Goal: Task Accomplishment & Management: Manage account settings

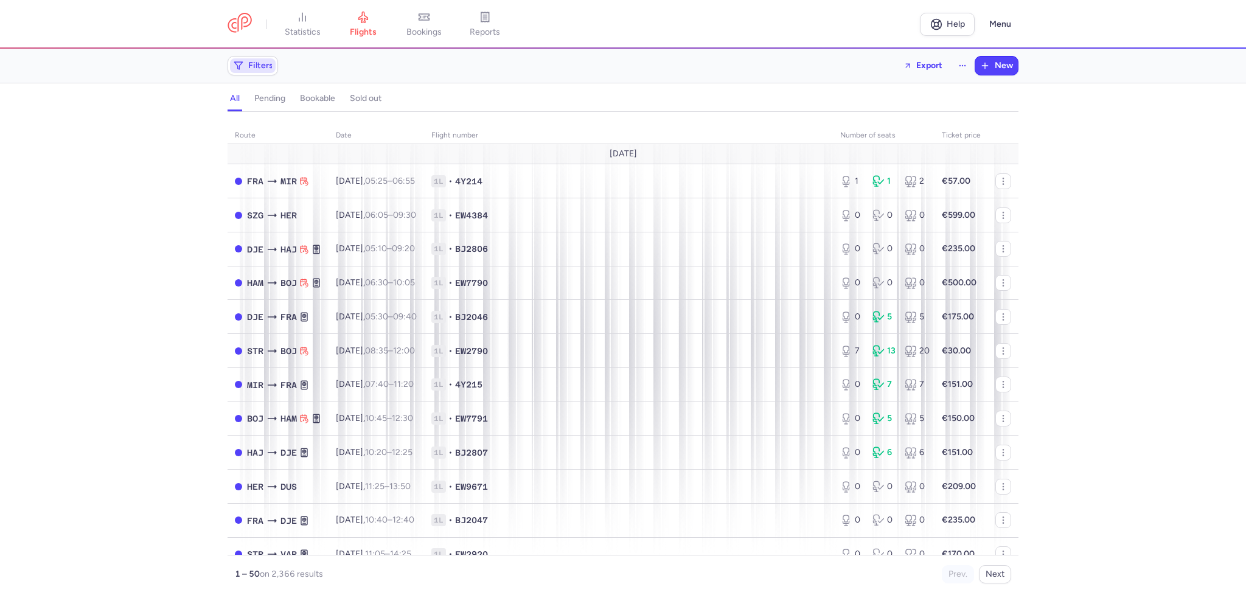
click at [263, 63] on span "Filters" at bounding box center [260, 66] width 25 height 10
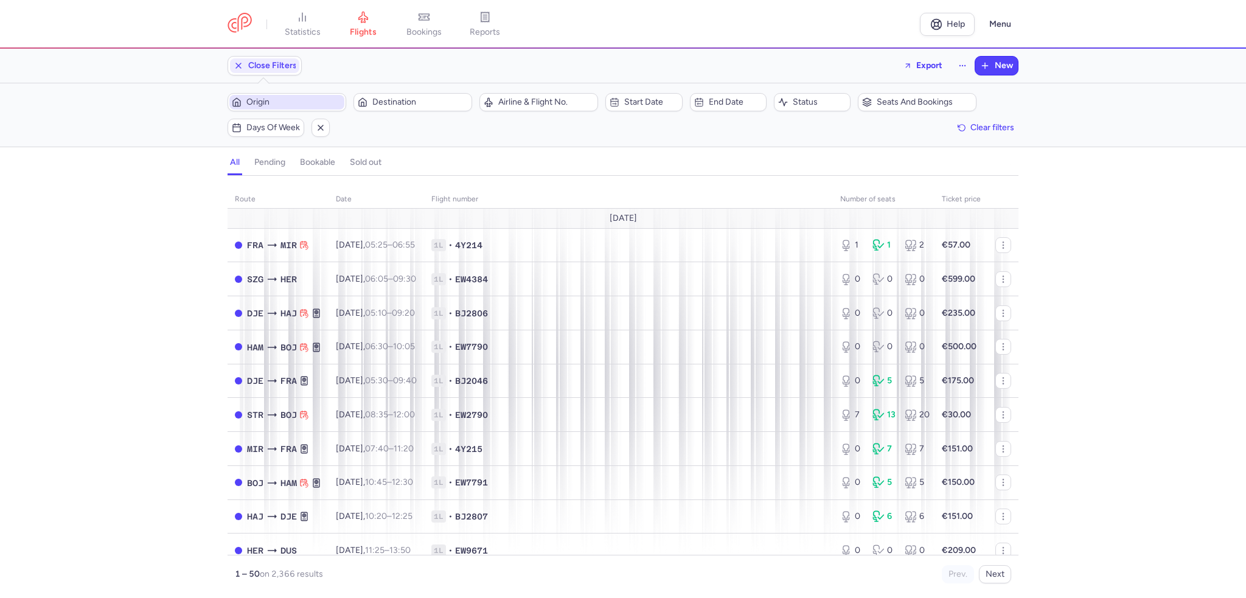
click at [268, 102] on span "Origin" at bounding box center [293, 102] width 95 height 10
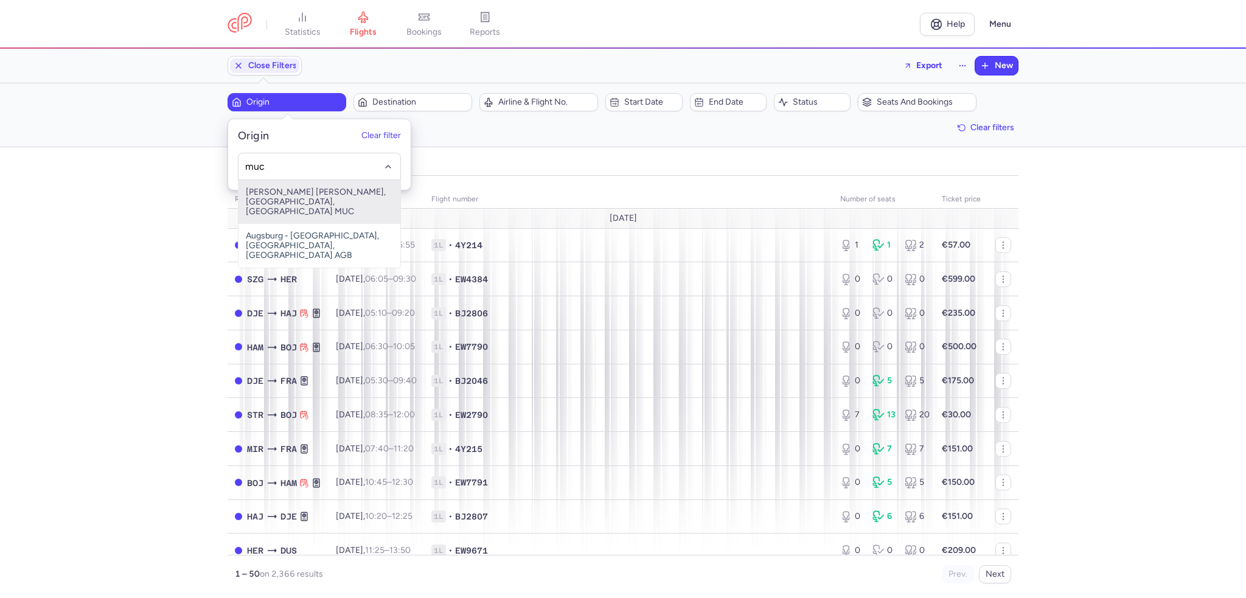
click at [272, 196] on span "[PERSON_NAME] [PERSON_NAME], [GEOGRAPHIC_DATA], [GEOGRAPHIC_DATA] MUC" at bounding box center [319, 202] width 162 height 44
type input "muc"
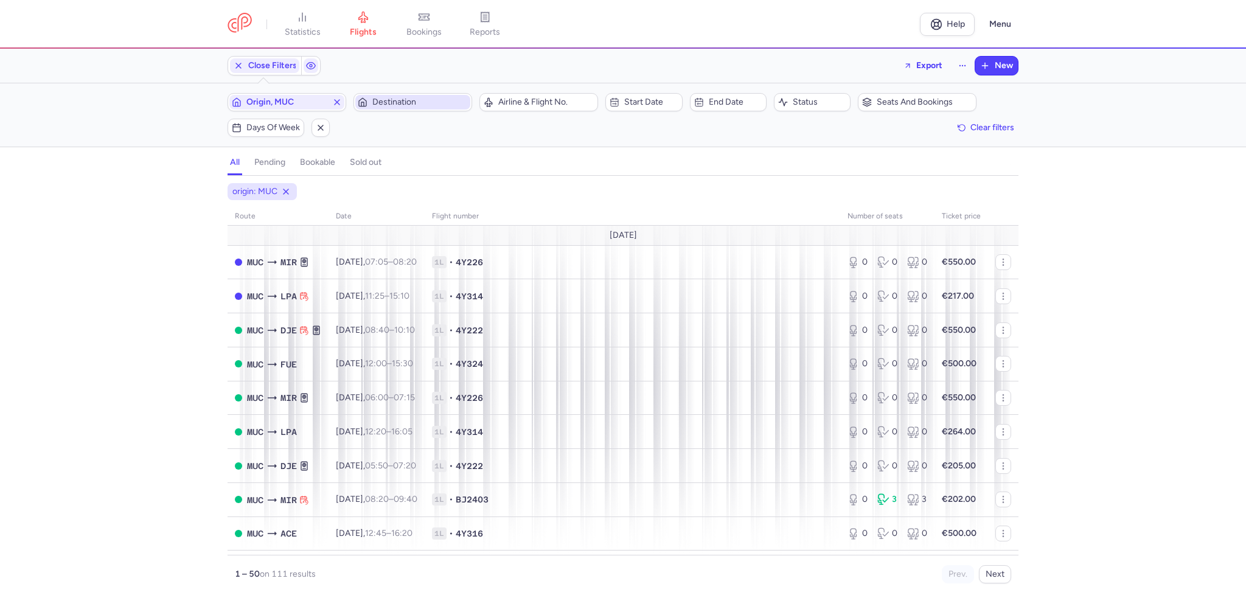
click at [395, 93] on button "Destination" at bounding box center [412, 102] width 119 height 18
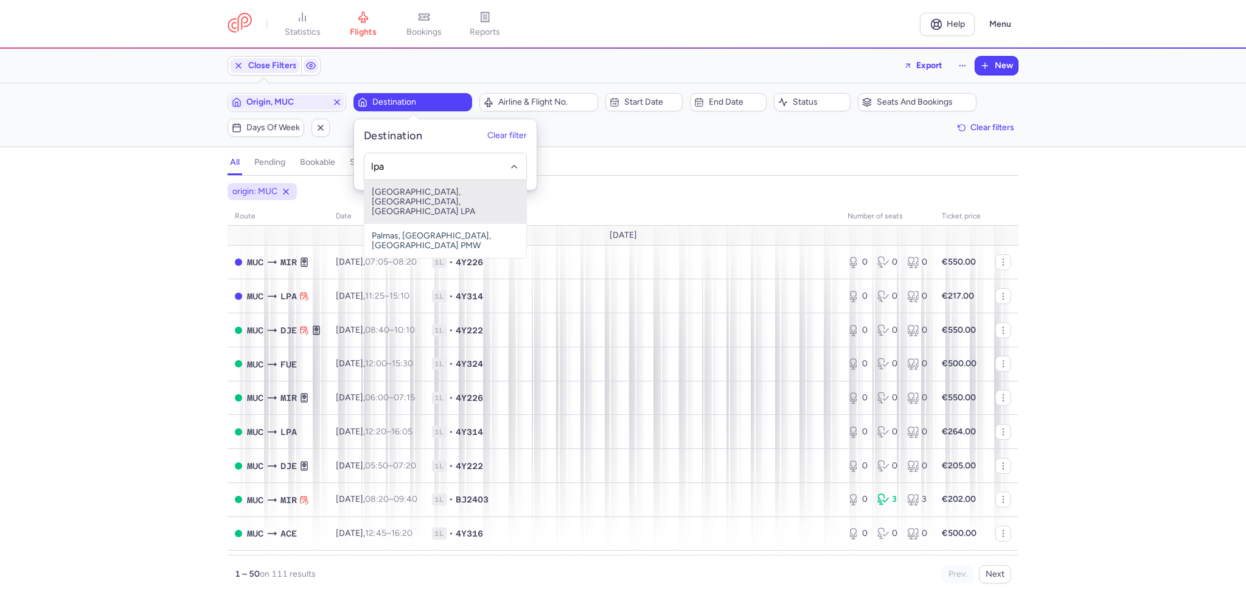
click at [391, 194] on span "[GEOGRAPHIC_DATA], [GEOGRAPHIC_DATA], [GEOGRAPHIC_DATA] LPA" at bounding box center [445, 202] width 162 height 44
type input "lpa"
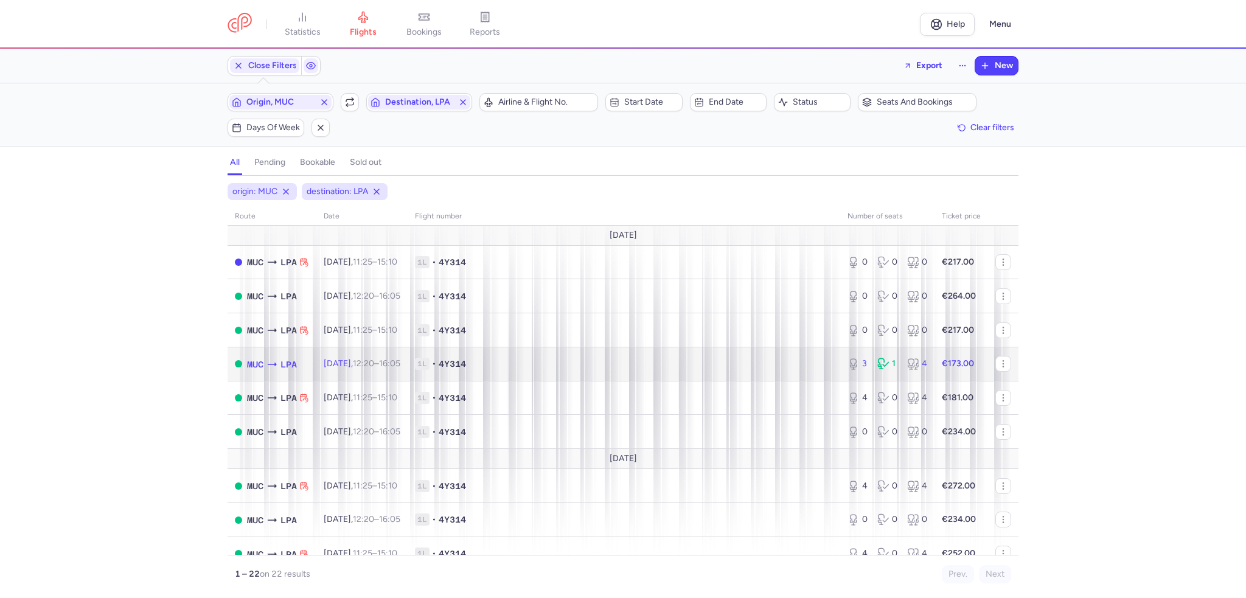
click at [533, 369] on span "1L • 4Y314" at bounding box center [624, 364] width 418 height 12
select select "days"
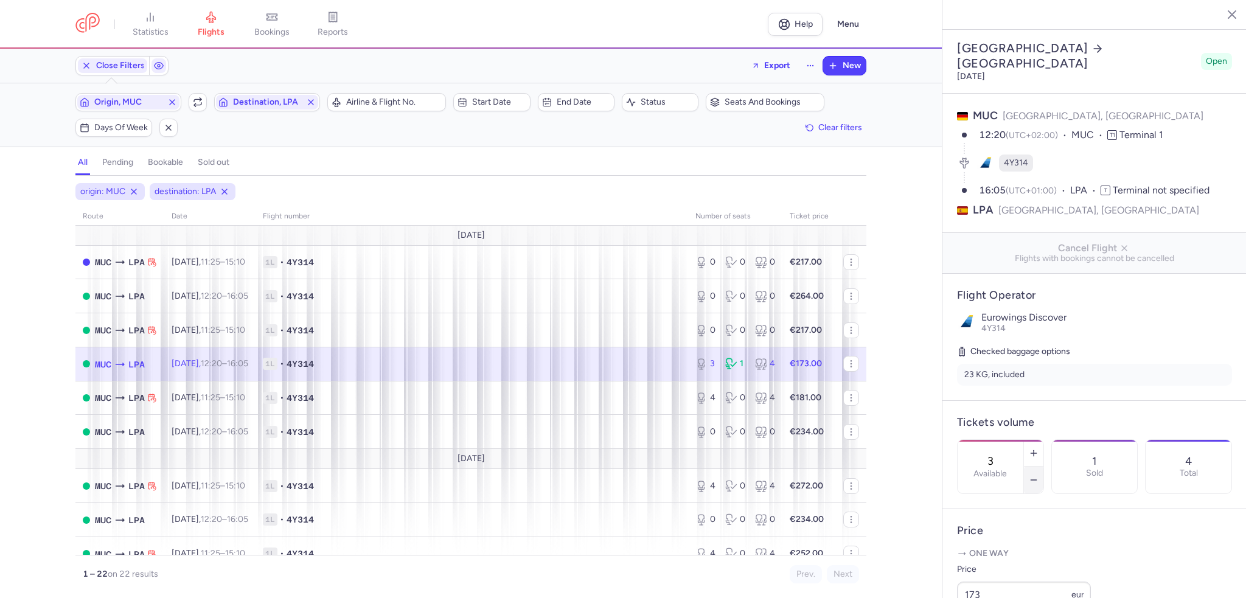
click at [1038, 475] on icon "button" at bounding box center [1033, 480] width 10 height 10
type input "0"
click at [978, 564] on button "Save changes" at bounding box center [997, 574] width 81 height 27
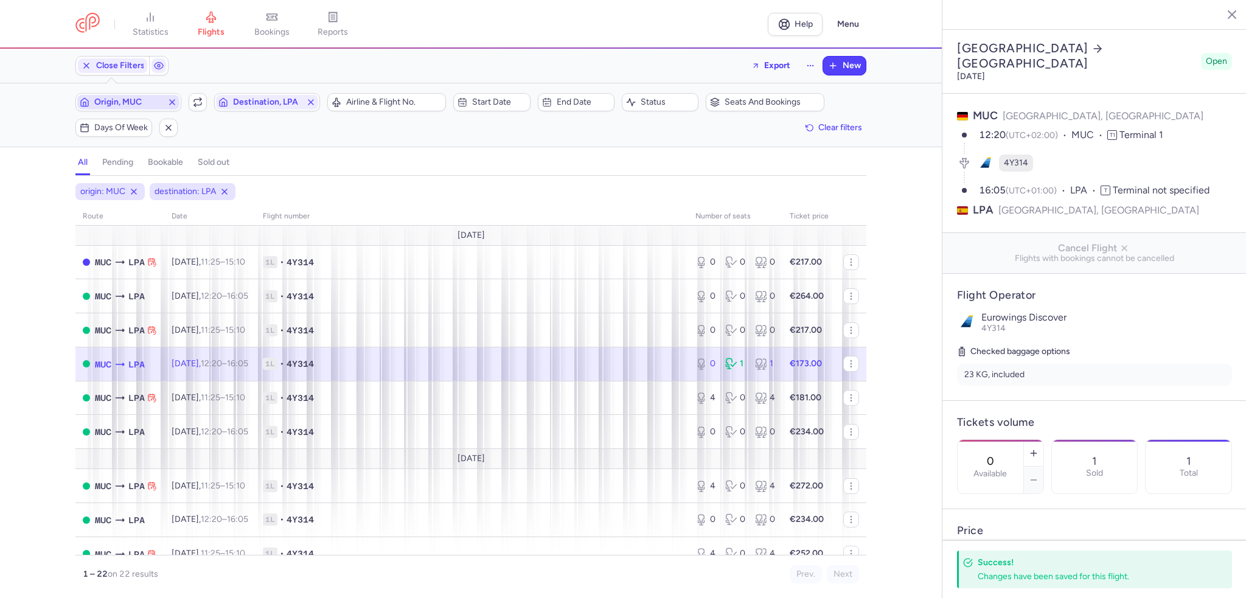
click at [142, 102] on span "Origin, MUC" at bounding box center [128, 102] width 68 height 10
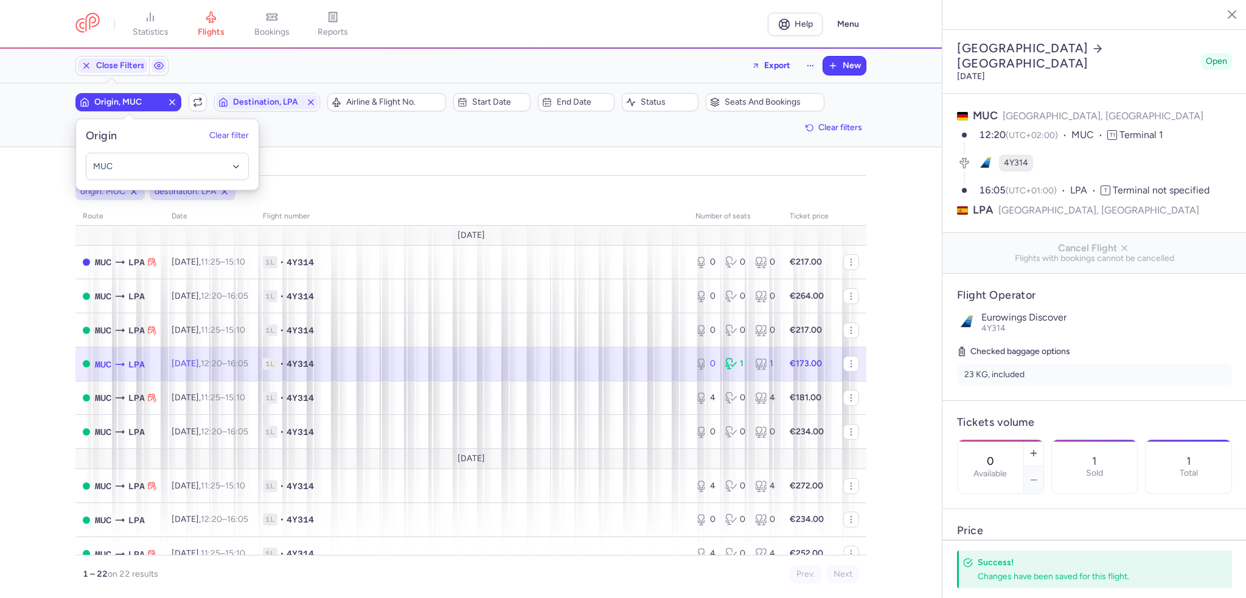
click at [165, 105] on span "Origin, MUC" at bounding box center [128, 102] width 102 height 15
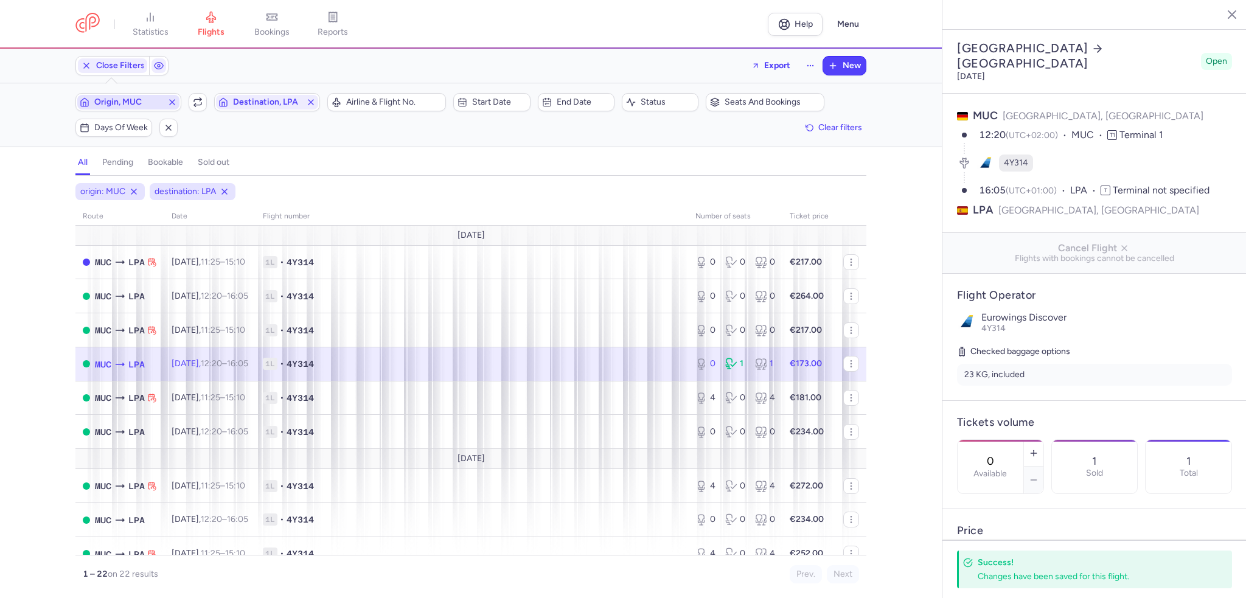
click at [170, 102] on icon "button" at bounding box center [172, 102] width 10 height 10
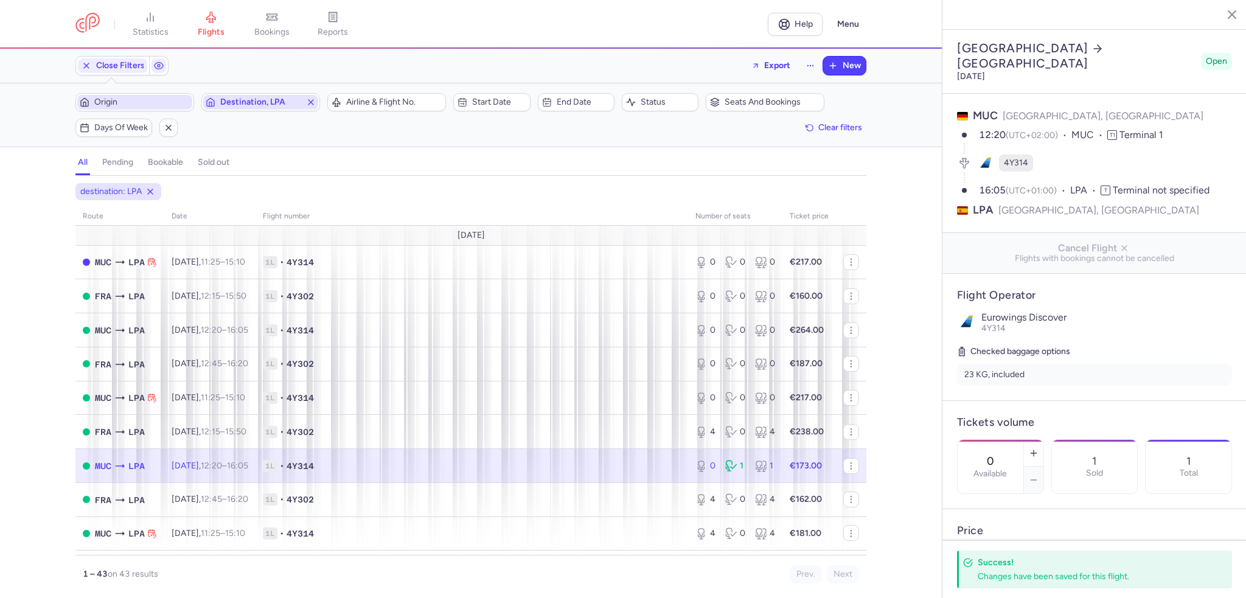
click at [257, 97] on span "Destination, LPA" at bounding box center [260, 102] width 81 height 10
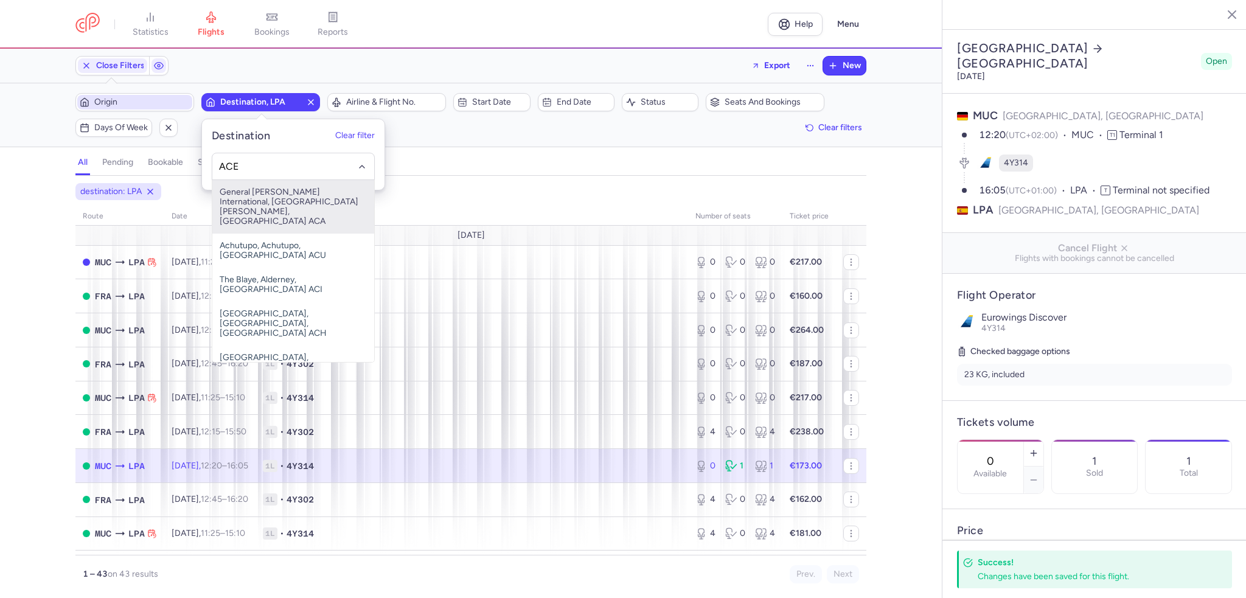
type input "ACE"
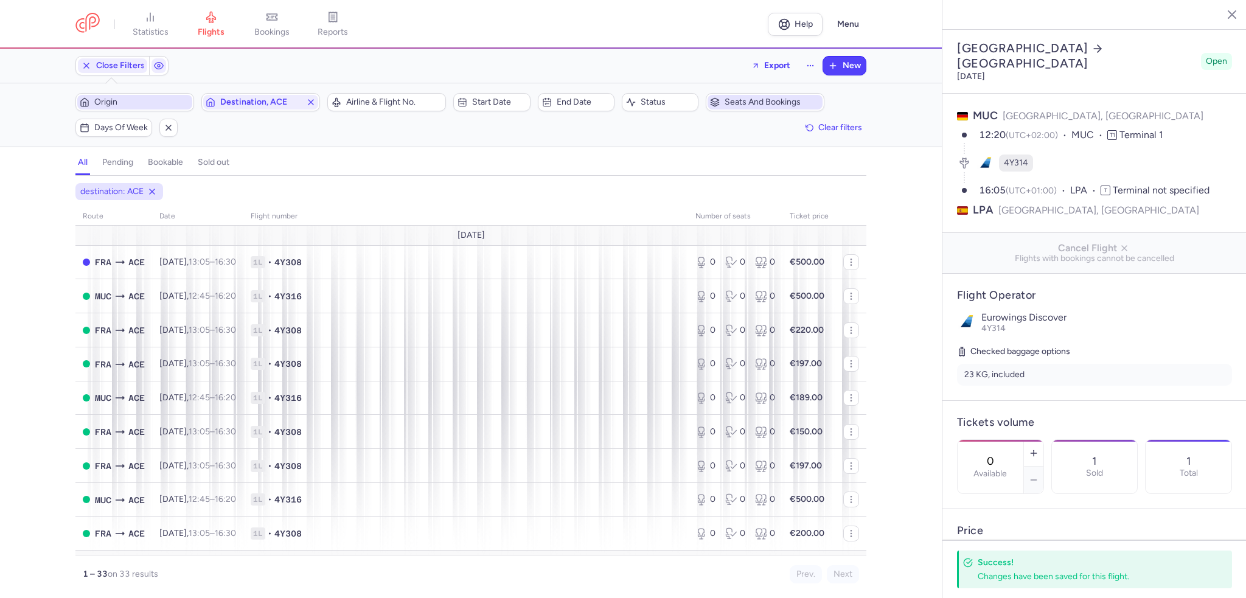
click at [729, 100] on span "Seats and bookings" at bounding box center [771, 102] width 95 height 10
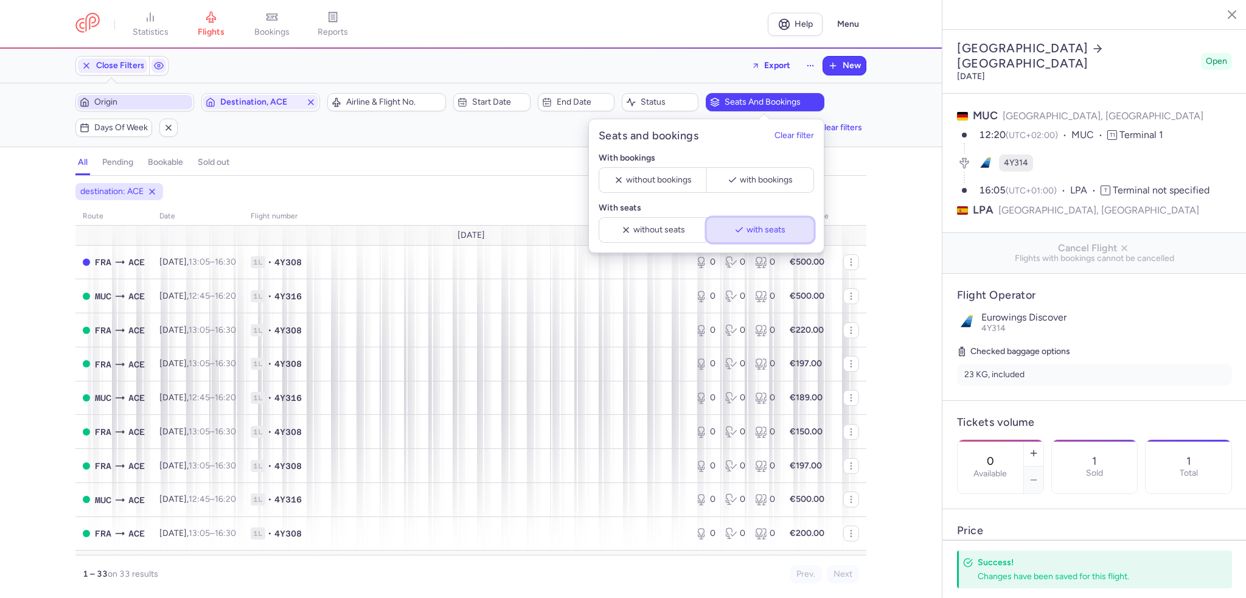
click at [749, 234] on span "with seats" at bounding box center [765, 230] width 39 height 10
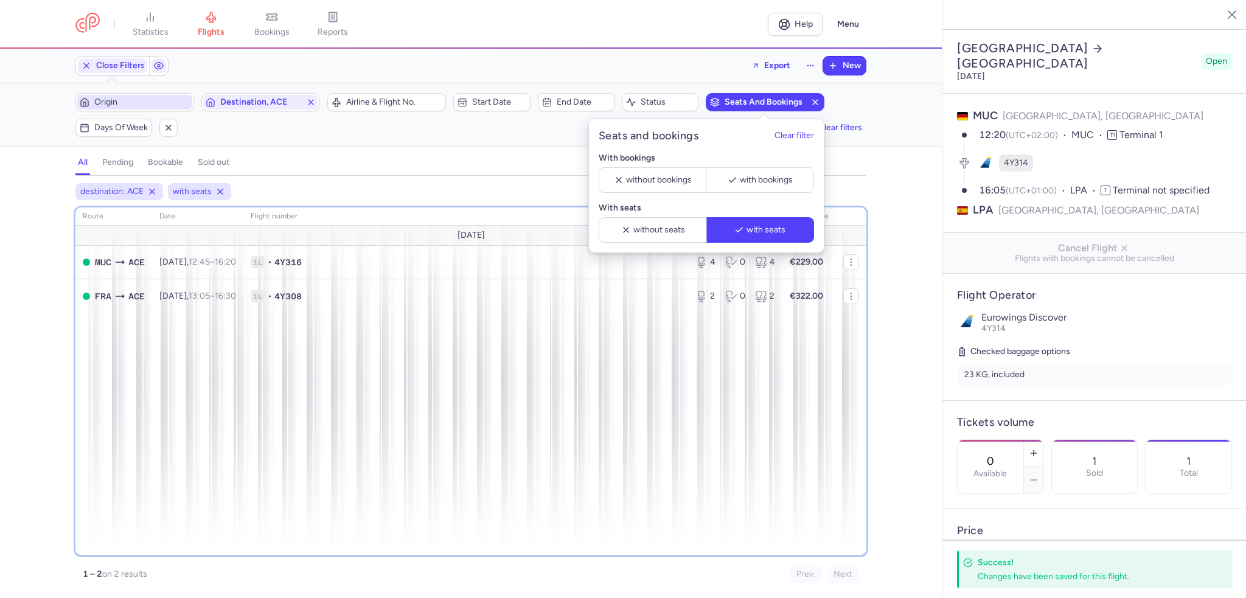
click at [557, 394] on div "route date Flight number number of seats Ticket price [DATE] MUC ACE [DATE] 12:…" at bounding box center [470, 381] width 791 height 348
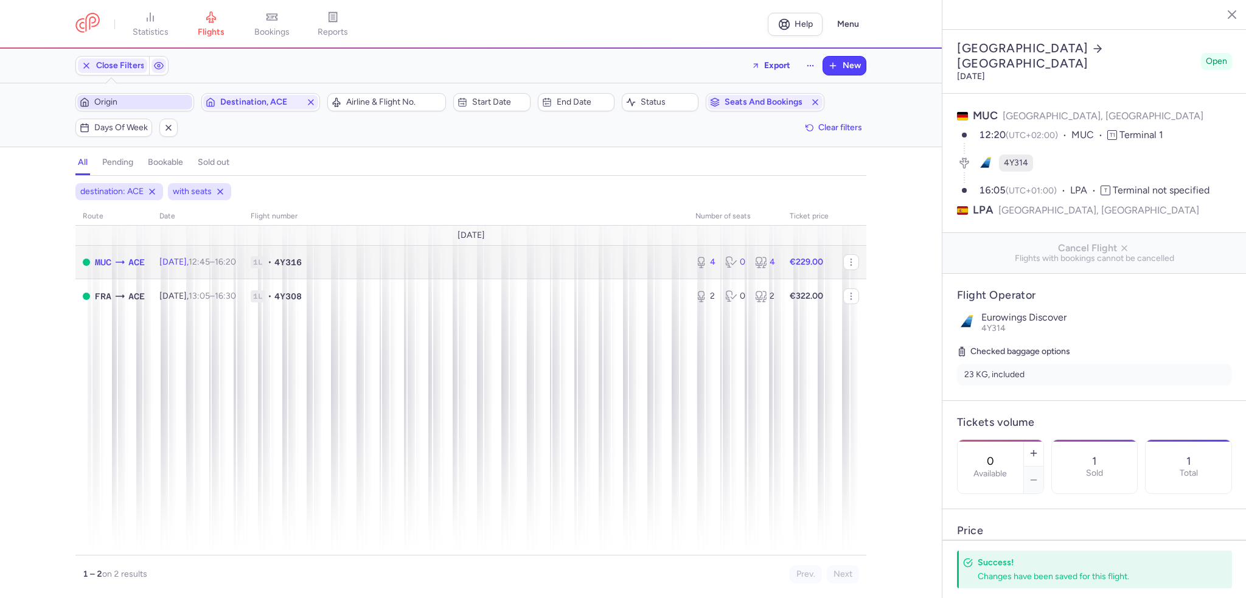
click at [359, 265] on span "1L • 4Y316" at bounding box center [466, 262] width 430 height 12
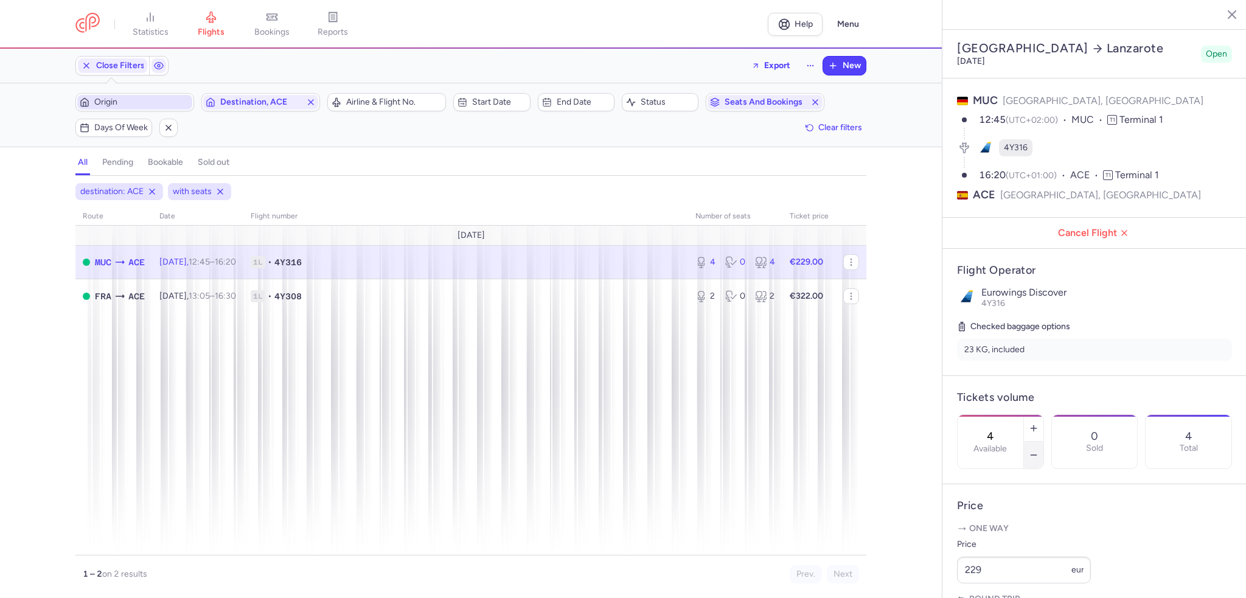
click at [1038, 450] on icon "button" at bounding box center [1033, 455] width 10 height 10
click at [1012, 569] on span "Save changes" at bounding box center [997, 574] width 60 height 11
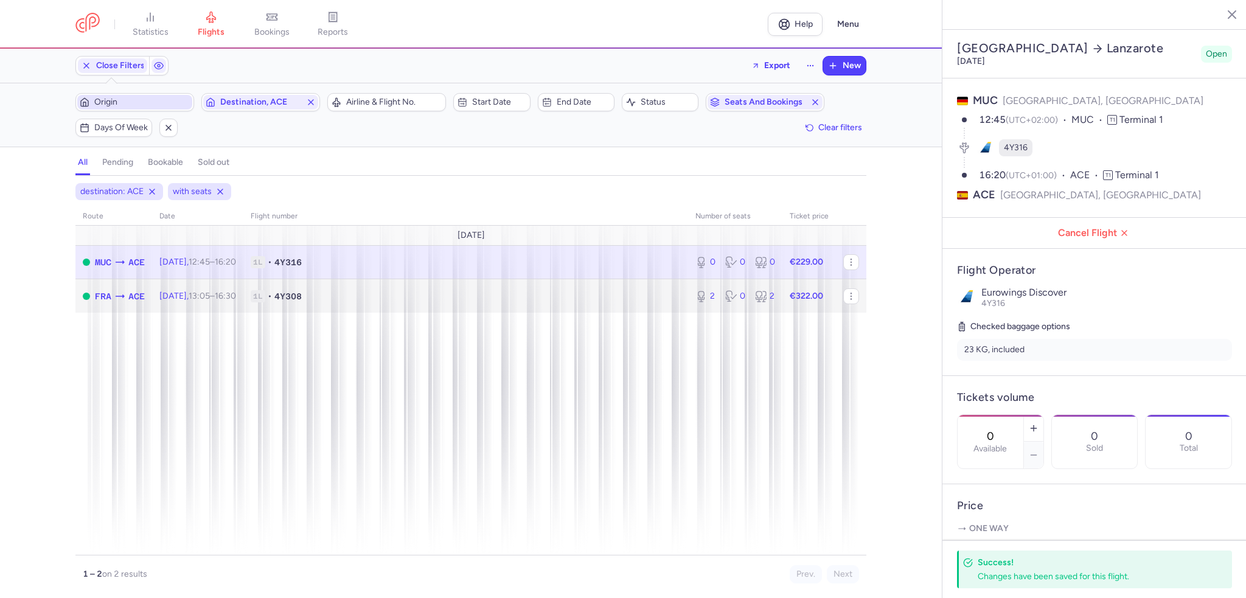
click at [466, 299] on span "1L • 4Y308" at bounding box center [466, 296] width 430 height 12
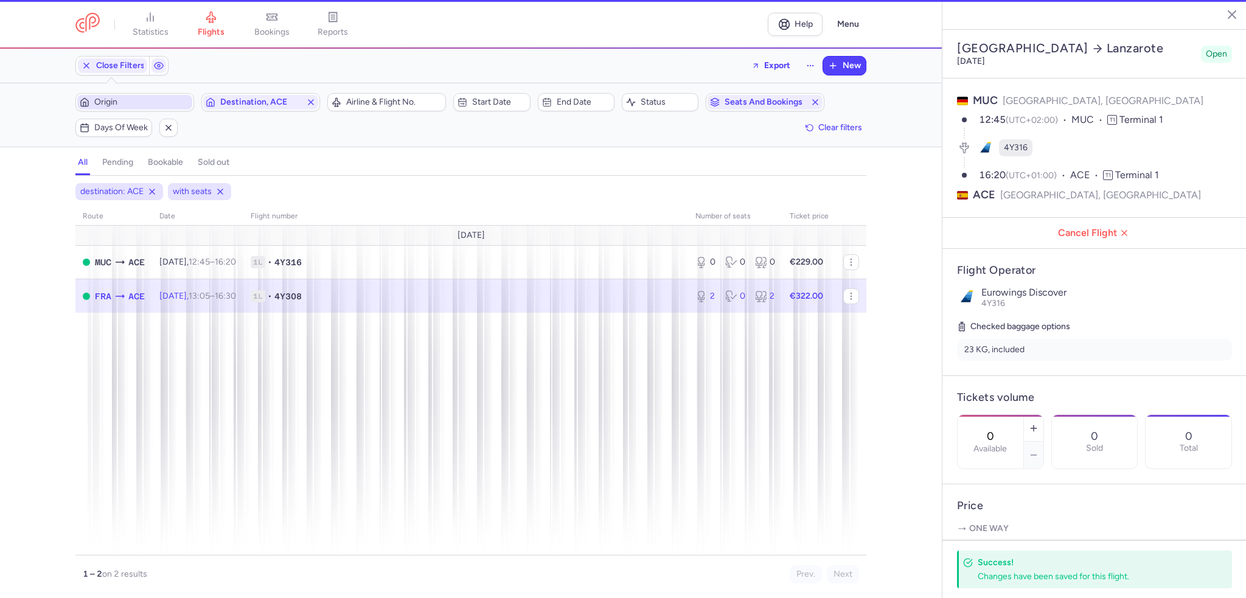
type input "2"
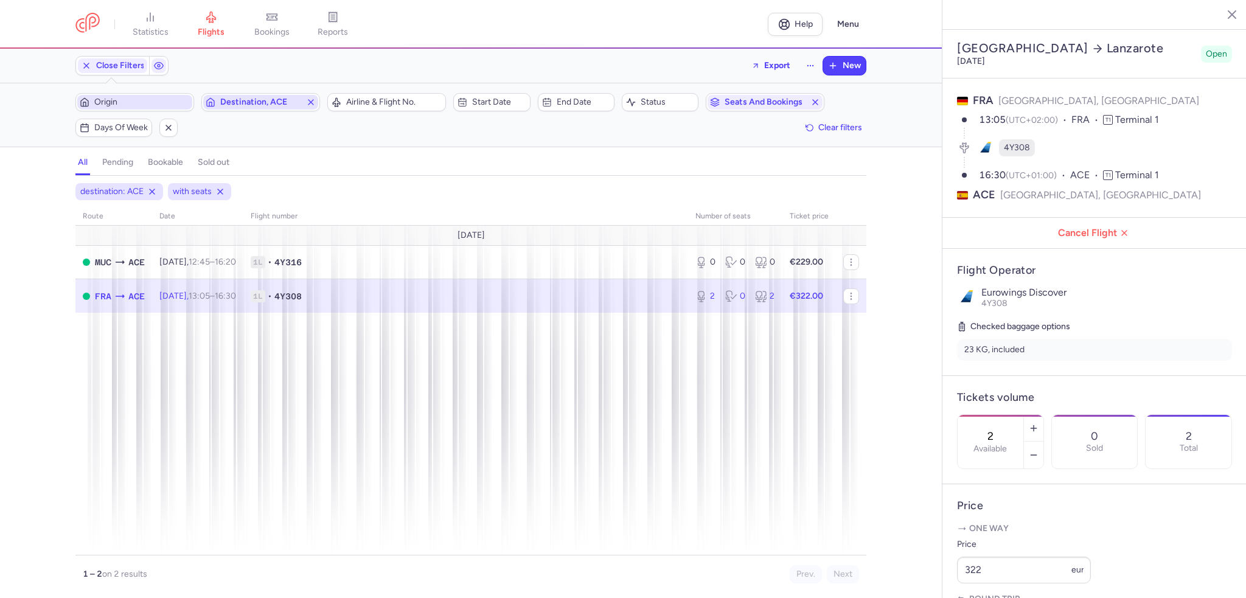
drag, startPoint x: 310, startPoint y: 102, endPoint x: 280, endPoint y: 100, distance: 29.3
click at [310, 102] on icon "button" at bounding box center [311, 102] width 10 height 10
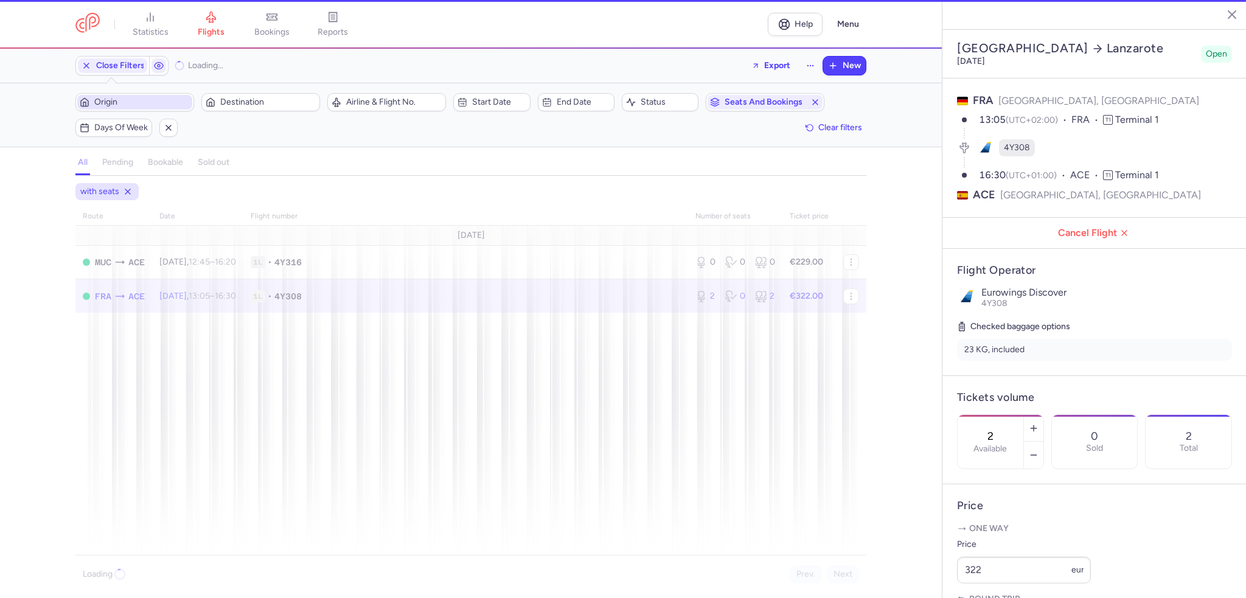
click at [121, 99] on span "Origin" at bounding box center [141, 102] width 95 height 10
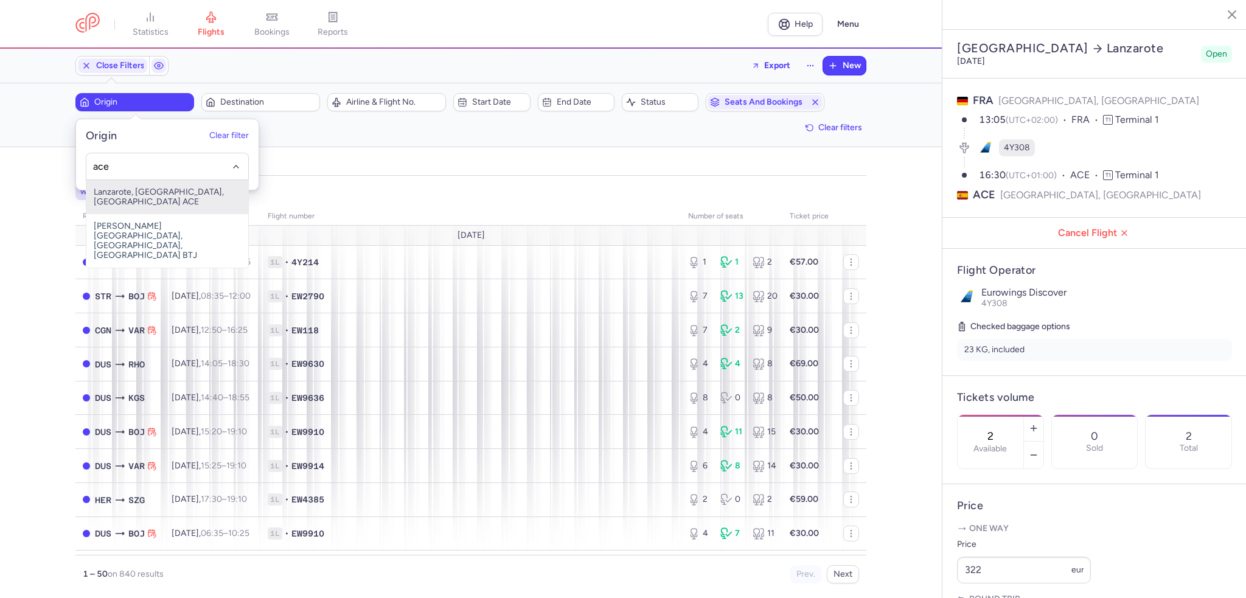
click at [148, 185] on span "Lanzarote, [GEOGRAPHIC_DATA], [GEOGRAPHIC_DATA] ACE" at bounding box center [167, 197] width 162 height 34
type input "ace"
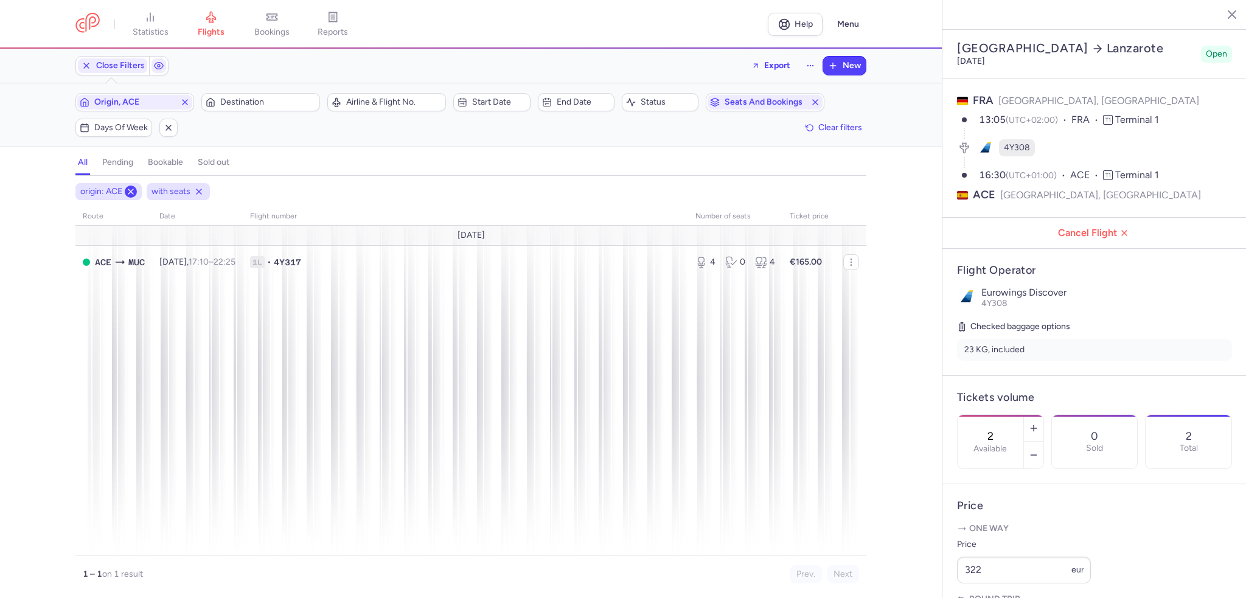
click at [131, 188] on icon at bounding box center [131, 192] width 10 height 10
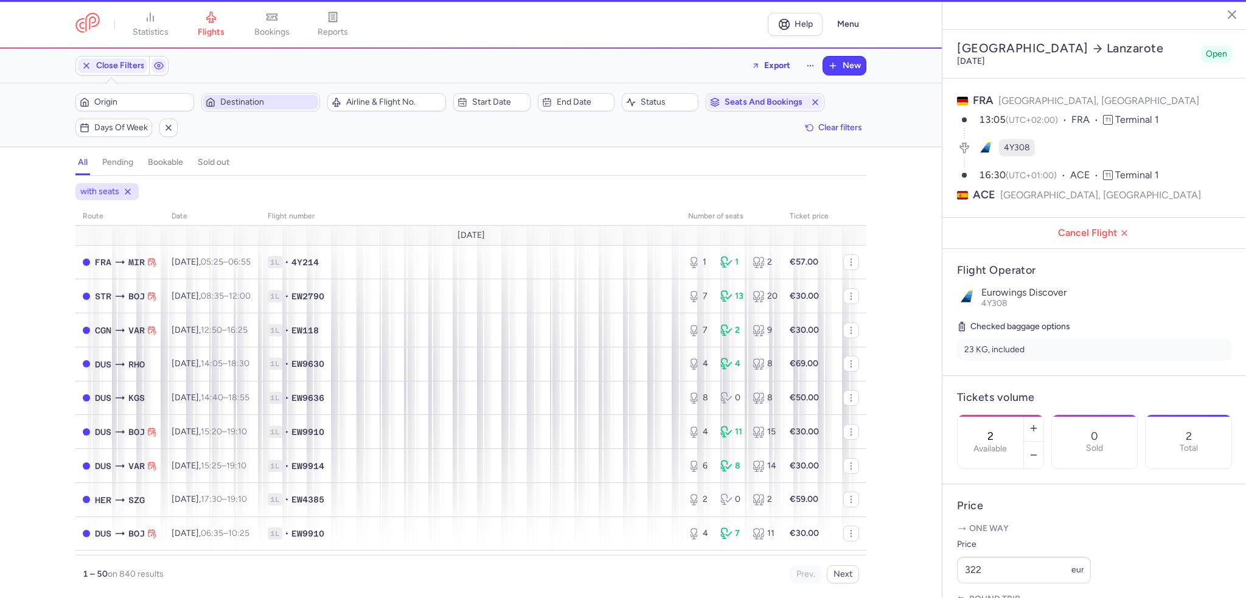
click at [244, 97] on span "Destination" at bounding box center [267, 102] width 95 height 10
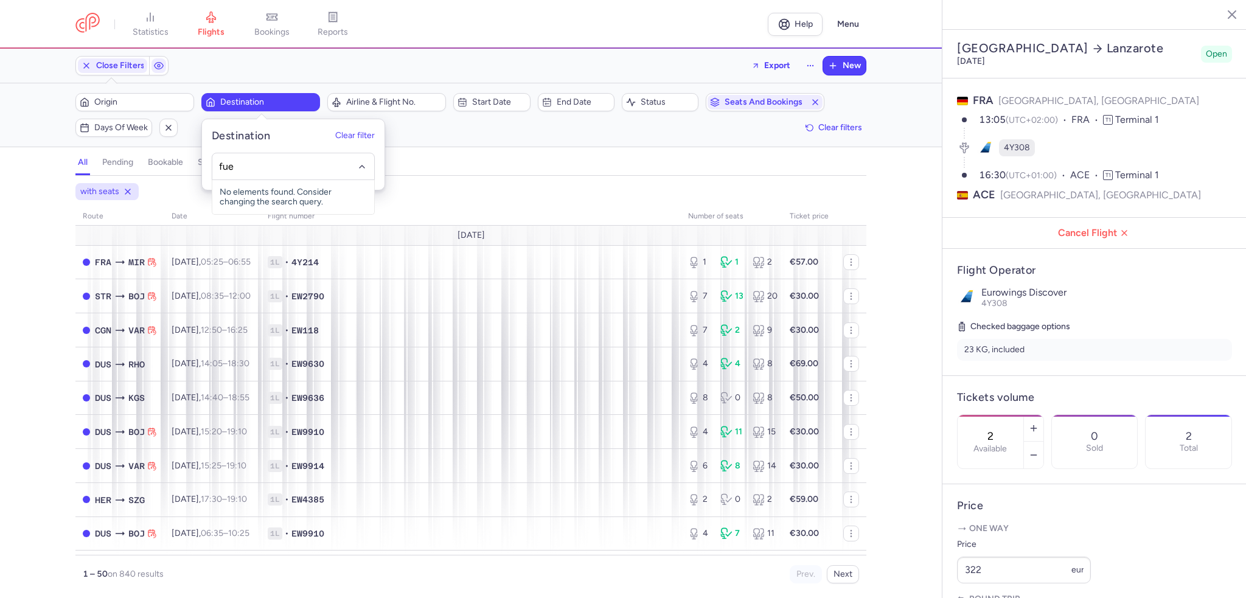
type input "fue"
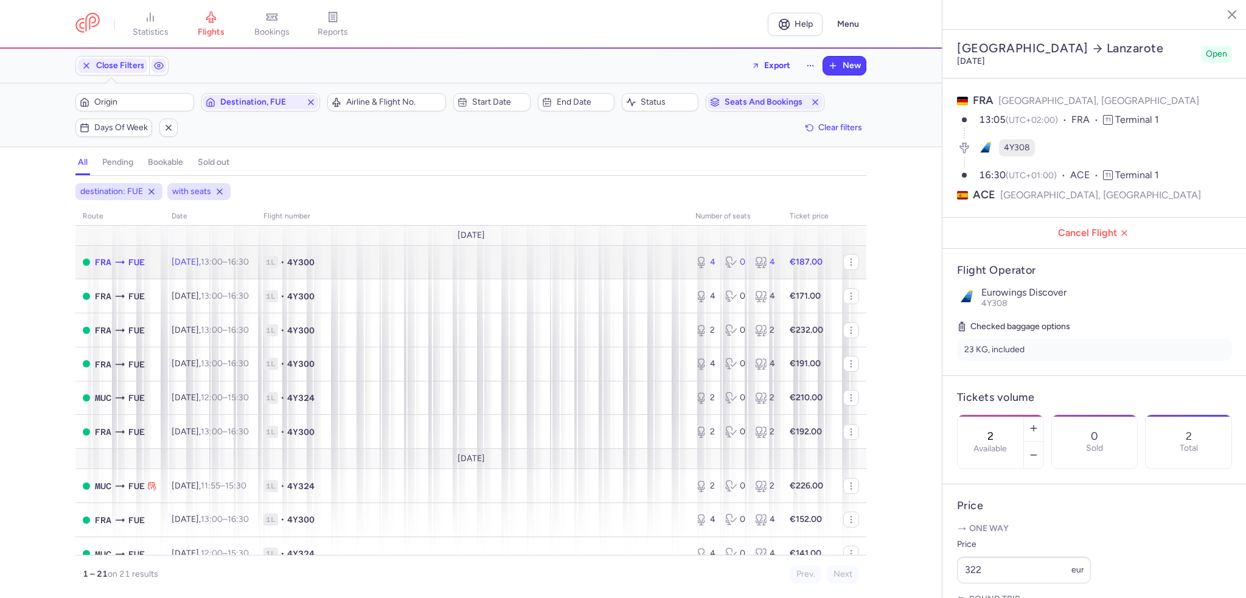
click at [197, 262] on span "[DATE] 13:00 – 16:30 +0" at bounding box center [210, 262] width 77 height 10
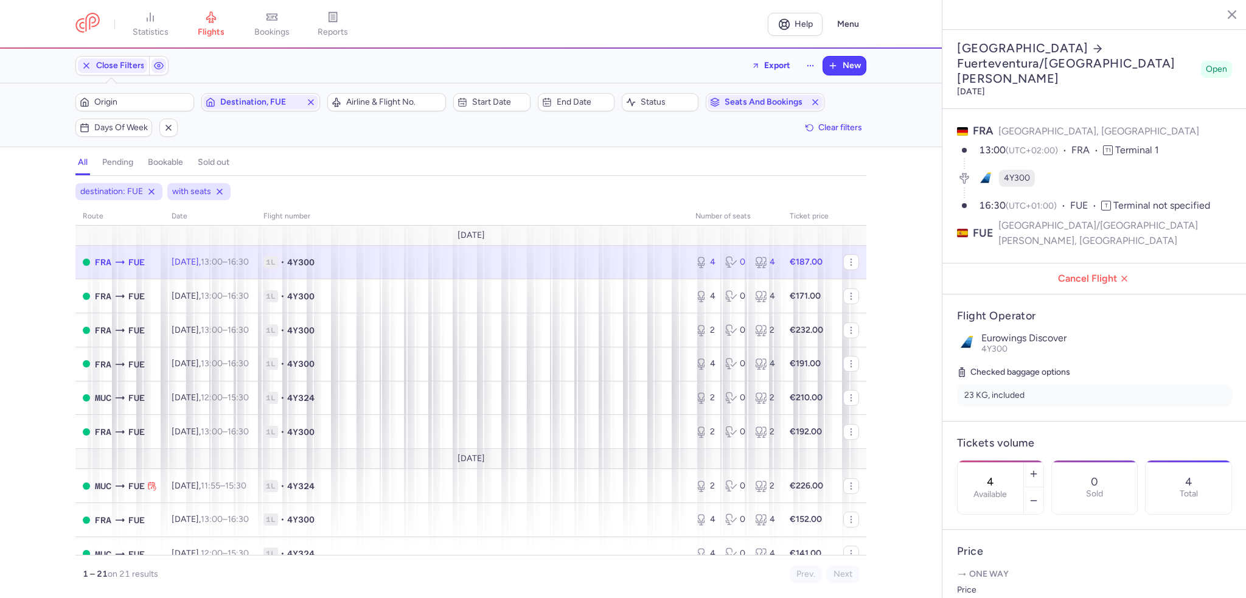
click at [625, 261] on span "1L • 4Y300" at bounding box center [471, 262] width 417 height 12
click at [1038, 496] on icon "button" at bounding box center [1033, 501] width 10 height 10
drag, startPoint x: 1075, startPoint y: 438, endPoint x: 1066, endPoint y: 456, distance: 19.9
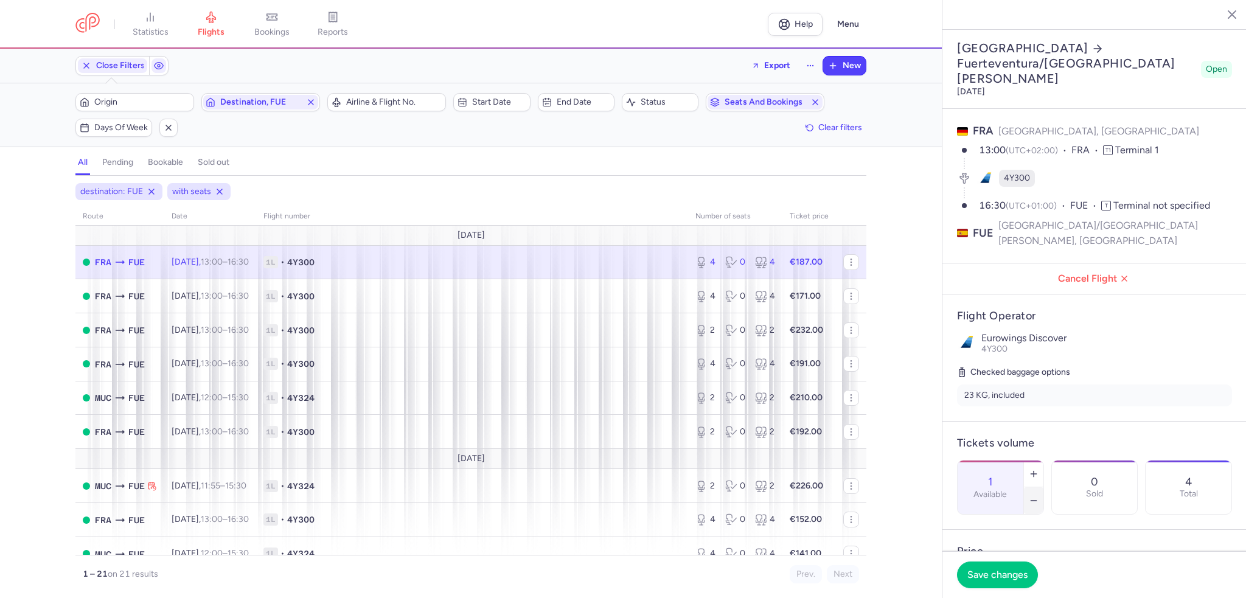
click at [1038, 496] on icon "button" at bounding box center [1033, 501] width 10 height 10
drag, startPoint x: 1011, startPoint y: 574, endPoint x: 992, endPoint y: 565, distance: 20.7
click at [1010, 574] on span "Save changes" at bounding box center [997, 574] width 60 height 11
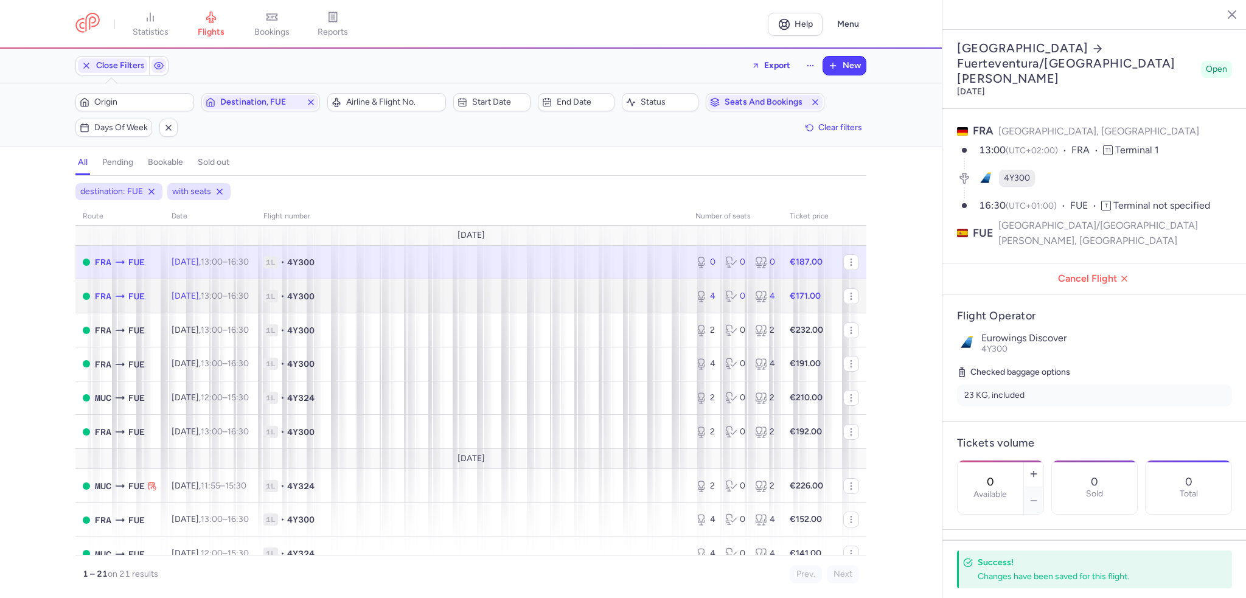
drag, startPoint x: 363, startPoint y: 291, endPoint x: 356, endPoint y: 293, distance: 7.4
click at [362, 291] on span "1L • 4Y300" at bounding box center [471, 296] width 417 height 12
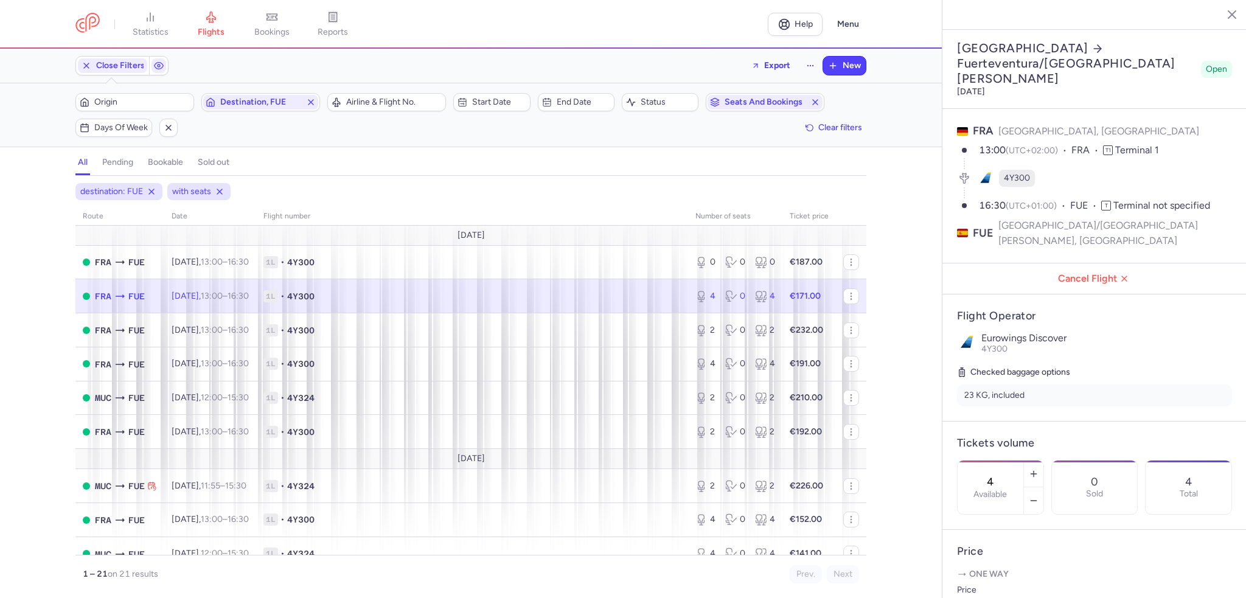
drag, startPoint x: 539, startPoint y: 298, endPoint x: 605, endPoint y: 305, distance: 66.1
click at [539, 298] on span "1L • 4Y300" at bounding box center [471, 296] width 417 height 12
click at [1038, 496] on icon "button" at bounding box center [1033, 501] width 10 height 10
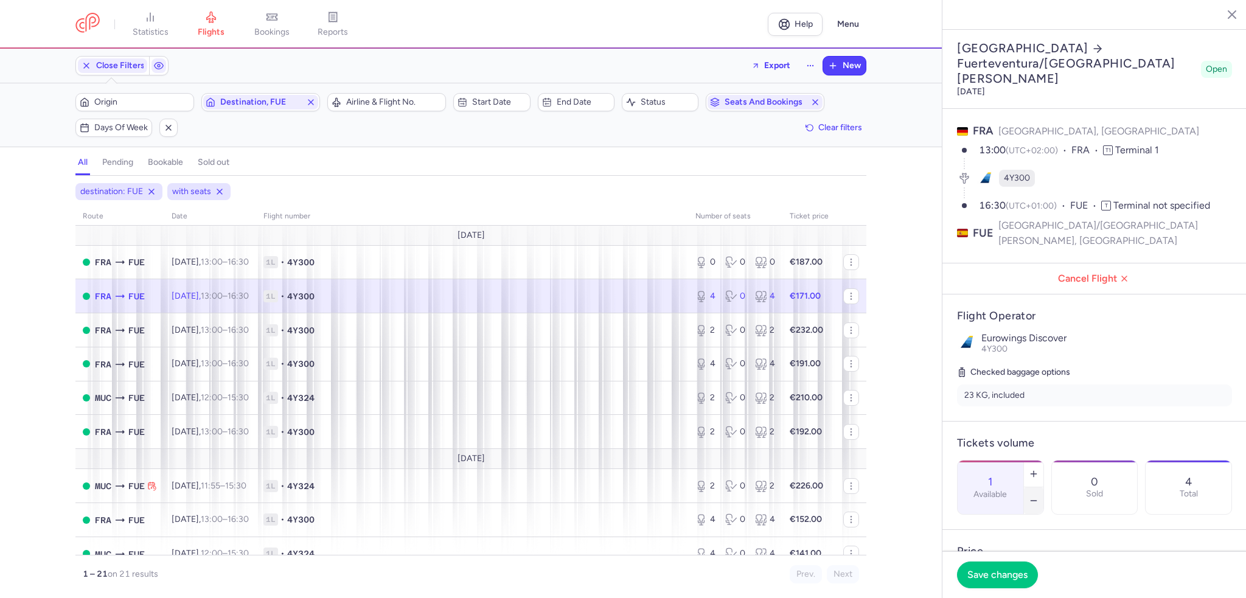
click at [1038, 496] on icon "button" at bounding box center [1033, 501] width 10 height 10
click at [999, 571] on span "Save changes" at bounding box center [997, 574] width 60 height 11
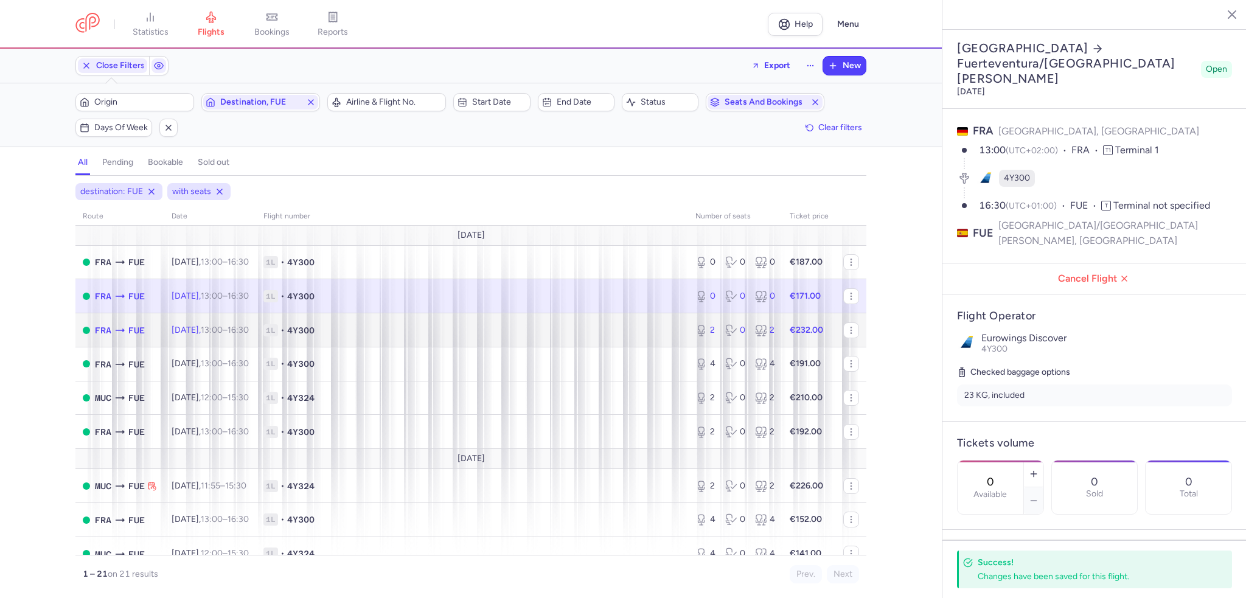
click at [472, 327] on span "1L • 4Y300" at bounding box center [471, 330] width 417 height 12
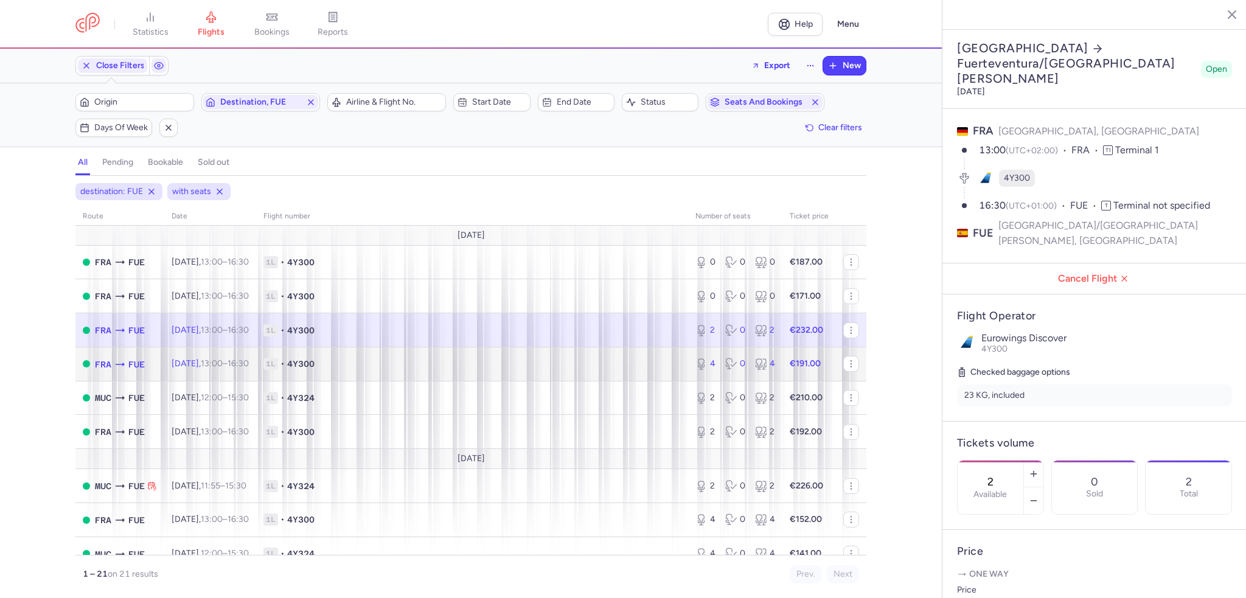
drag, startPoint x: 588, startPoint y: 368, endPoint x: 507, endPoint y: 361, distance: 80.6
click at [588, 368] on span "1L • 4Y300" at bounding box center [471, 364] width 417 height 12
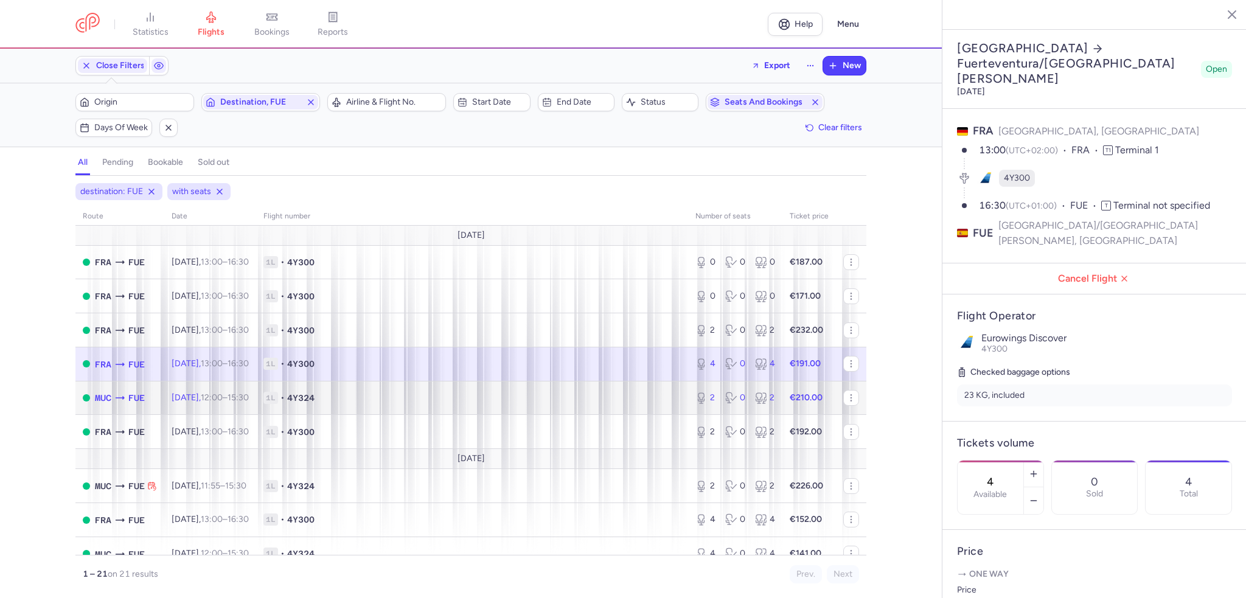
drag, startPoint x: 285, startPoint y: 392, endPoint x: 126, endPoint y: 398, distance: 158.9
click at [285, 392] on td "1L • 4Y324" at bounding box center [472, 398] width 432 height 34
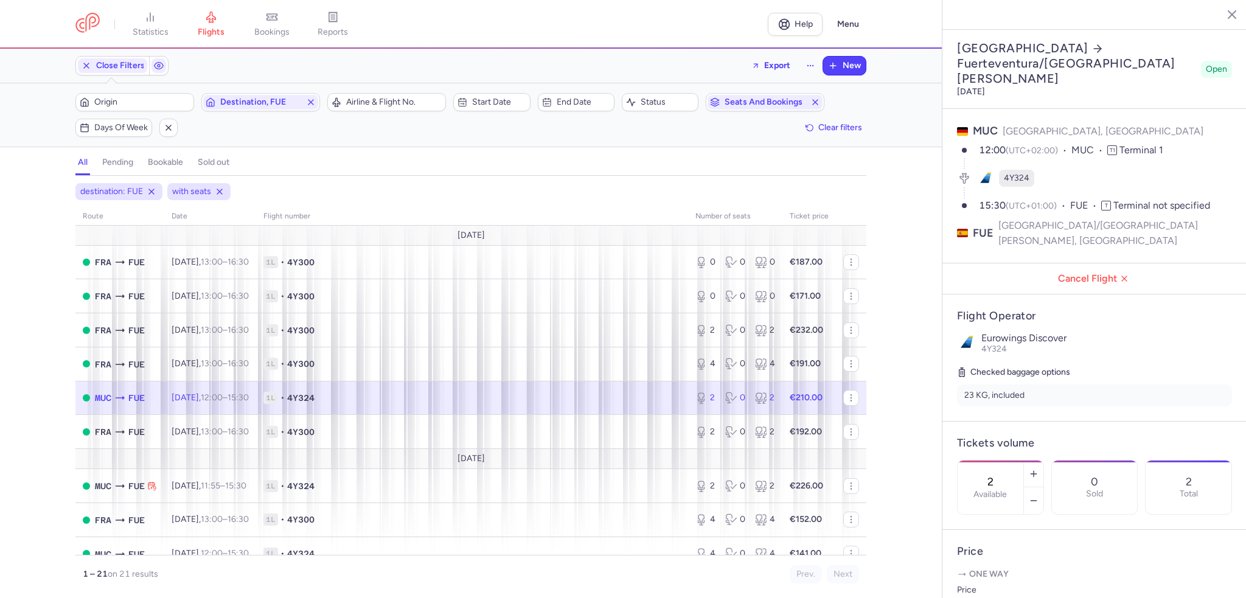
click at [623, 401] on span "1L • 4Y324" at bounding box center [471, 398] width 417 height 12
click at [1038, 496] on icon "button" at bounding box center [1033, 501] width 10 height 10
drag, startPoint x: 997, startPoint y: 574, endPoint x: 988, endPoint y: 569, distance: 10.9
click at [997, 574] on span "Save changes" at bounding box center [997, 574] width 60 height 11
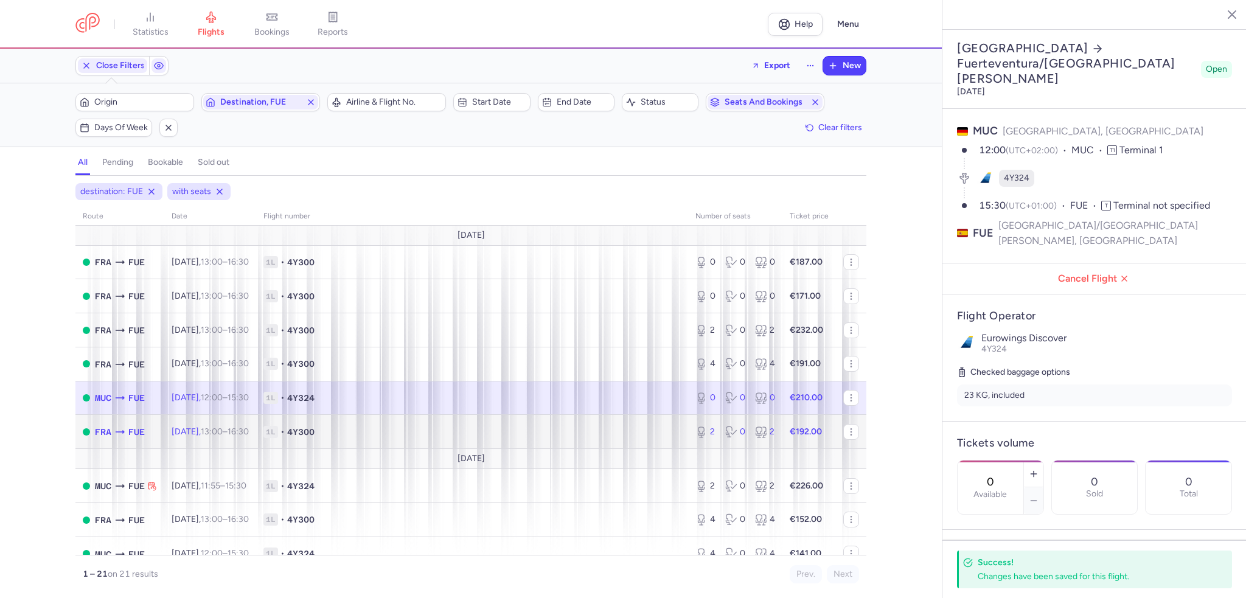
click at [442, 426] on td "1L • 4Y300" at bounding box center [472, 432] width 432 height 34
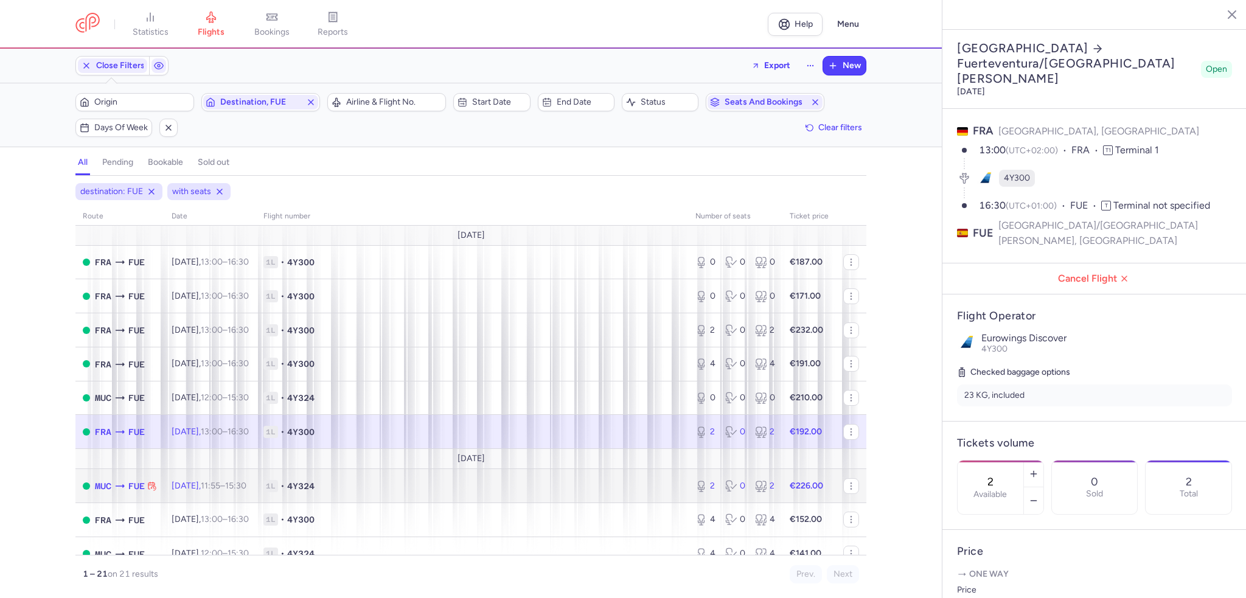
drag, startPoint x: 360, startPoint y: 491, endPoint x: 190, endPoint y: 456, distance: 173.9
click at [360, 491] on span "1L • 4Y324" at bounding box center [471, 486] width 417 height 12
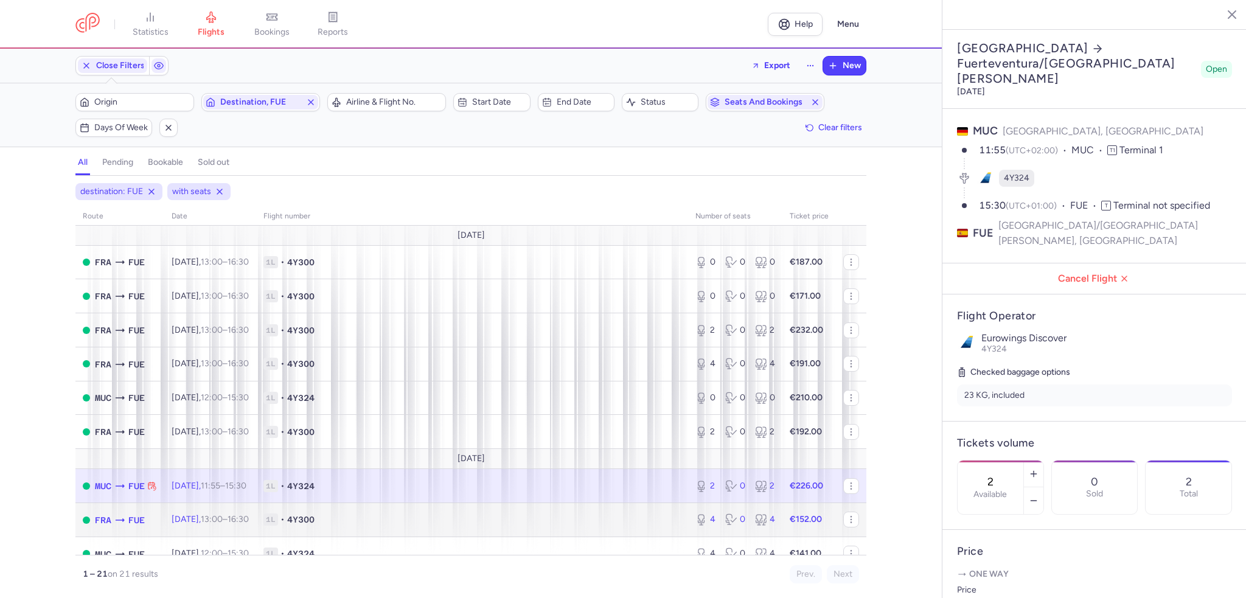
drag, startPoint x: 423, startPoint y: 518, endPoint x: 375, endPoint y: 510, distance: 48.6
click at [423, 518] on td "1L • 4Y300" at bounding box center [472, 520] width 432 height 34
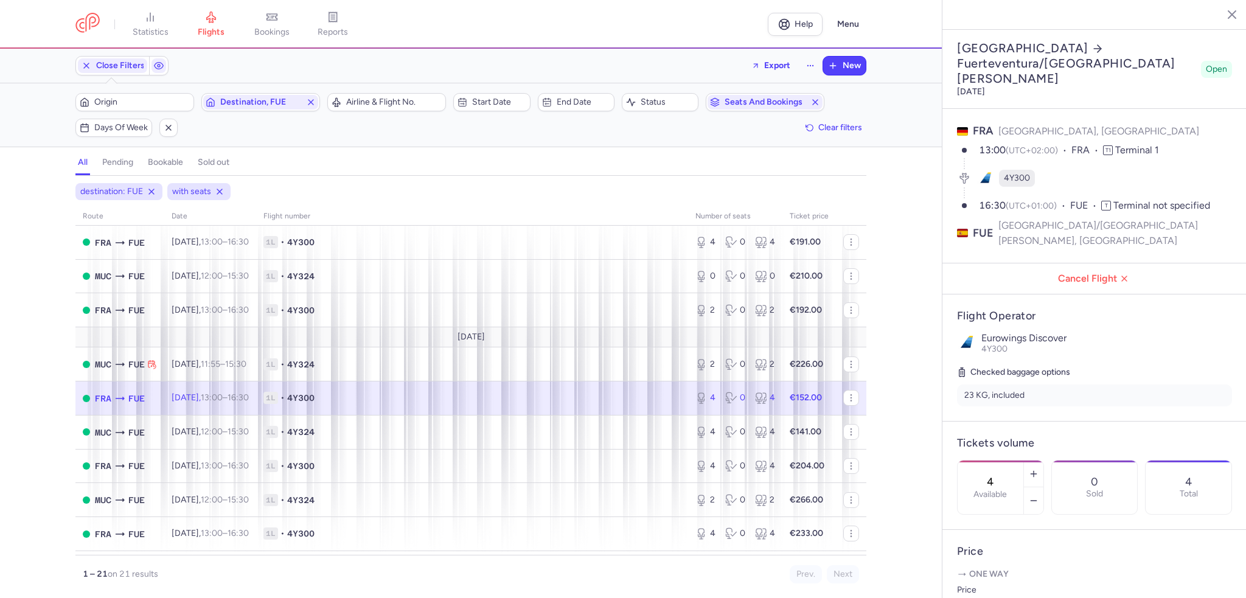
scroll to position [243, 0]
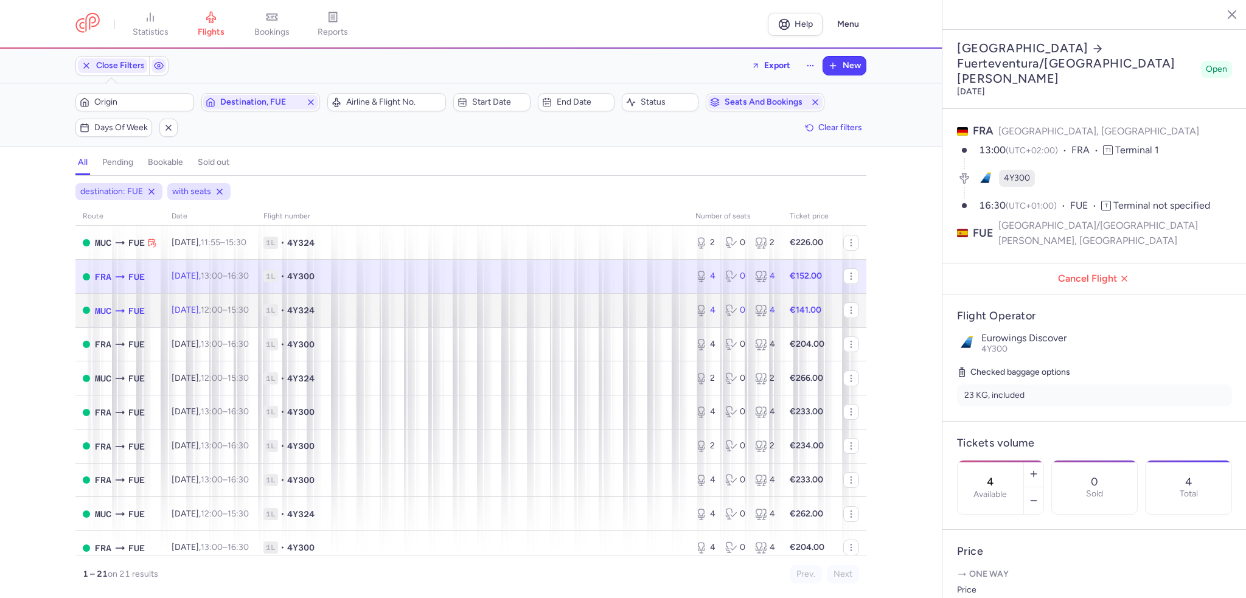
drag, startPoint x: 109, startPoint y: 313, endPoint x: 81, endPoint y: 314, distance: 28.0
click at [109, 313] on span "MUC" at bounding box center [103, 310] width 16 height 13
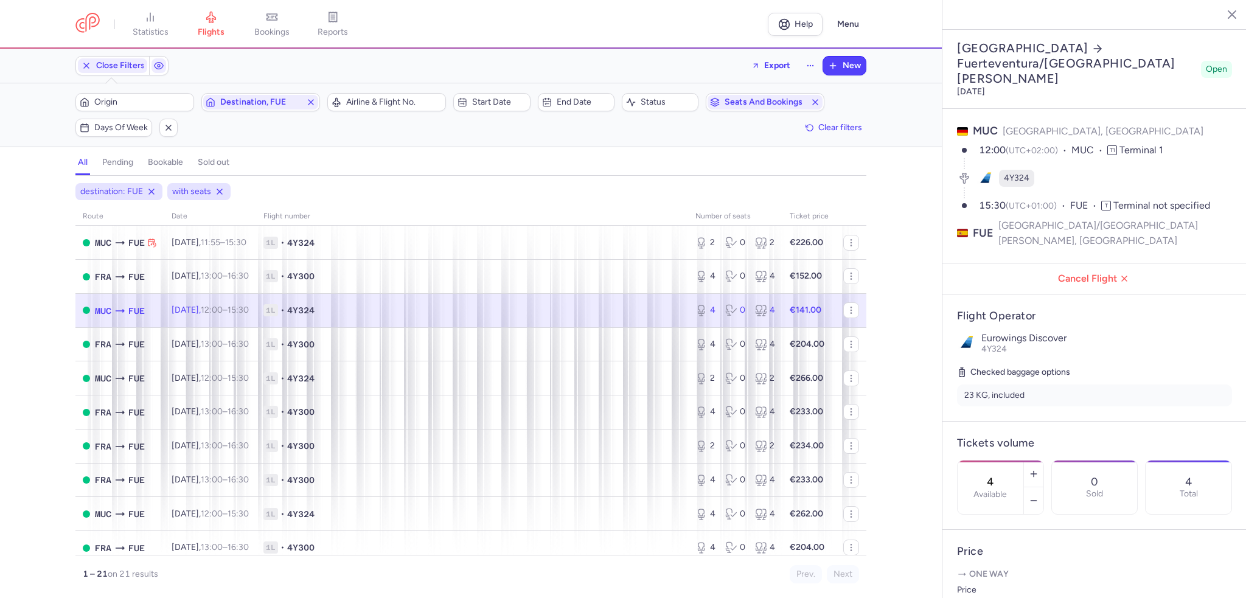
click at [782, 323] on td "1L • 4Y324" at bounding box center [809, 310] width 54 height 34
click at [1038, 496] on icon "button" at bounding box center [1033, 501] width 10 height 10
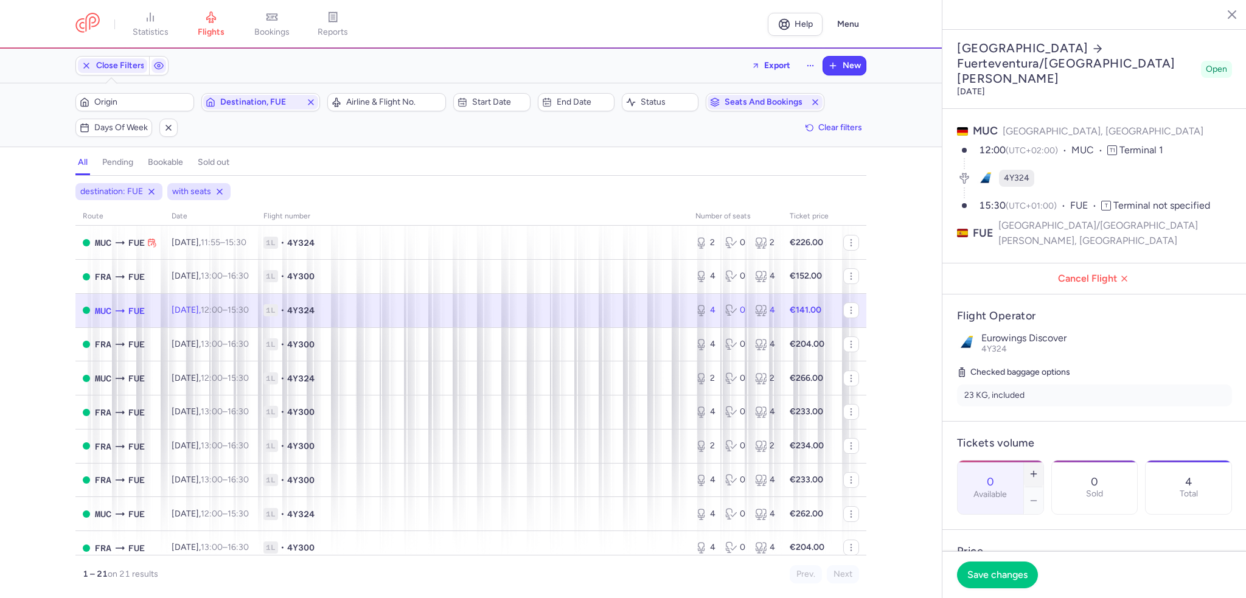
click at [1038, 469] on icon "button" at bounding box center [1033, 474] width 10 height 10
click at [1010, 574] on span "Save changes" at bounding box center [997, 574] width 60 height 11
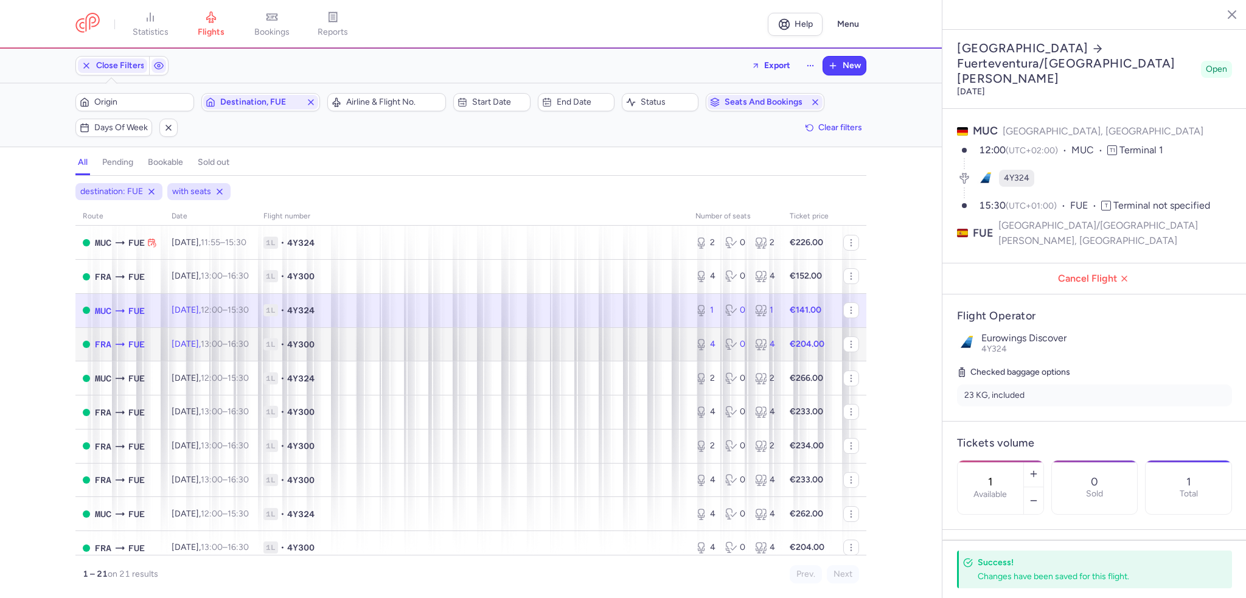
click at [549, 358] on td "1L • 4Y300" at bounding box center [472, 344] width 432 height 34
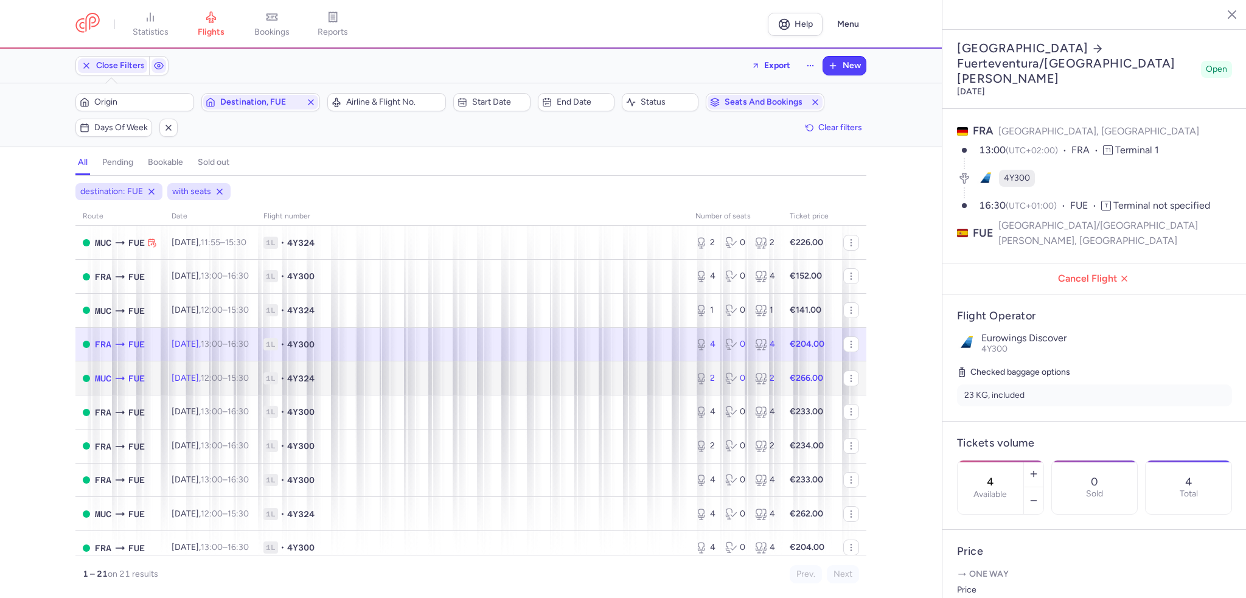
drag, startPoint x: 224, startPoint y: 390, endPoint x: 204, endPoint y: 390, distance: 20.1
click at [224, 390] on td "[DATE] 12:00 – 15:30 +0" at bounding box center [210, 378] width 92 height 34
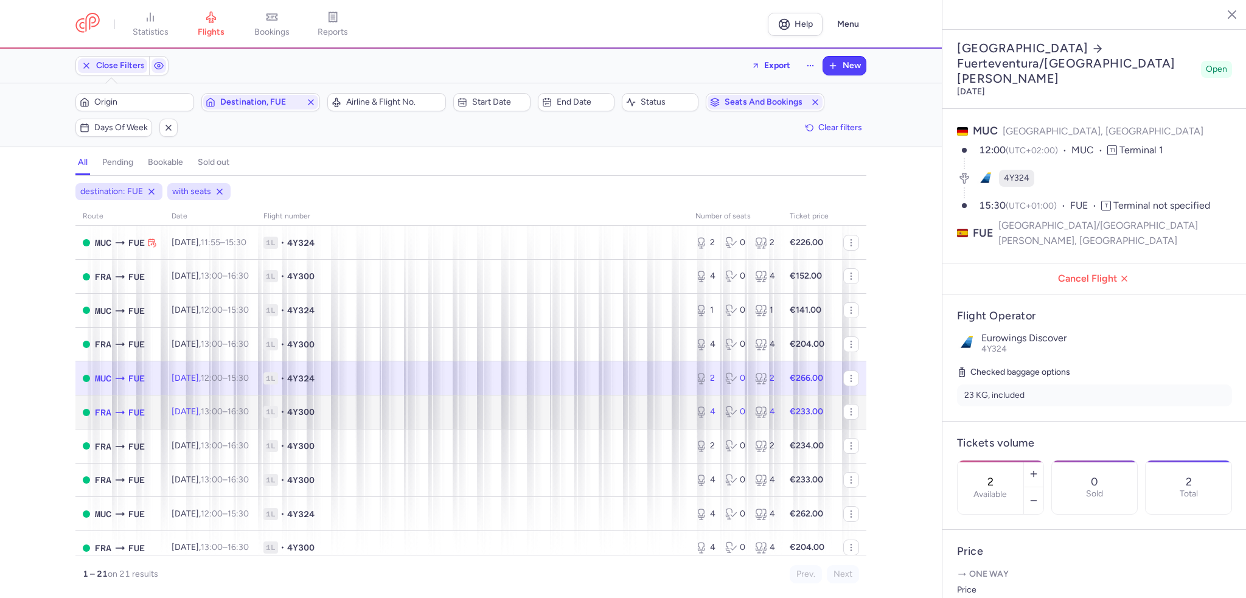
drag, startPoint x: 358, startPoint y: 431, endPoint x: 112, endPoint y: 411, distance: 246.5
click at [358, 429] on td "1L • 4Y300" at bounding box center [472, 412] width 432 height 34
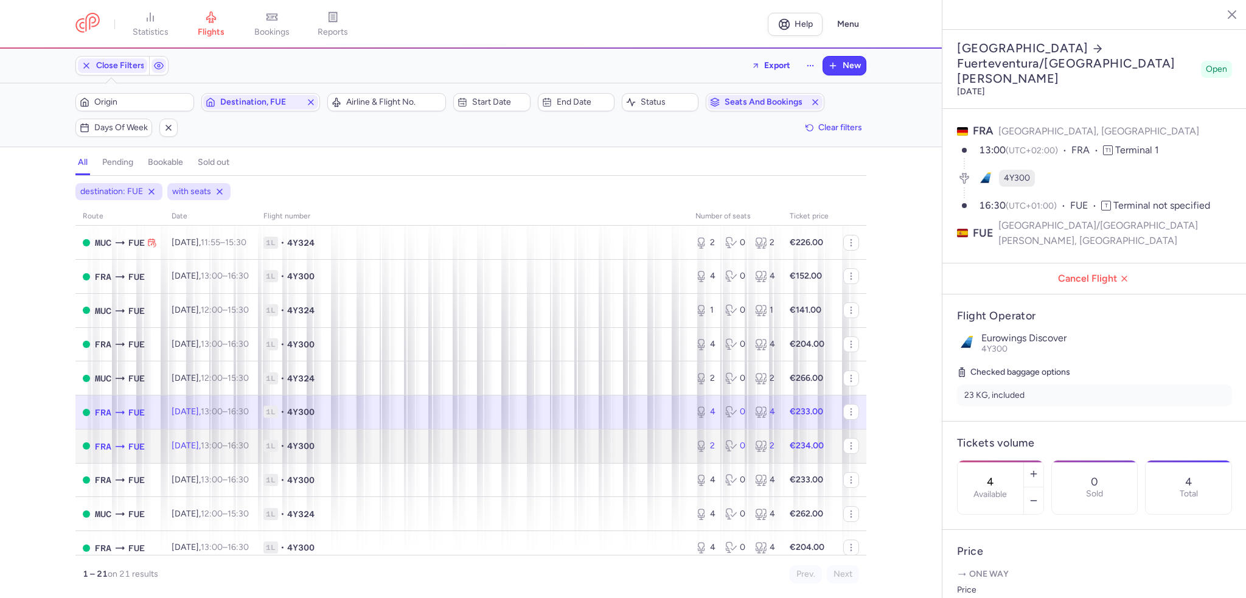
click at [121, 463] on td "FRA FUE" at bounding box center [119, 446] width 89 height 34
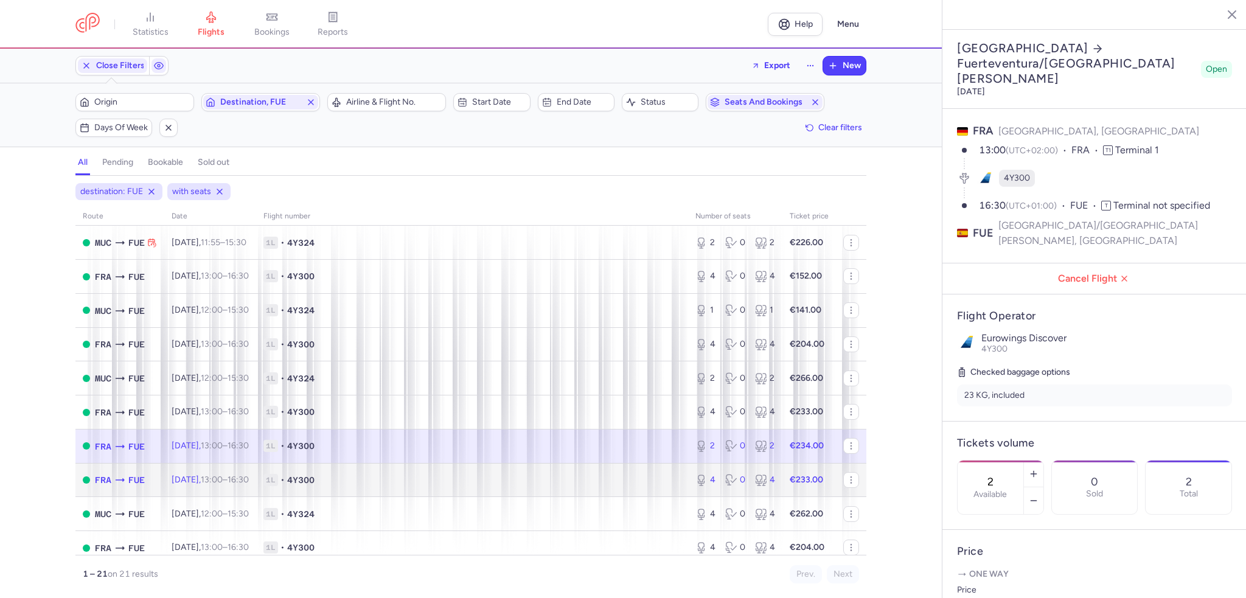
drag, startPoint x: 299, startPoint y: 493, endPoint x: 34, endPoint y: 445, distance: 269.5
click at [278, 486] on span "1L" at bounding box center [270, 480] width 15 height 12
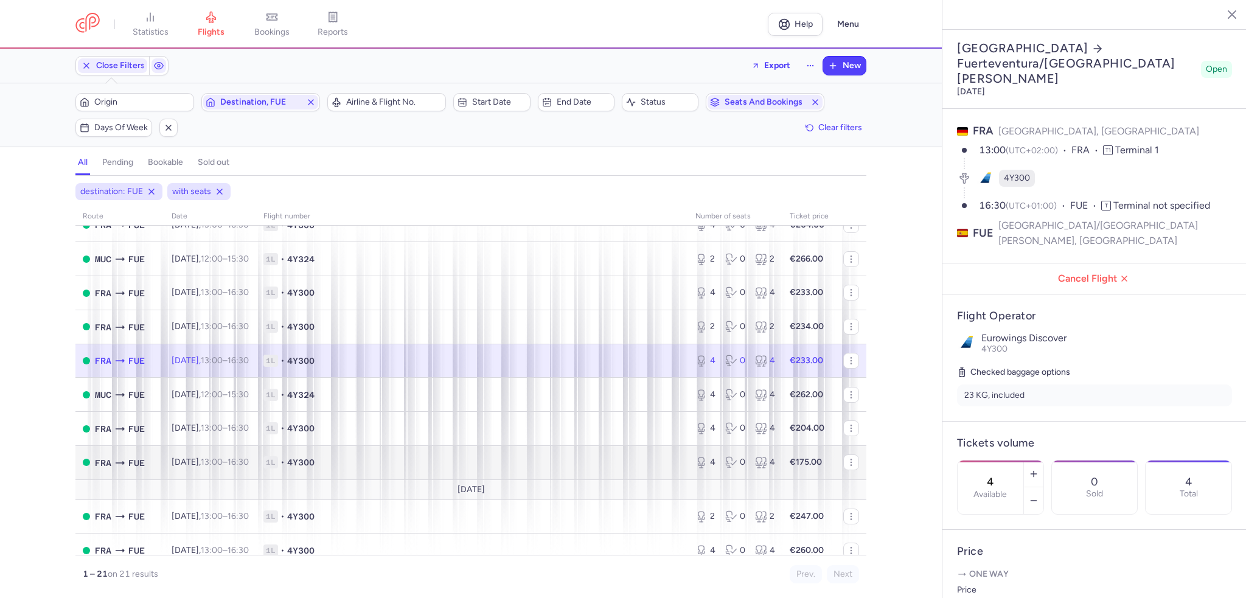
scroll to position [365, 0]
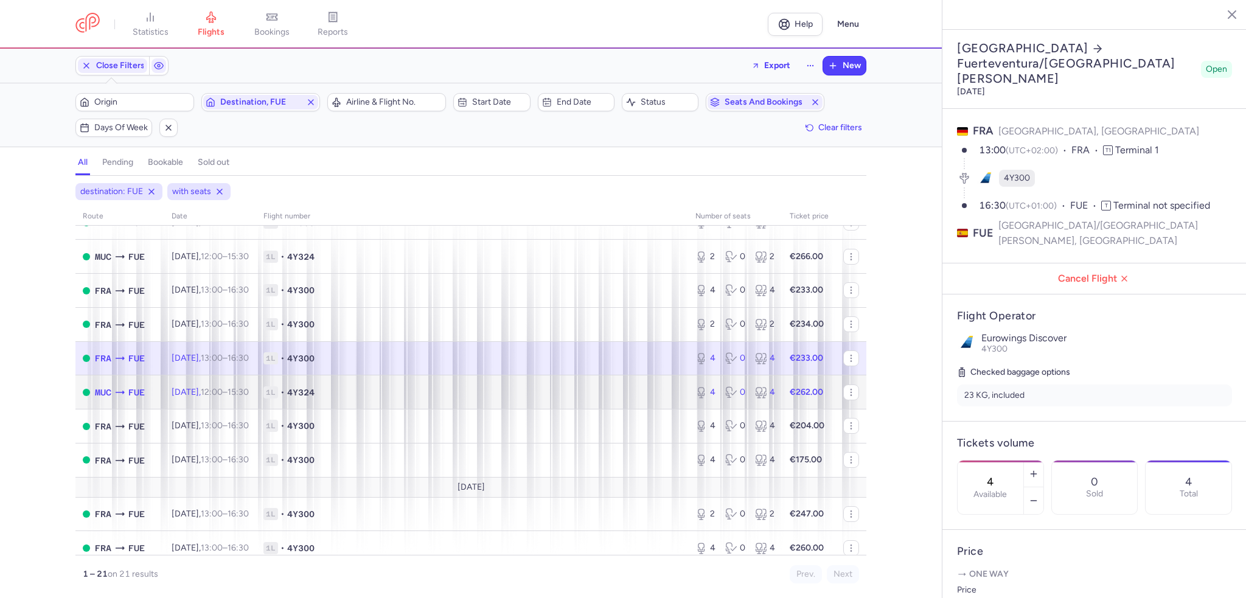
drag, startPoint x: 169, startPoint y: 404, endPoint x: 126, endPoint y: 403, distance: 43.2
click at [169, 404] on td "[DATE] 12:00 – 15:30 +0" at bounding box center [210, 392] width 92 height 34
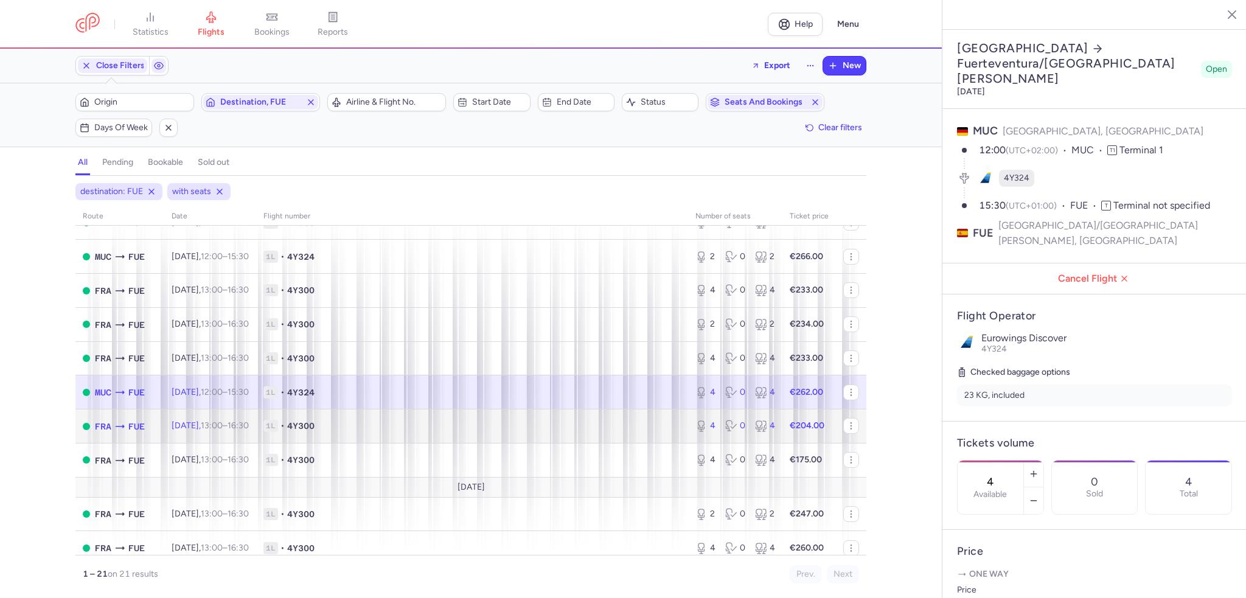
click at [159, 440] on td "FRA FUE" at bounding box center [119, 426] width 89 height 34
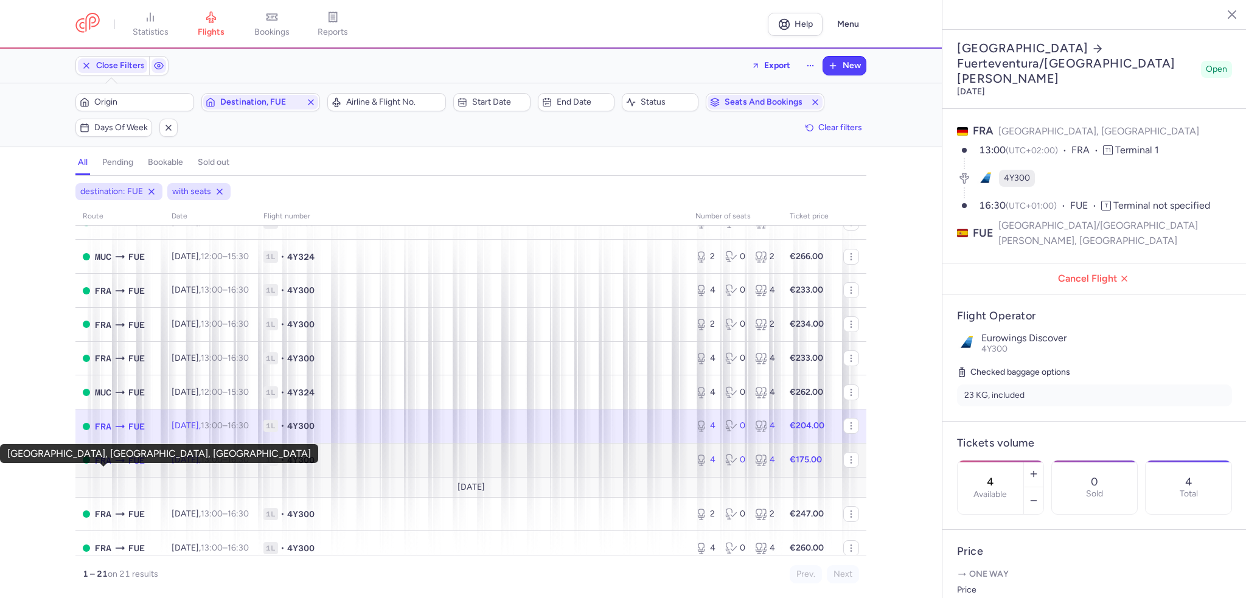
drag, startPoint x: 99, startPoint y: 466, endPoint x: 22, endPoint y: 465, distance: 76.7
click at [99, 466] on span "FRA" at bounding box center [103, 460] width 16 height 13
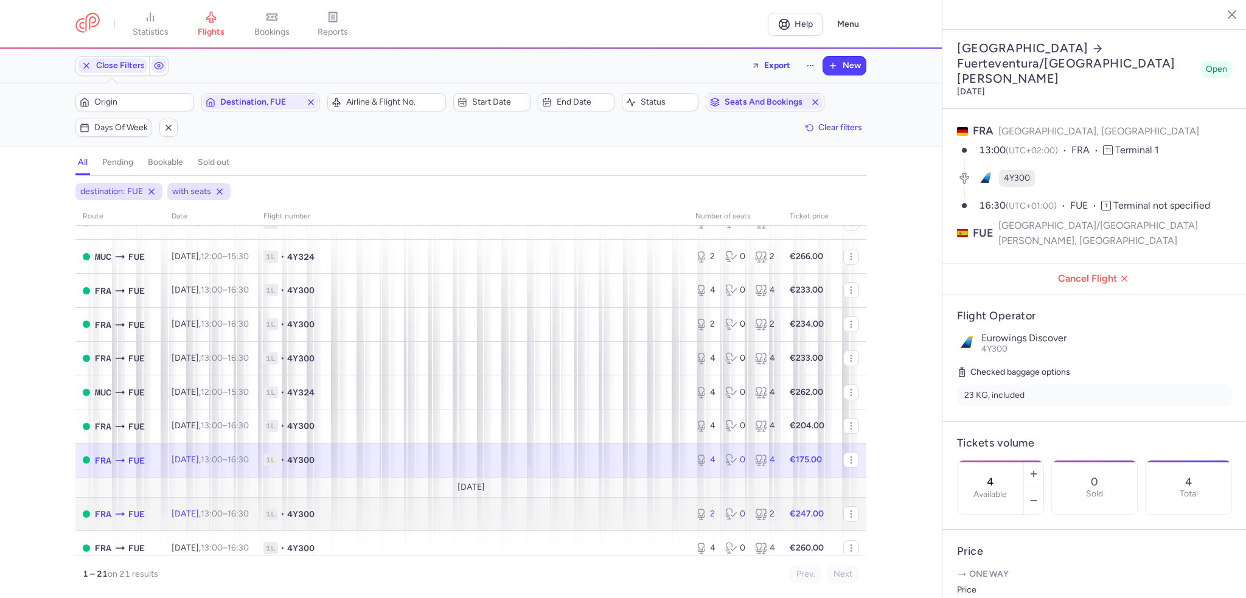
click at [102, 521] on span "FRA" at bounding box center [103, 513] width 16 height 13
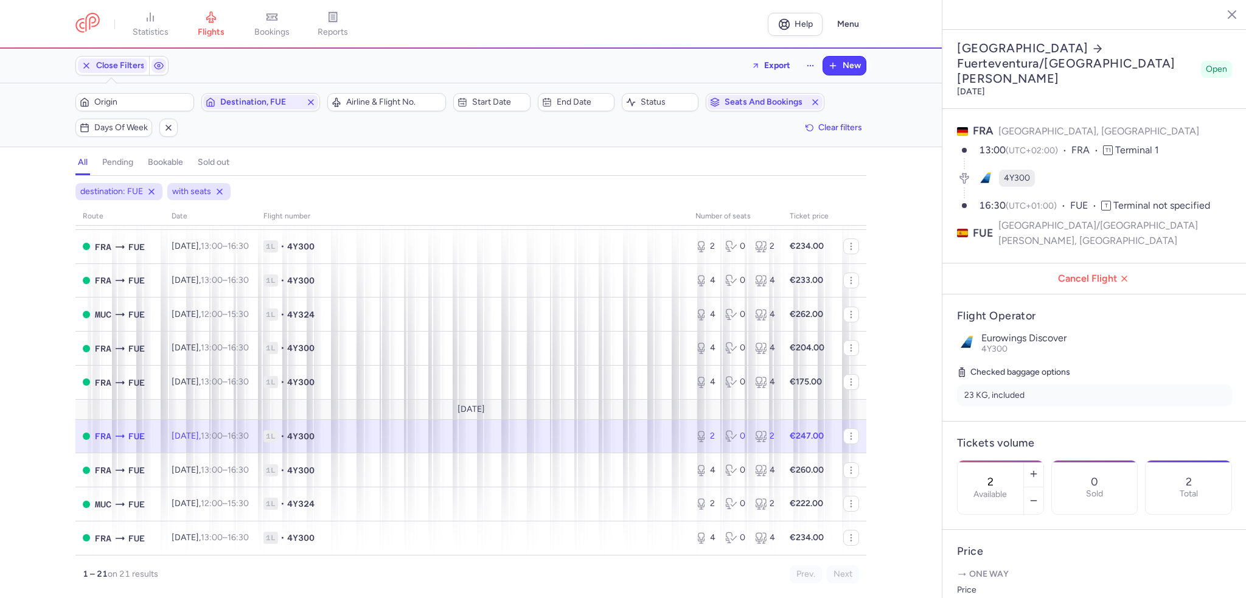
scroll to position [457, 0]
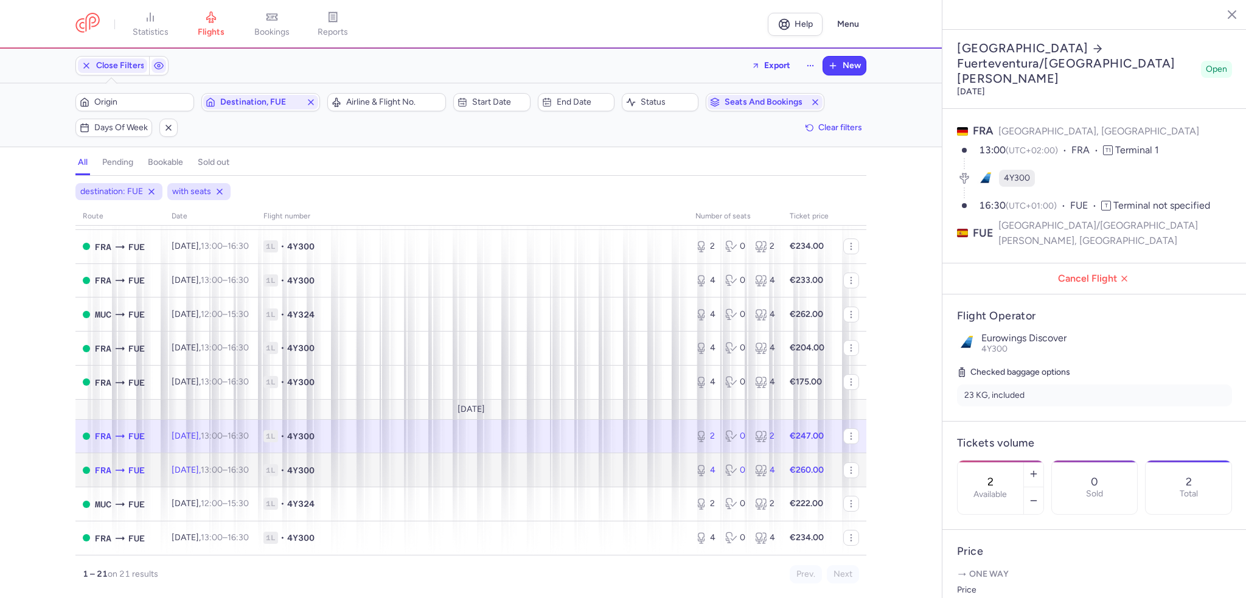
drag, startPoint x: 195, startPoint y: 466, endPoint x: 162, endPoint y: 464, distance: 32.9
click at [195, 466] on span "[DATE] 13:00 – 16:30 +0" at bounding box center [210, 470] width 77 height 10
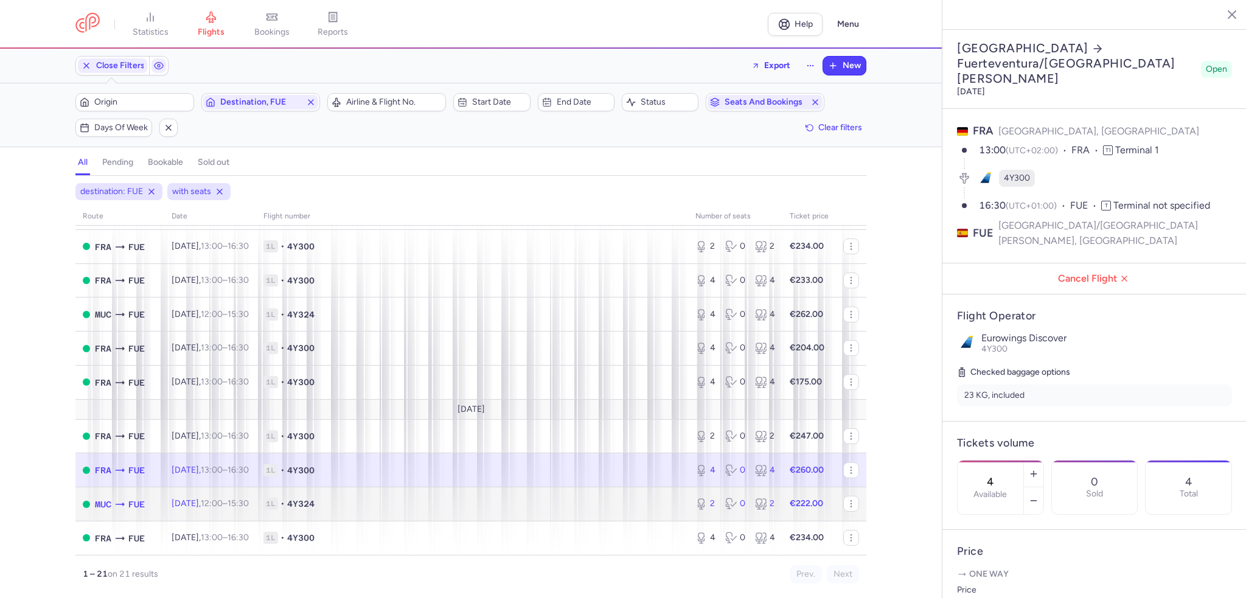
drag, startPoint x: 195, startPoint y: 494, endPoint x: 188, endPoint y: 495, distance: 6.7
click at [195, 494] on td "[DATE] 12:00 – 15:30 +0" at bounding box center [210, 504] width 92 height 34
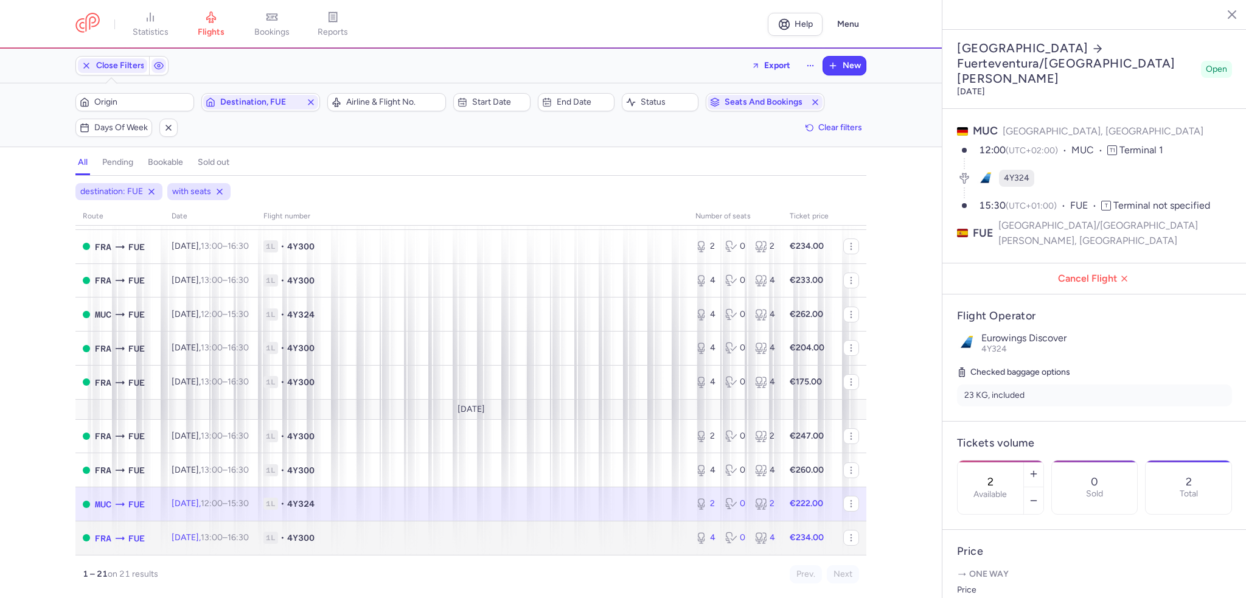
drag, startPoint x: 258, startPoint y: 544, endPoint x: 217, endPoint y: 535, distance: 41.6
click at [256, 544] on td "[DATE] 13:00 – 16:30 +0" at bounding box center [210, 537] width 92 height 33
type input "4"
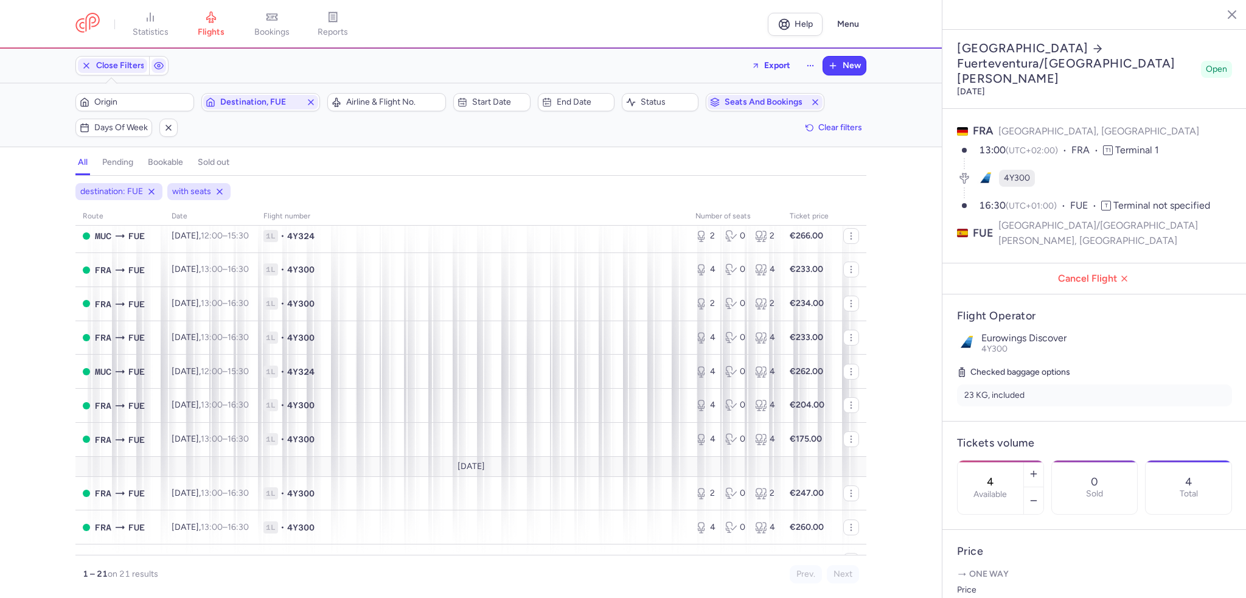
scroll to position [336, 0]
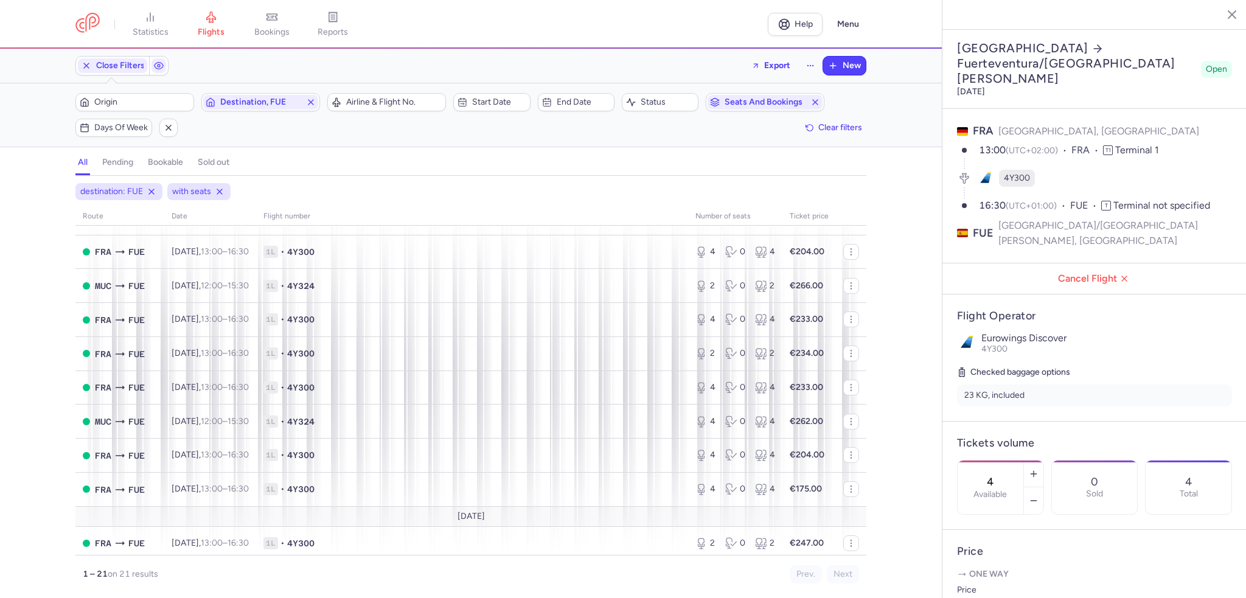
drag, startPoint x: 152, startPoint y: 190, endPoint x: 151, endPoint y: 183, distance: 6.8
click at [152, 190] on line at bounding box center [151, 191] width 5 height 5
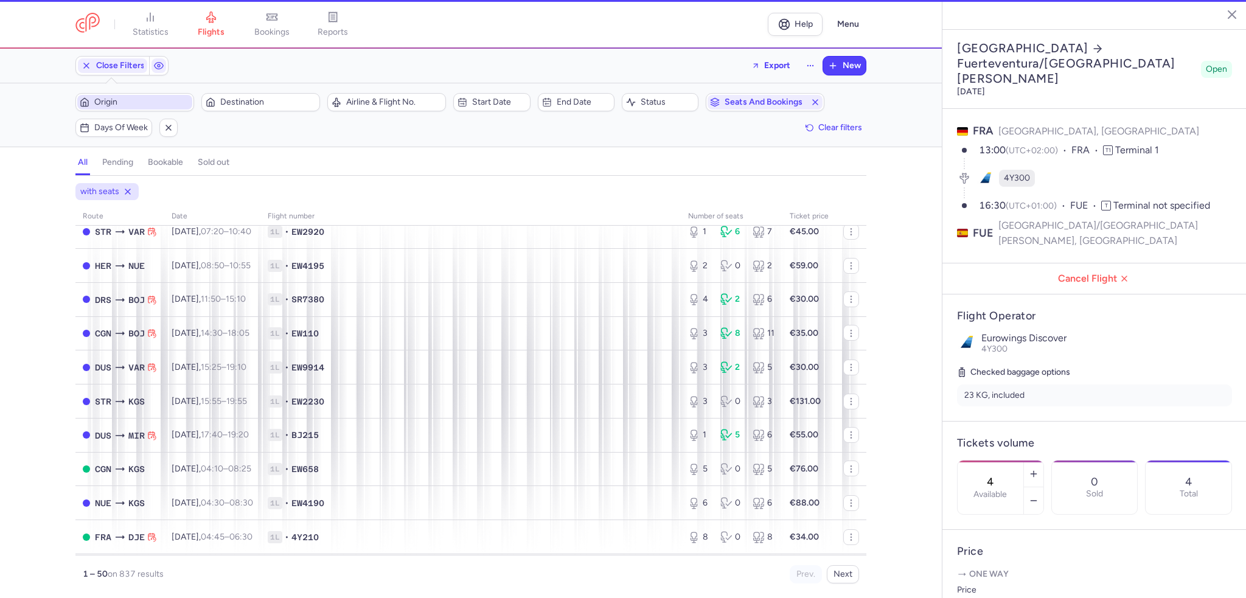
scroll to position [350, 0]
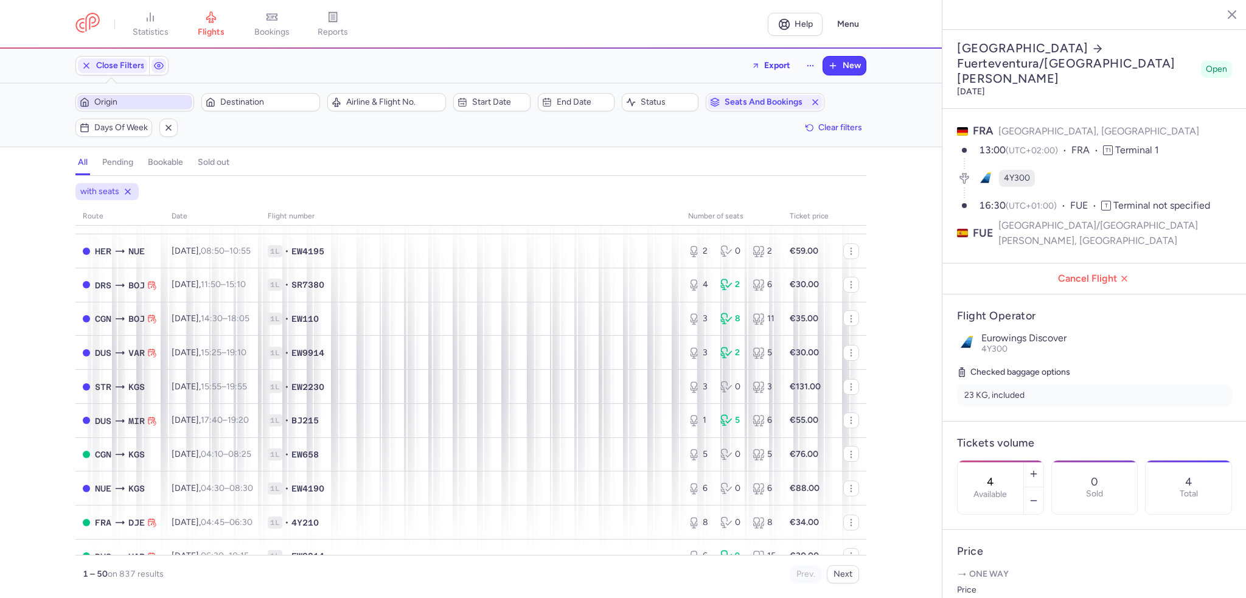
click at [118, 100] on span "Origin" at bounding box center [141, 102] width 95 height 10
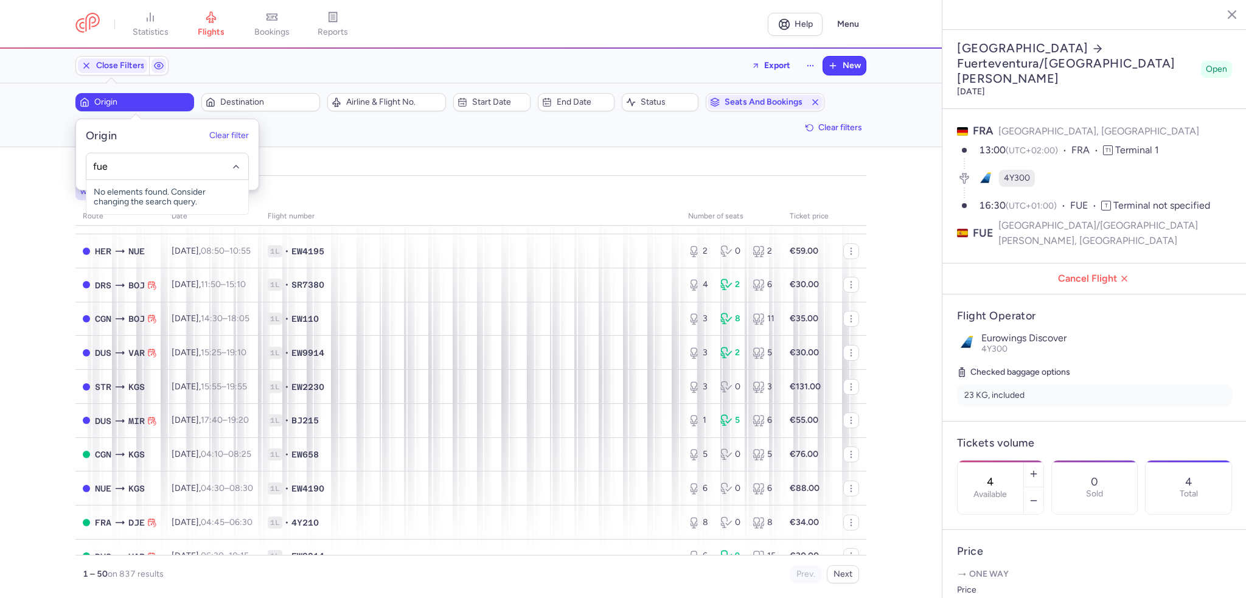
type input "fue"
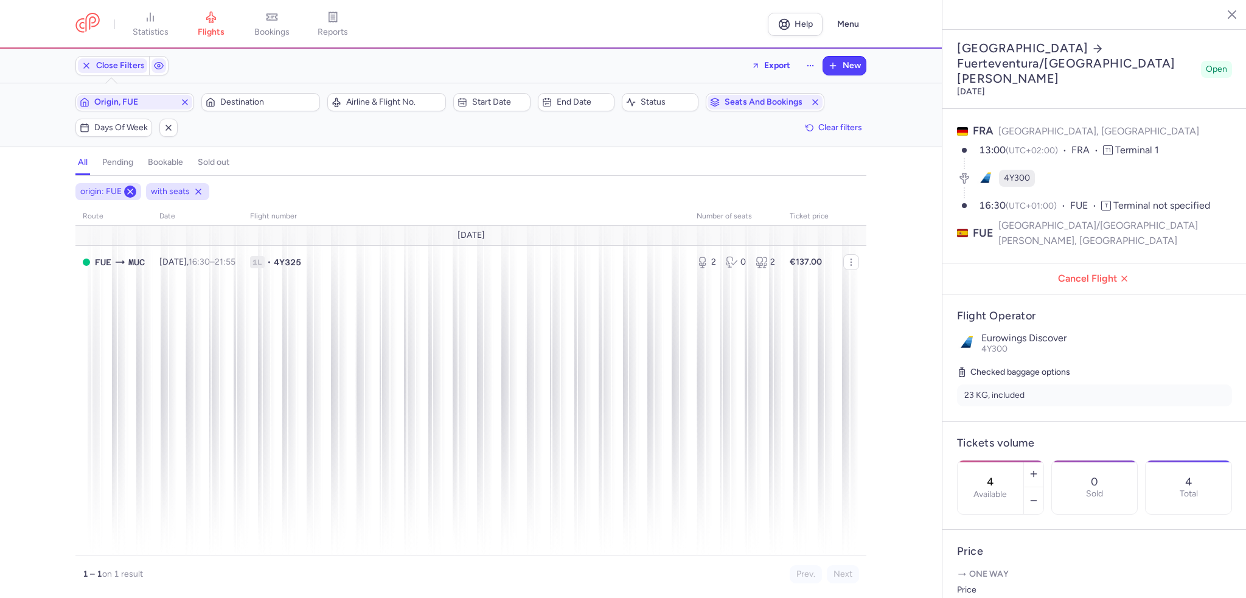
drag, startPoint x: 130, startPoint y: 188, endPoint x: 131, endPoint y: 179, distance: 9.2
click at [130, 188] on icon at bounding box center [130, 192] width 10 height 10
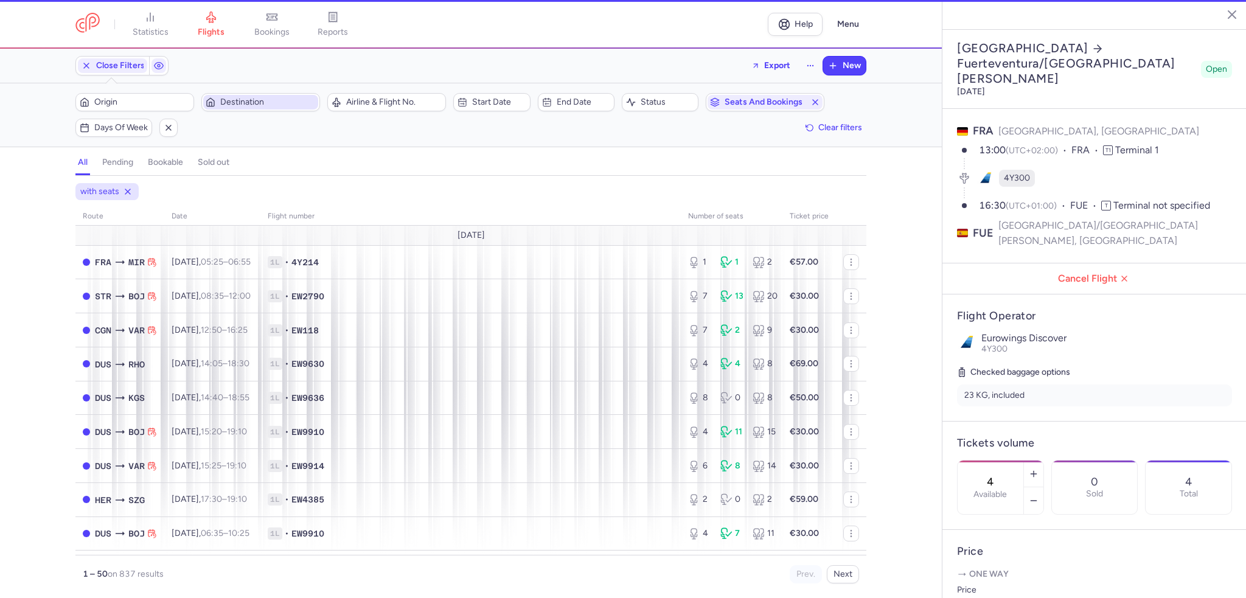
click at [236, 97] on span "Destination" at bounding box center [267, 102] width 95 height 10
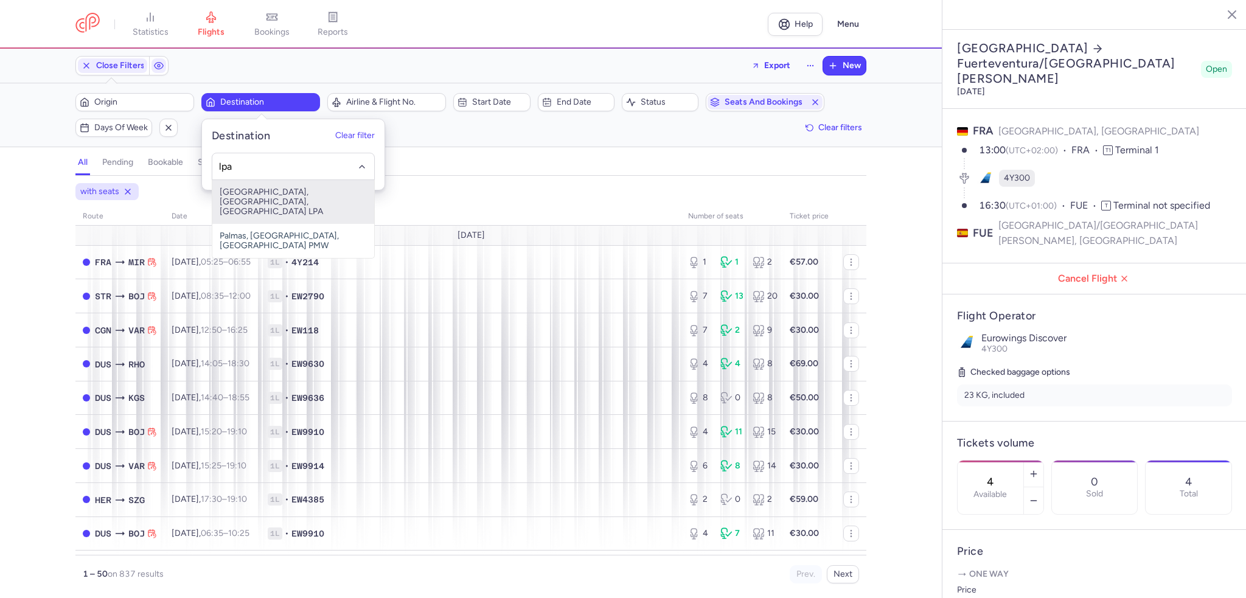
click at [290, 199] on span "[GEOGRAPHIC_DATA], [GEOGRAPHIC_DATA], [GEOGRAPHIC_DATA] LPA" at bounding box center [293, 202] width 162 height 44
type input "lpa"
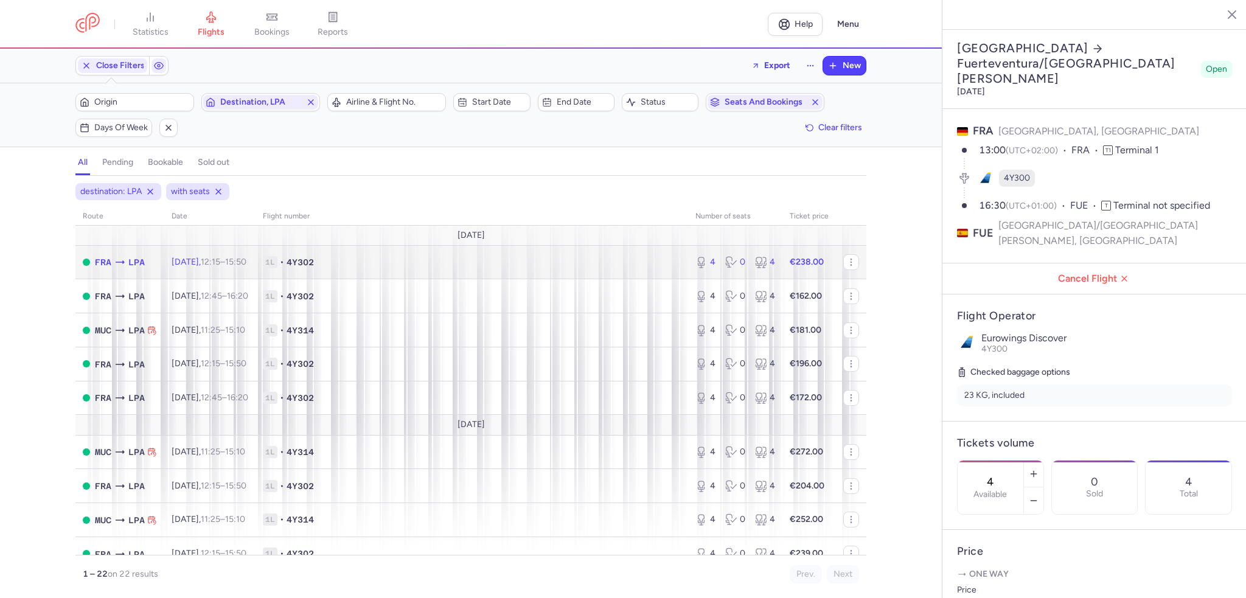
click at [246, 263] on span "12:15 – 15:50 +0" at bounding box center [224, 262] width 46 height 10
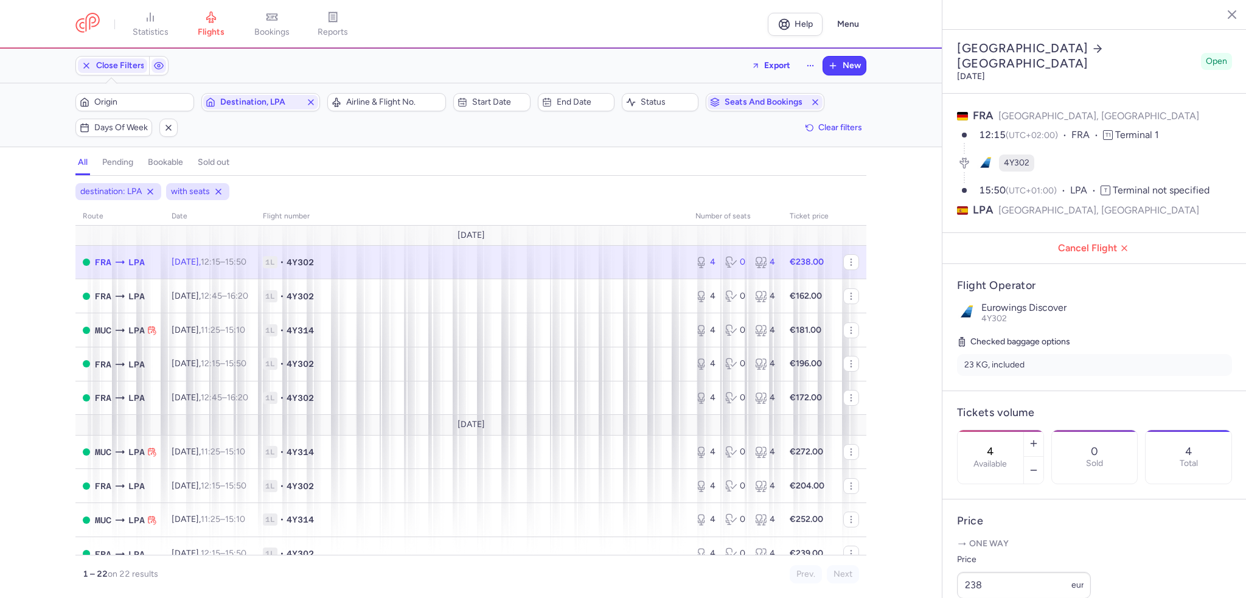
drag, startPoint x: 415, startPoint y: 268, endPoint x: 478, endPoint y: 244, distance: 67.8
click at [415, 268] on td "1L • 4Y302" at bounding box center [471, 262] width 432 height 34
click at [1043, 457] on button "button" at bounding box center [1033, 470] width 19 height 27
click at [1004, 572] on span "Save changes" at bounding box center [997, 574] width 60 height 11
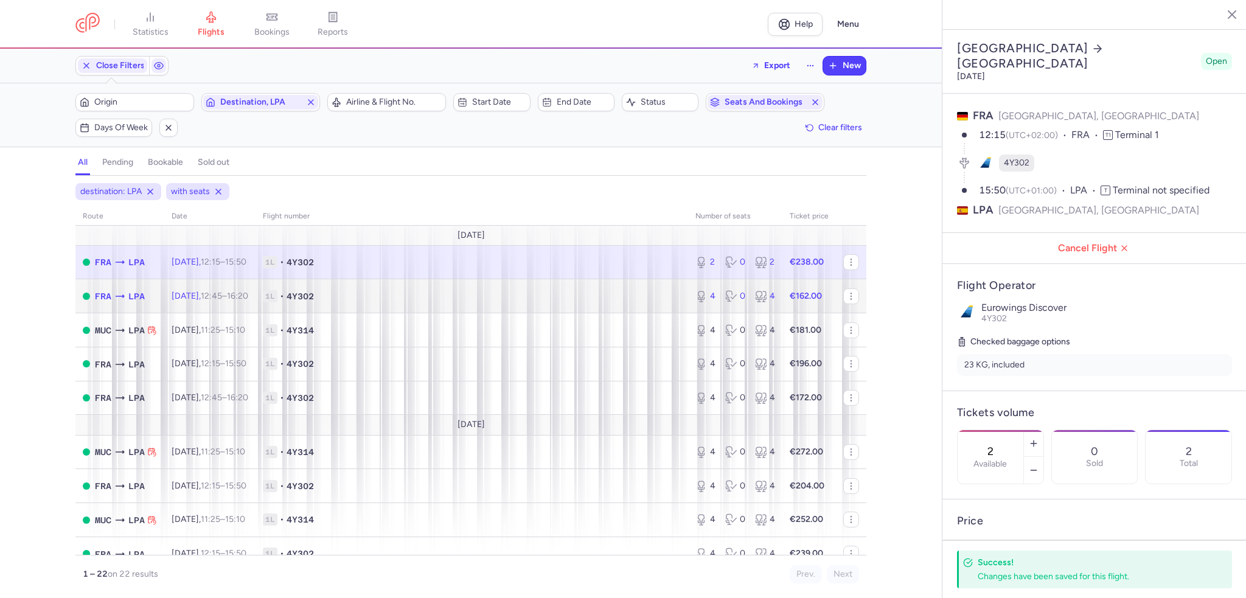
click at [511, 289] on td "1L • 4Y302" at bounding box center [471, 296] width 432 height 34
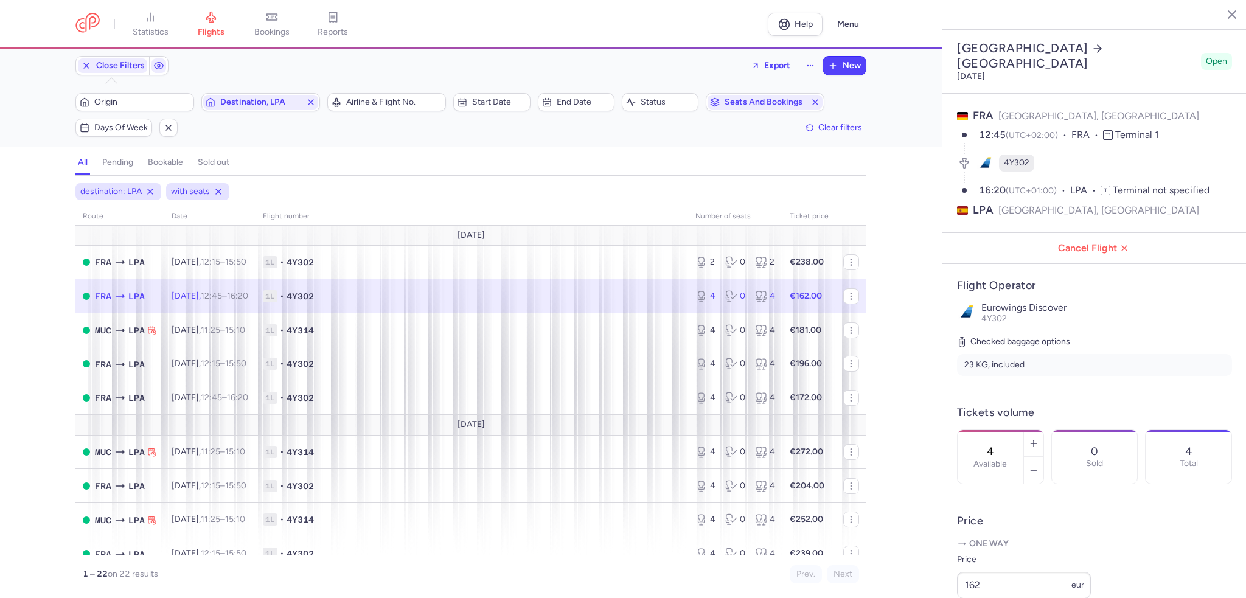
drag, startPoint x: 448, startPoint y: 298, endPoint x: 569, endPoint y: 294, distance: 121.7
click at [448, 298] on span "1L • 4Y302" at bounding box center [472, 296] width 418 height 12
click at [1038, 465] on icon "button" at bounding box center [1033, 470] width 10 height 10
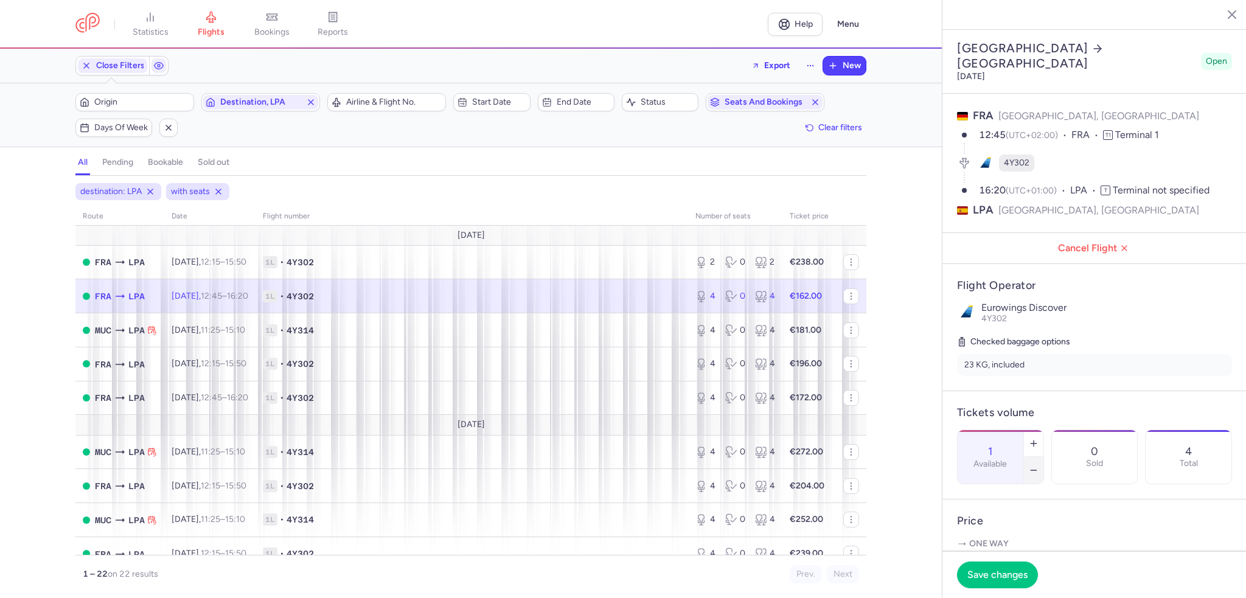
click at [1038, 465] on icon "button" at bounding box center [1033, 470] width 10 height 10
click at [1004, 570] on span "Save changes" at bounding box center [997, 574] width 60 height 11
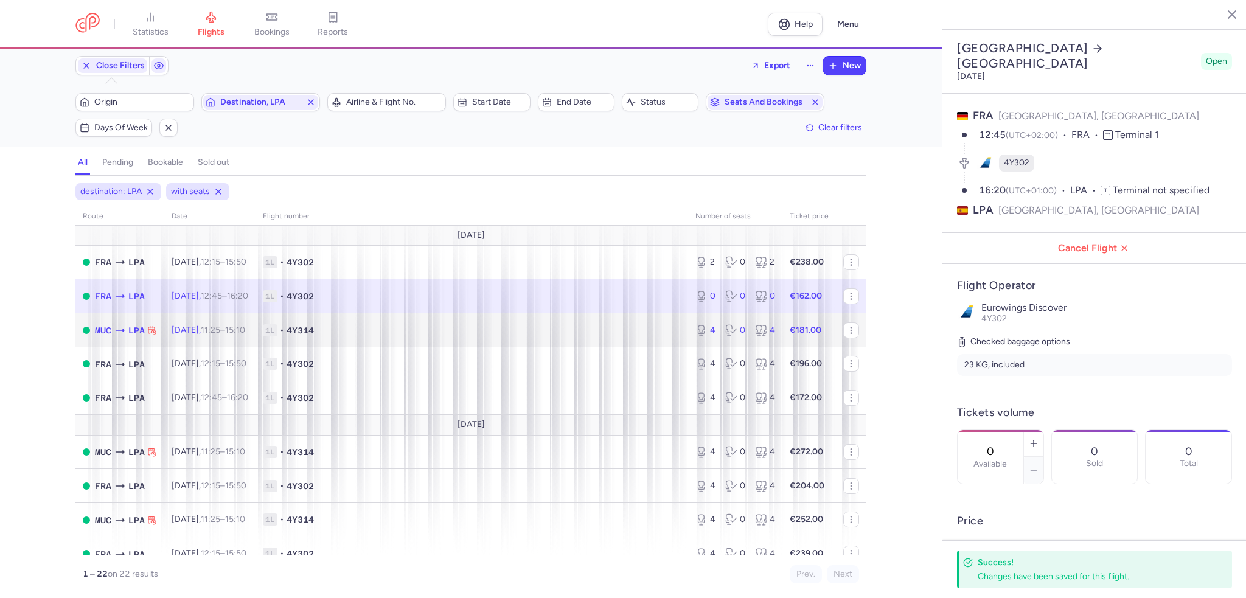
click at [520, 344] on td "1L • 4Y314" at bounding box center [471, 330] width 432 height 34
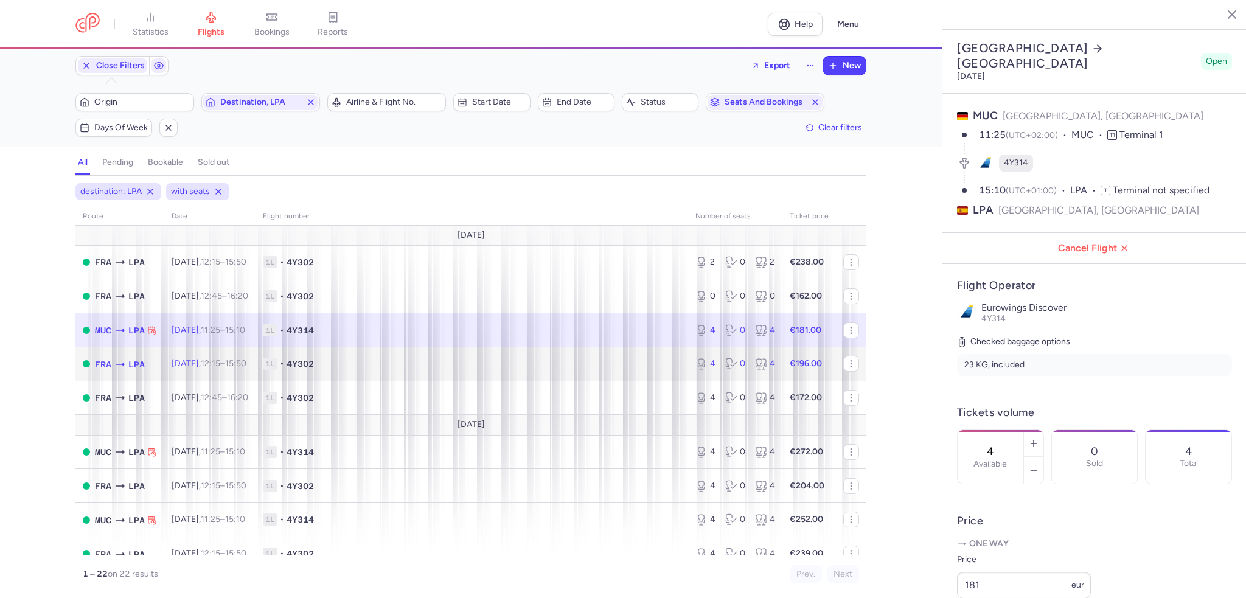
click at [379, 362] on span "1L • 4Y302" at bounding box center [472, 364] width 418 height 12
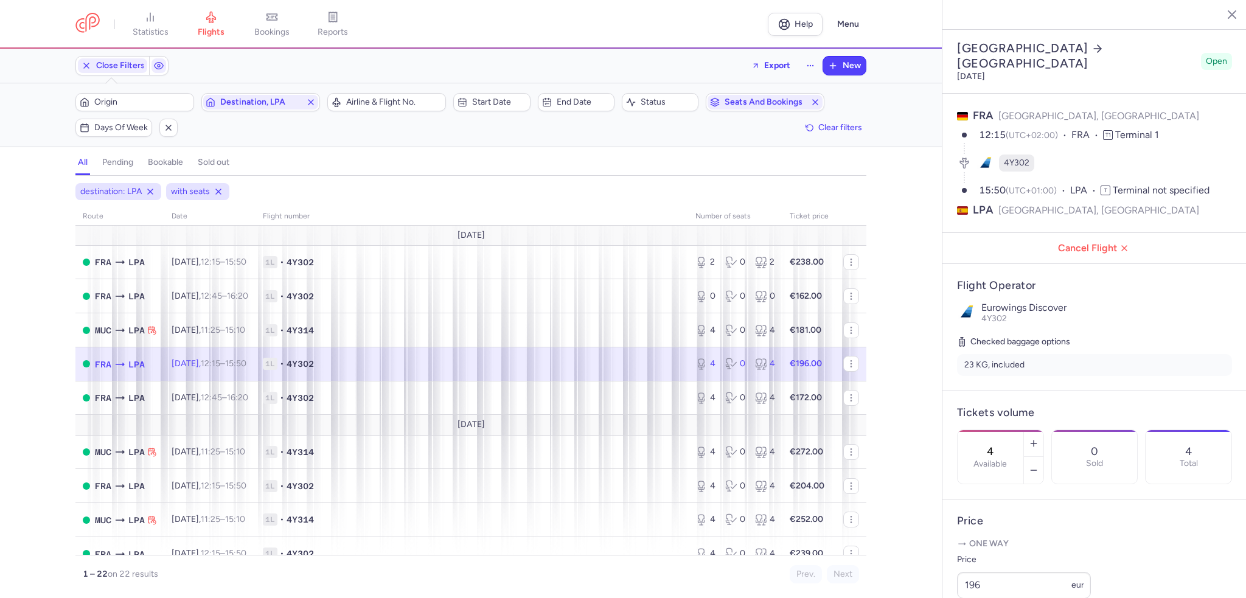
drag, startPoint x: 439, startPoint y: 371, endPoint x: 506, endPoint y: 379, distance: 67.4
click at [441, 370] on span "1L • 4Y302" at bounding box center [472, 364] width 418 height 12
click at [1038, 465] on icon "button" at bounding box center [1033, 470] width 10 height 10
click at [1005, 566] on button "Save changes" at bounding box center [997, 574] width 81 height 27
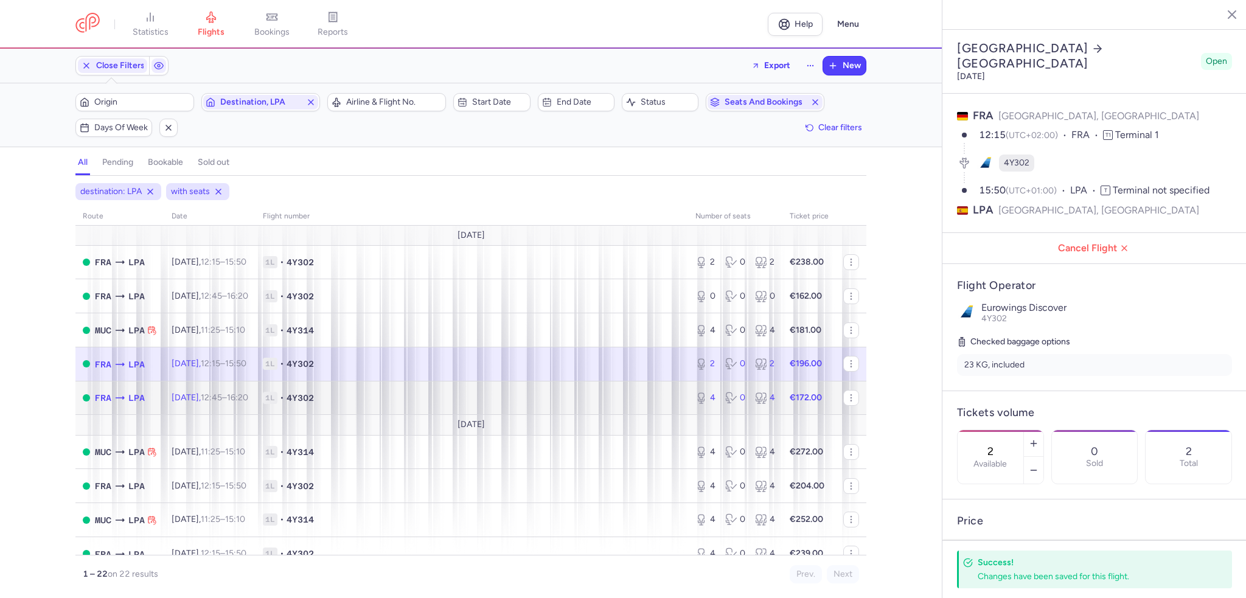
drag, startPoint x: 526, startPoint y: 397, endPoint x: 377, endPoint y: 370, distance: 151.4
click at [525, 397] on span "1L • 4Y302" at bounding box center [472, 398] width 418 height 12
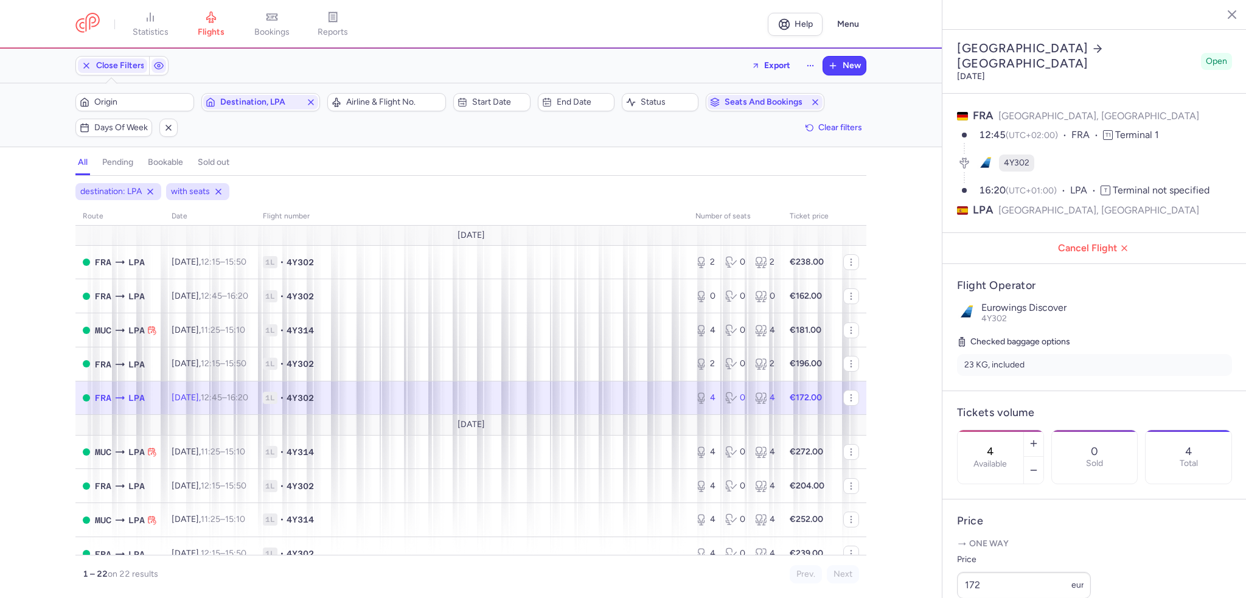
drag, startPoint x: 348, startPoint y: 406, endPoint x: 510, endPoint y: 406, distance: 161.8
click at [348, 404] on span "1L • 4Y302" at bounding box center [472, 398] width 418 height 12
click at [1038, 465] on icon "button" at bounding box center [1033, 470] width 10 height 10
click at [972, 569] on button "Save changes" at bounding box center [997, 574] width 81 height 27
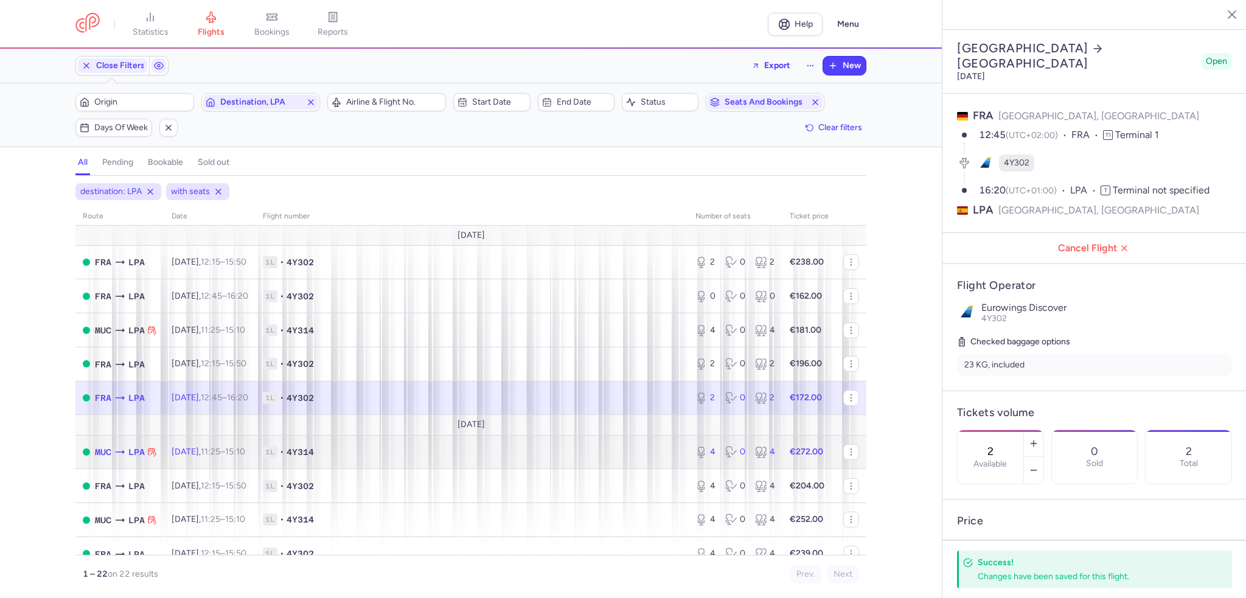
click at [466, 458] on span "1L • 4Y314" at bounding box center [472, 452] width 418 height 12
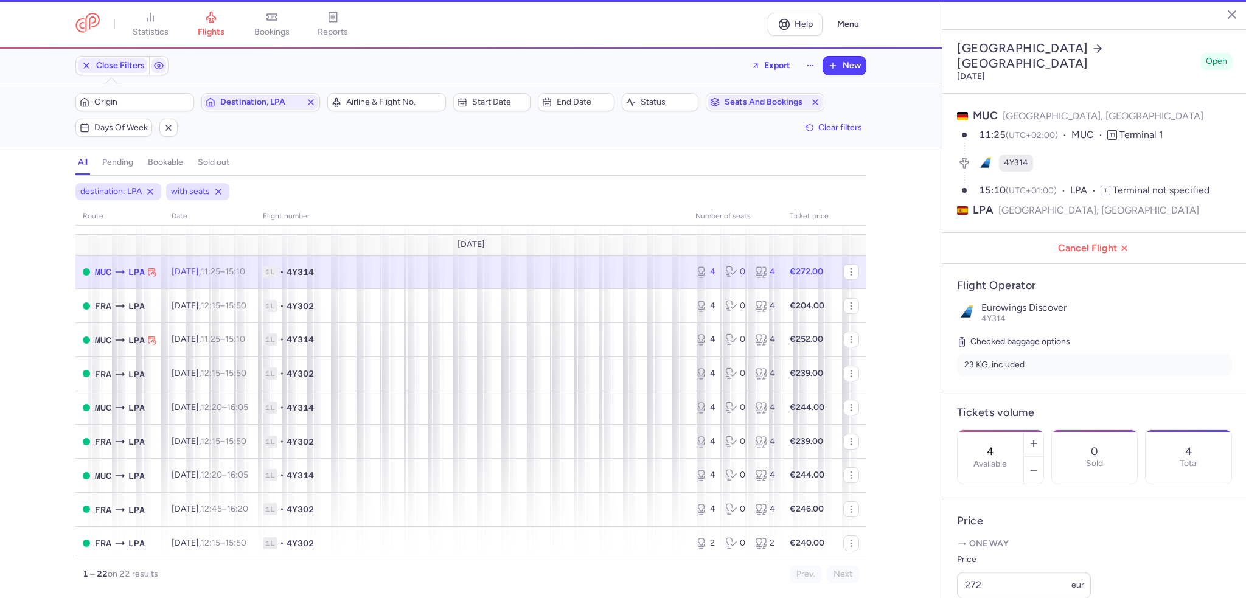
scroll to position [182, 0]
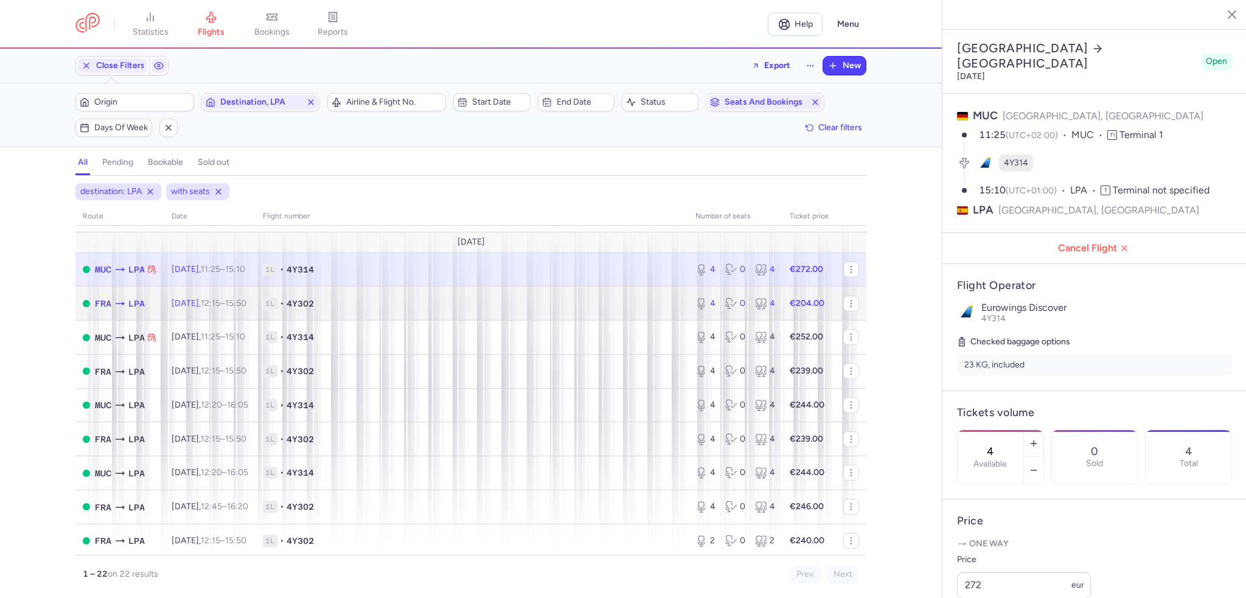
drag, startPoint x: 147, startPoint y: 298, endPoint x: 7, endPoint y: 330, distance: 143.4
click at [147, 298] on td "FRA LPA" at bounding box center [119, 303] width 89 height 34
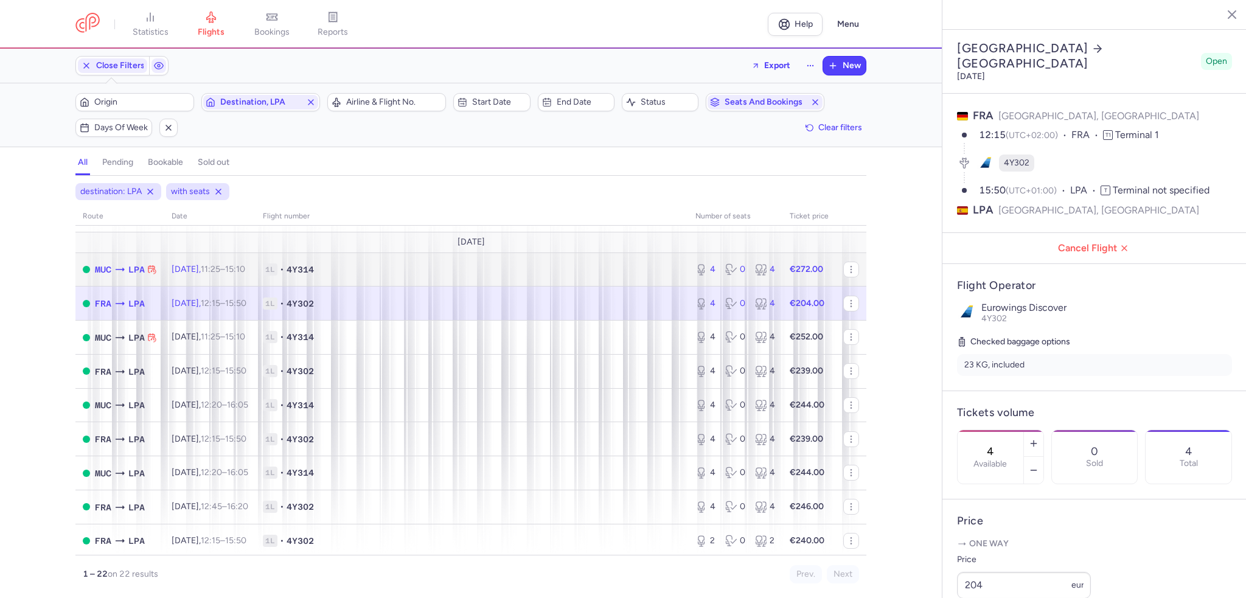
drag, startPoint x: 403, startPoint y: 277, endPoint x: 511, endPoint y: 297, distance: 110.2
click at [403, 276] on span "1L • 4Y314" at bounding box center [472, 269] width 418 height 12
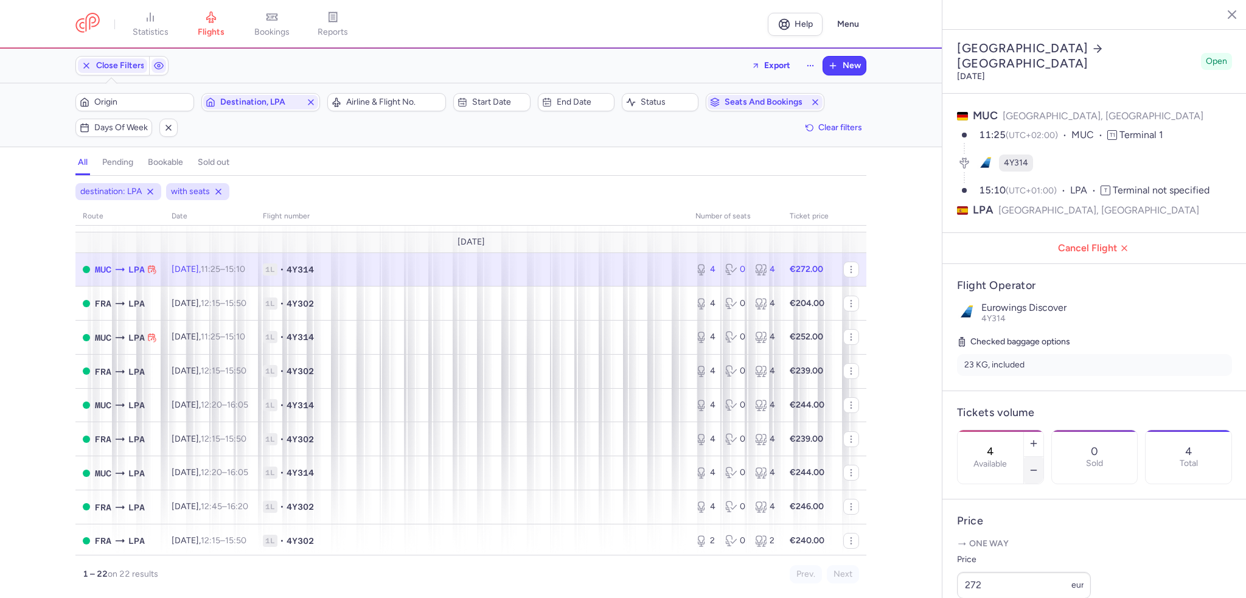
click at [1036, 470] on line "button" at bounding box center [1032, 470] width 5 height 0
click at [988, 574] on span "Save changes" at bounding box center [997, 574] width 60 height 11
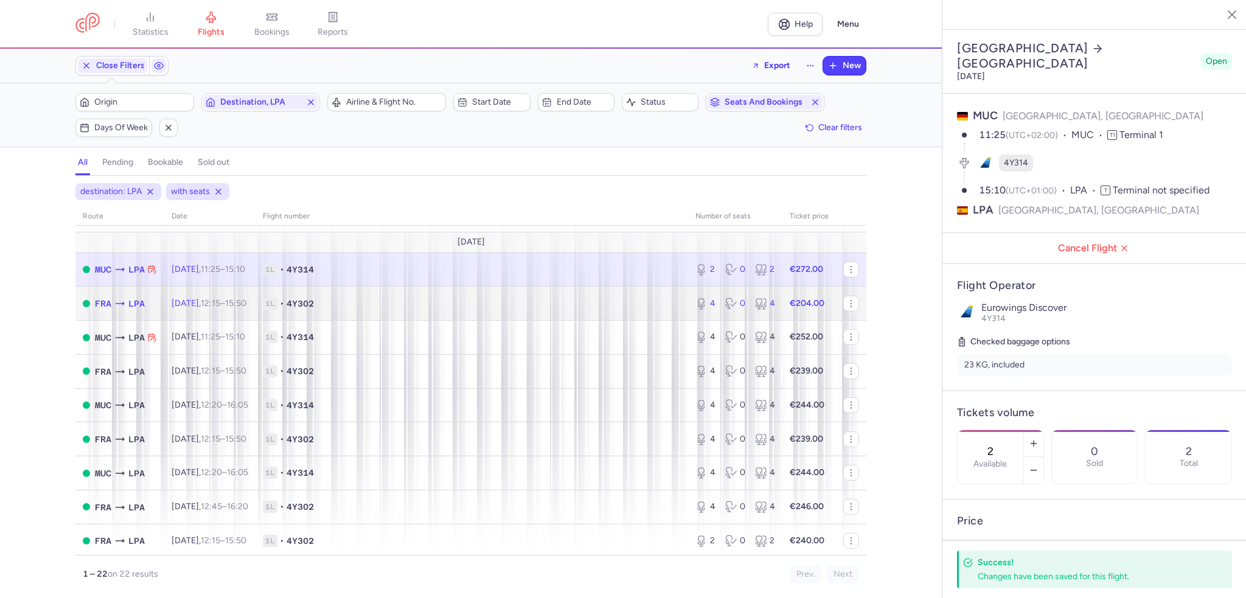
click at [484, 305] on span "1L • 4Y302" at bounding box center [472, 303] width 418 height 12
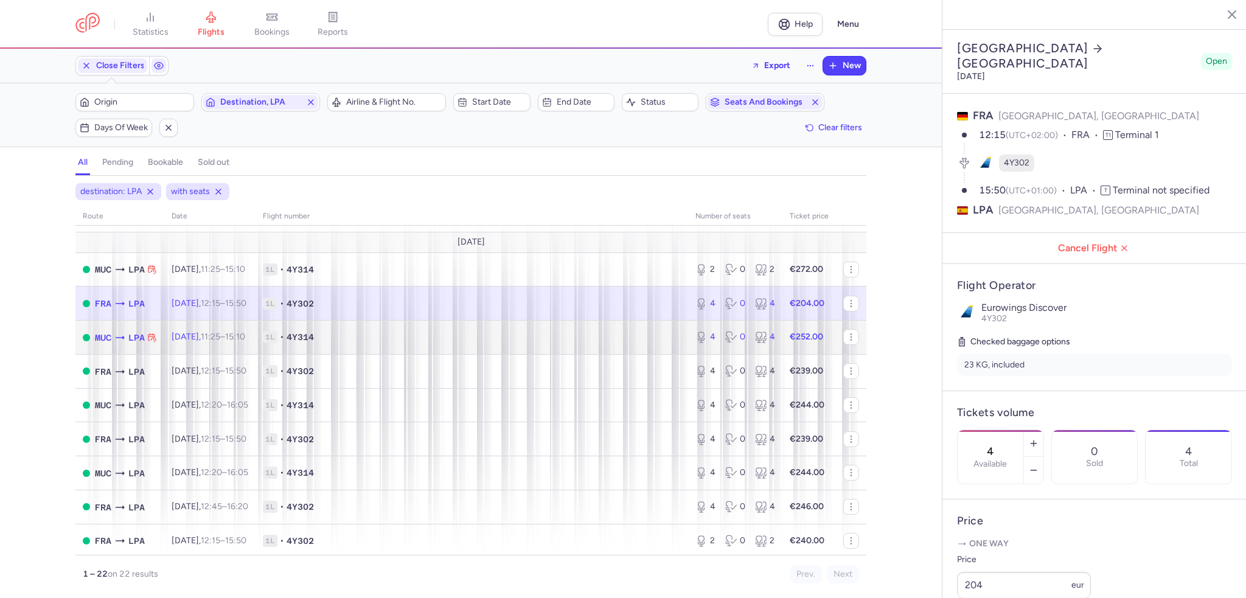
drag, startPoint x: 119, startPoint y: 343, endPoint x: 61, endPoint y: 345, distance: 57.2
click at [119, 343] on icon at bounding box center [120, 337] width 12 height 12
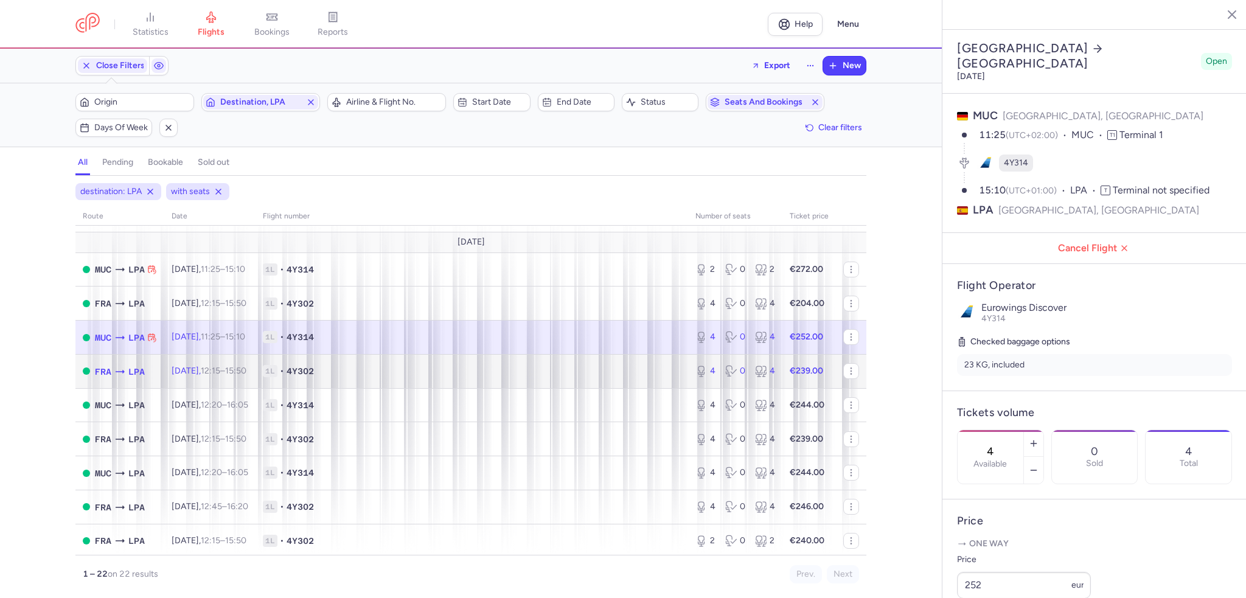
drag, startPoint x: 210, startPoint y: 373, endPoint x: 62, endPoint y: 390, distance: 148.8
click at [210, 373] on span "[DATE] 12:15 – 15:50 +0" at bounding box center [209, 371] width 75 height 10
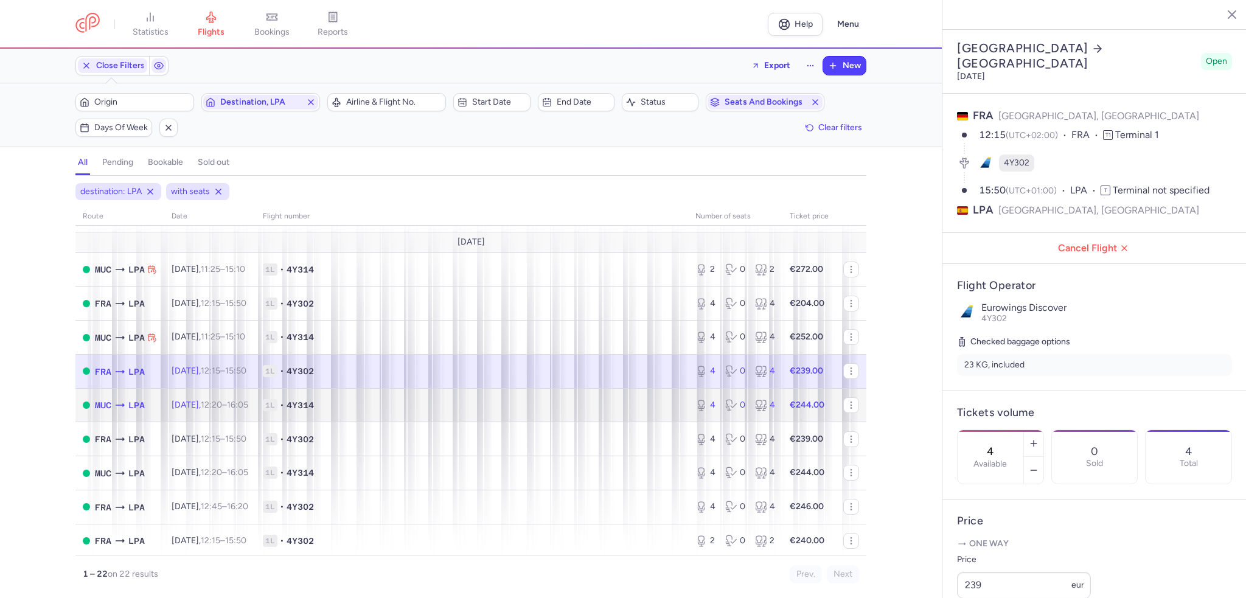
click at [292, 404] on td "1L • 4Y314" at bounding box center [471, 405] width 432 height 34
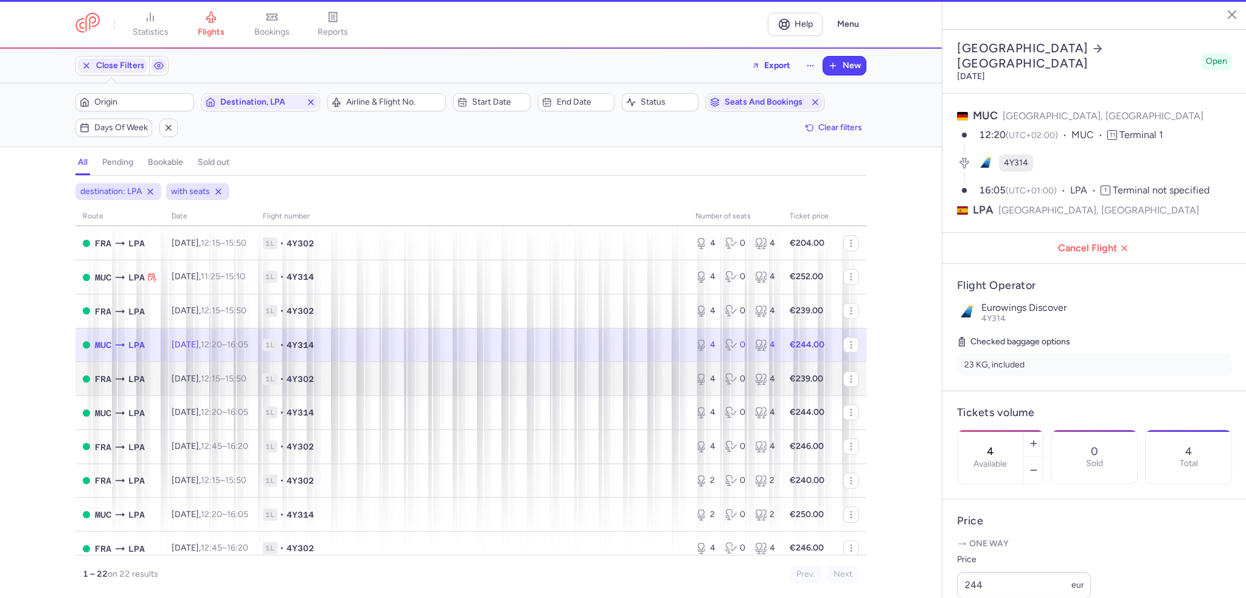
scroll to position [243, 0]
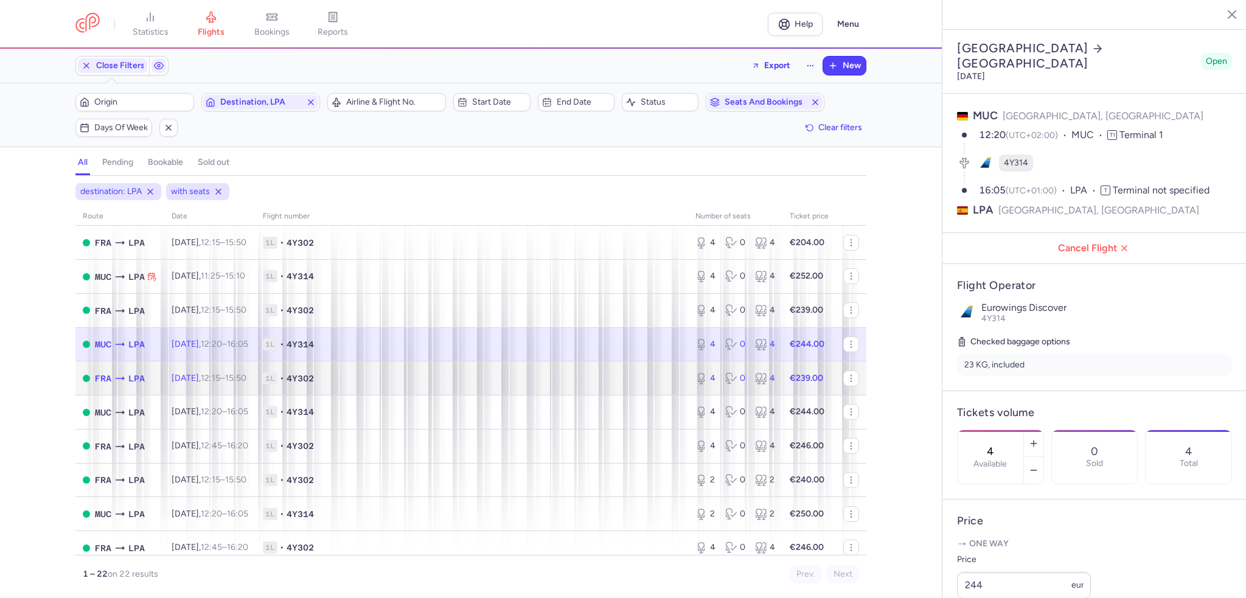
click at [122, 384] on icon at bounding box center [120, 378] width 12 height 12
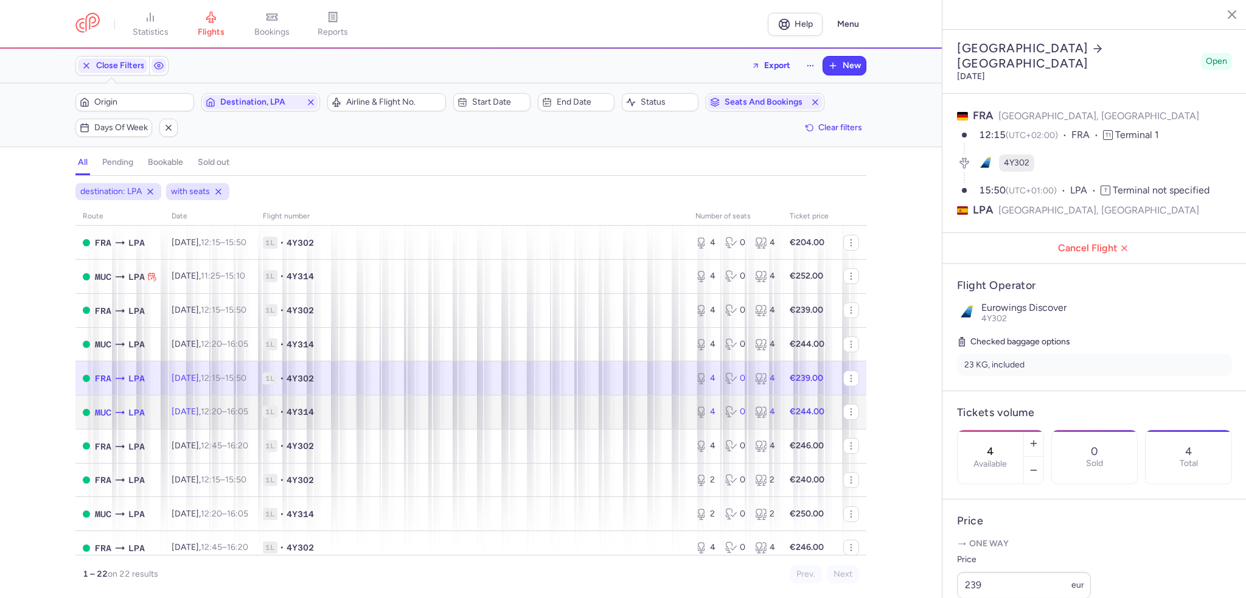
drag, startPoint x: 190, startPoint y: 420, endPoint x: 151, endPoint y: 416, distance: 39.2
click at [190, 417] on span "[DATE] 12:20 – 16:05 +0" at bounding box center [210, 411] width 77 height 10
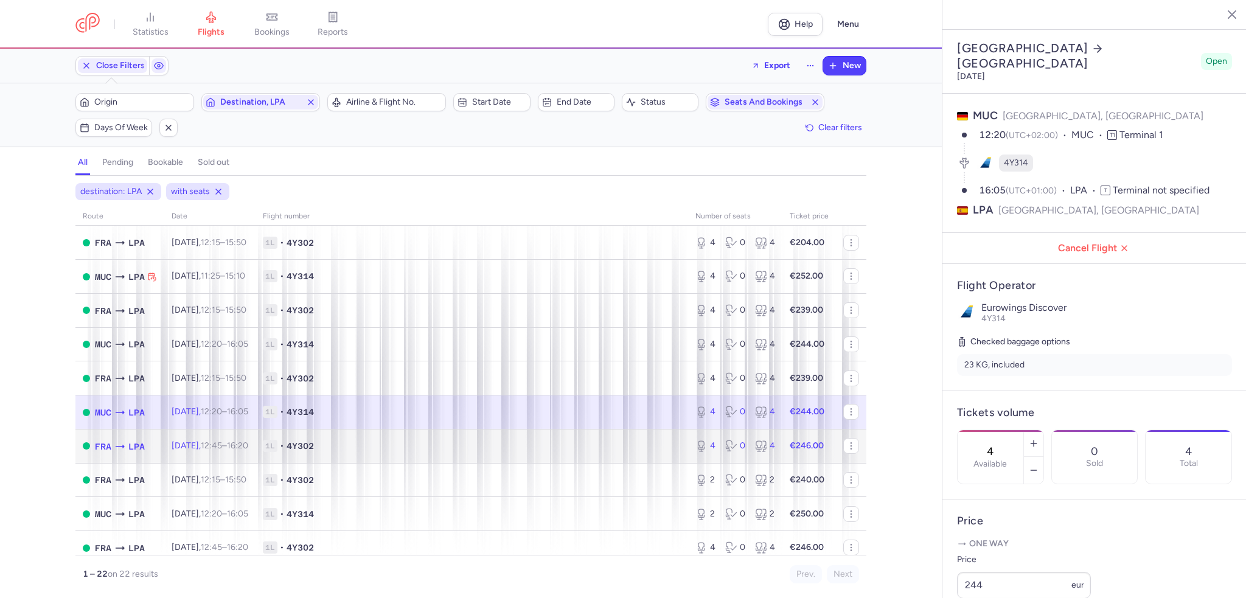
drag, startPoint x: 169, startPoint y: 451, endPoint x: 99, endPoint y: 454, distance: 70.0
click at [169, 451] on td "[DATE] 12:45 – 16:20 +0" at bounding box center [209, 446] width 91 height 34
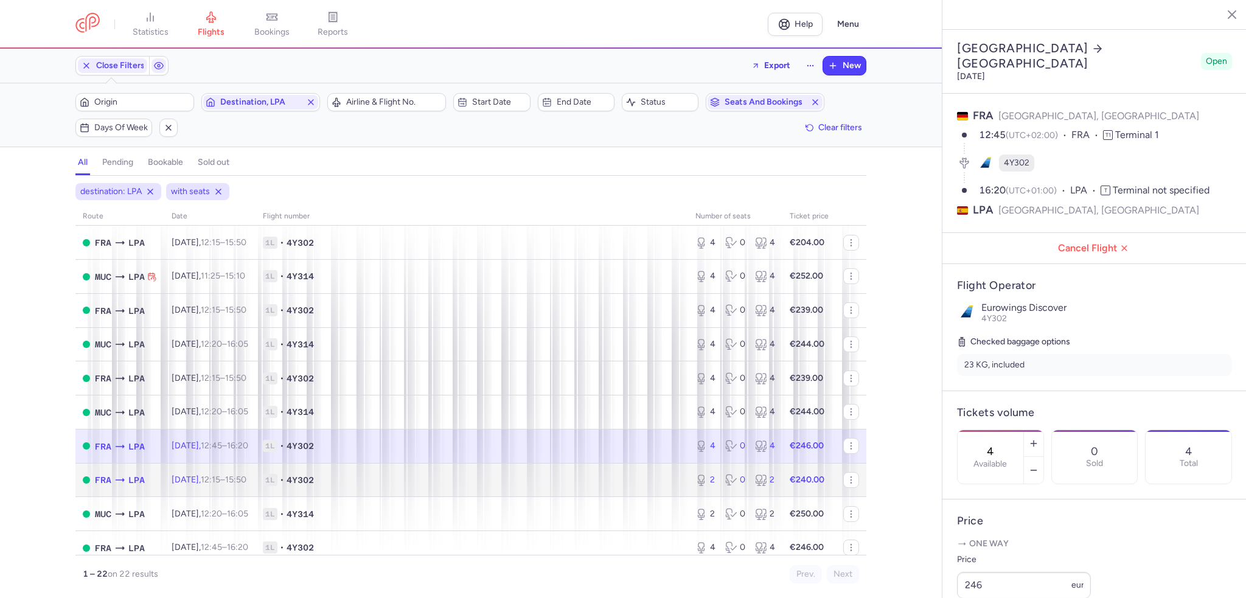
click at [153, 488] on td "FRA LPA" at bounding box center [119, 480] width 89 height 34
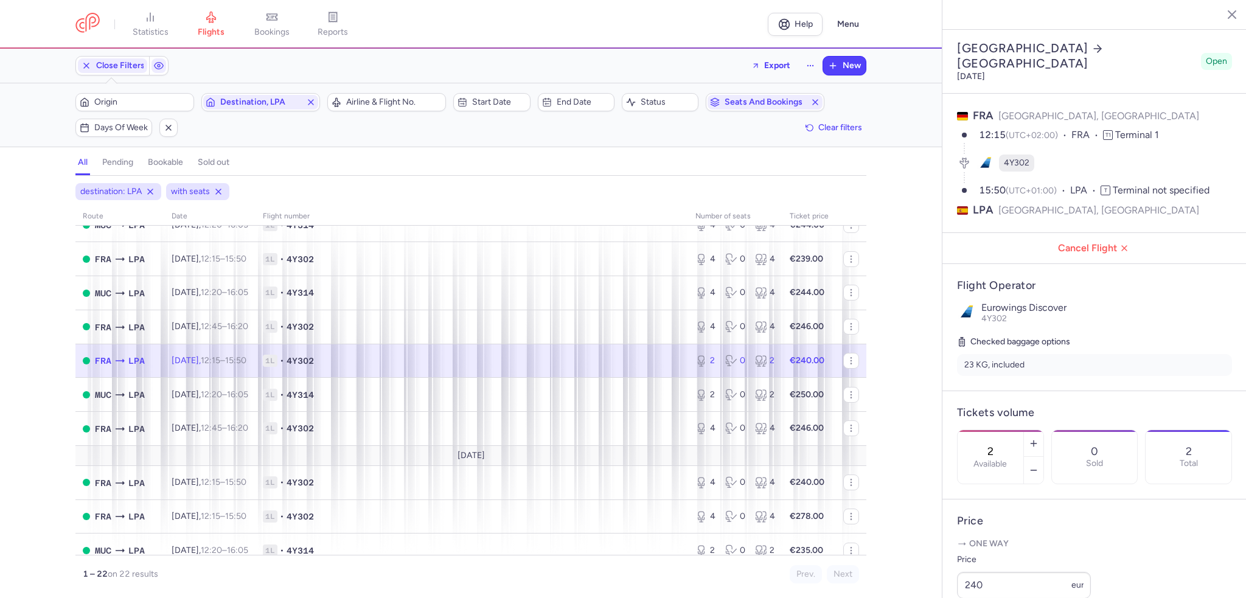
scroll to position [365, 0]
click at [345, 398] on span "1L • 4Y314" at bounding box center [472, 392] width 418 height 12
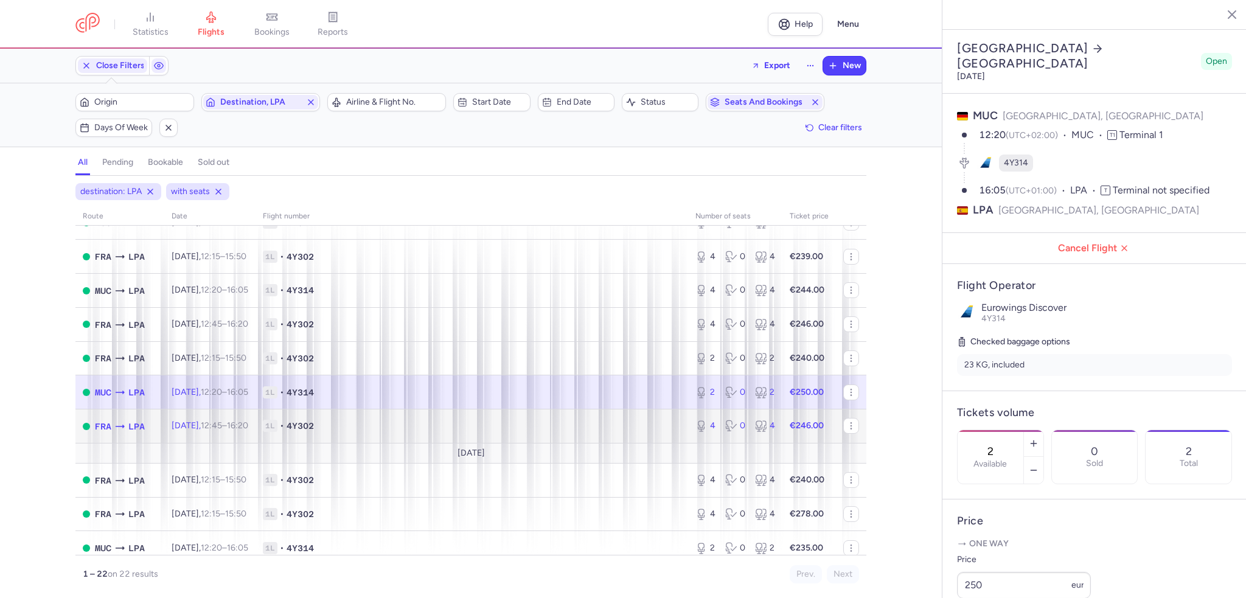
click at [345, 432] on span "1L • 4Y302" at bounding box center [472, 426] width 418 height 12
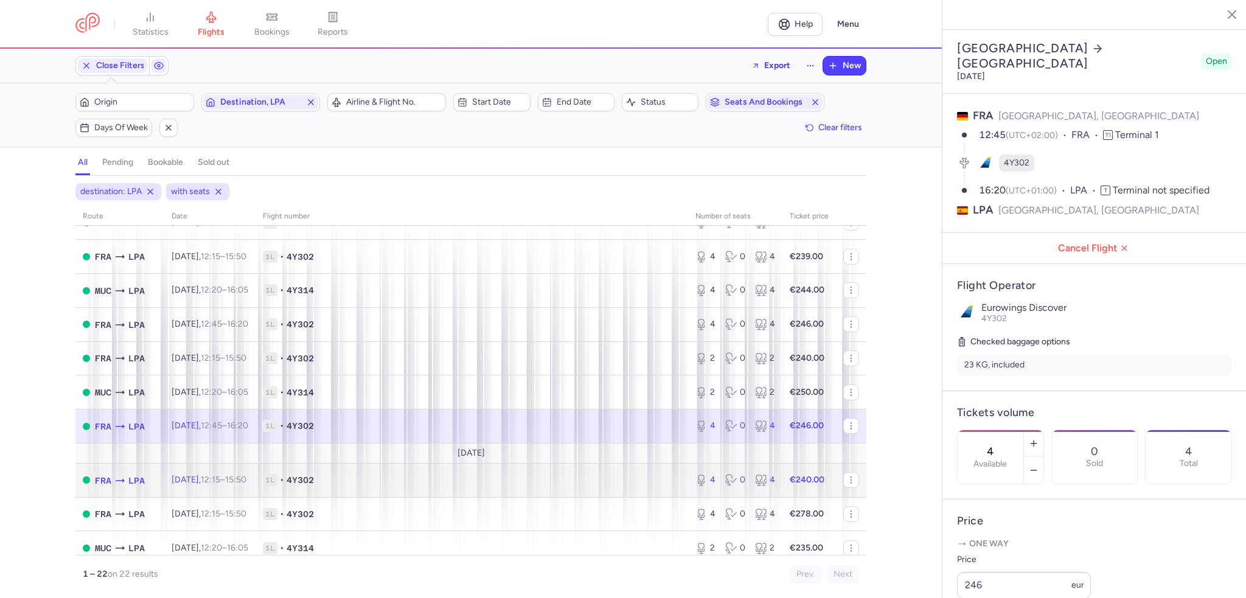
click at [314, 486] on span "4Y302" at bounding box center [299, 480] width 27 height 12
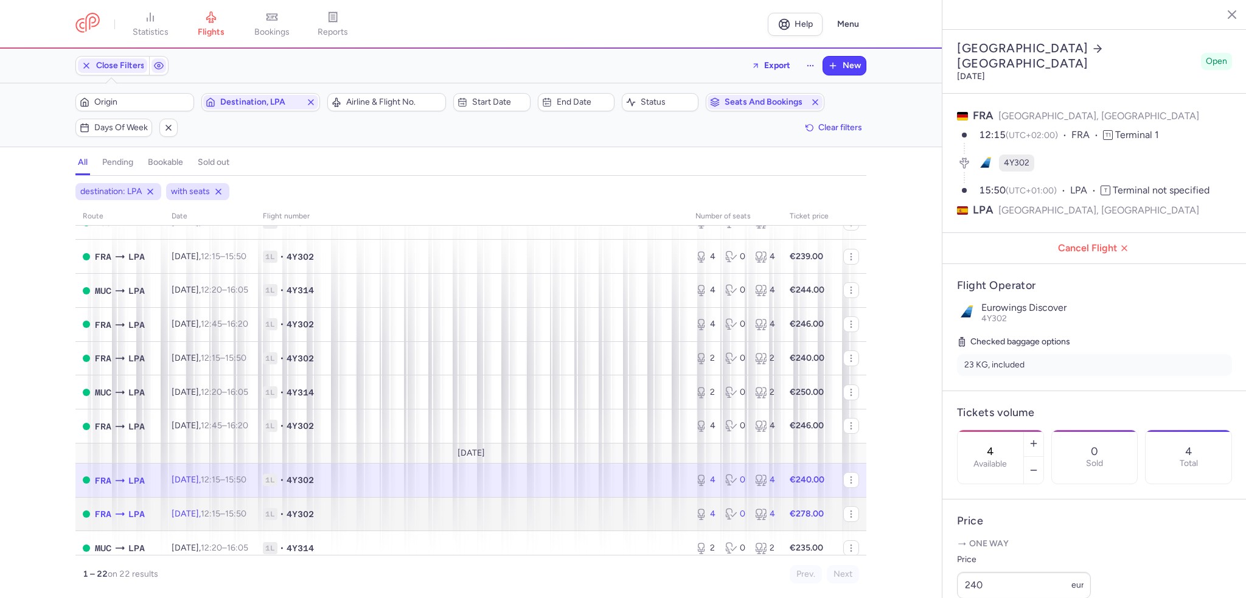
click at [351, 520] on span "1L • 4Y302" at bounding box center [472, 514] width 418 height 12
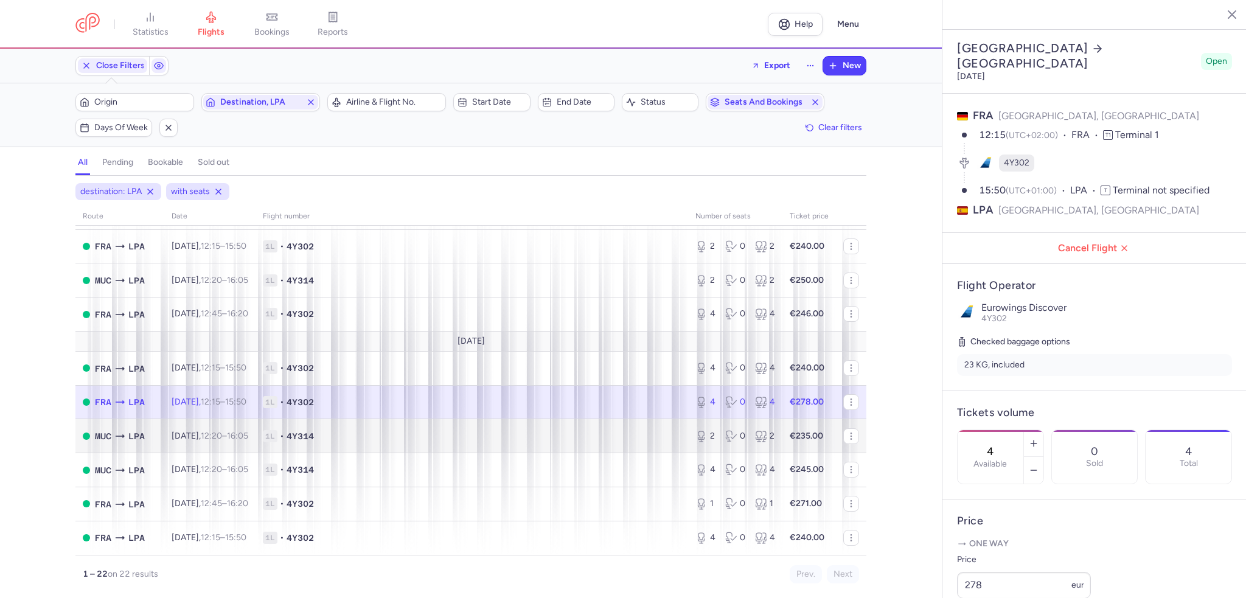
scroll to position [492, 0]
click at [277, 430] on span "1L" at bounding box center [270, 436] width 15 height 12
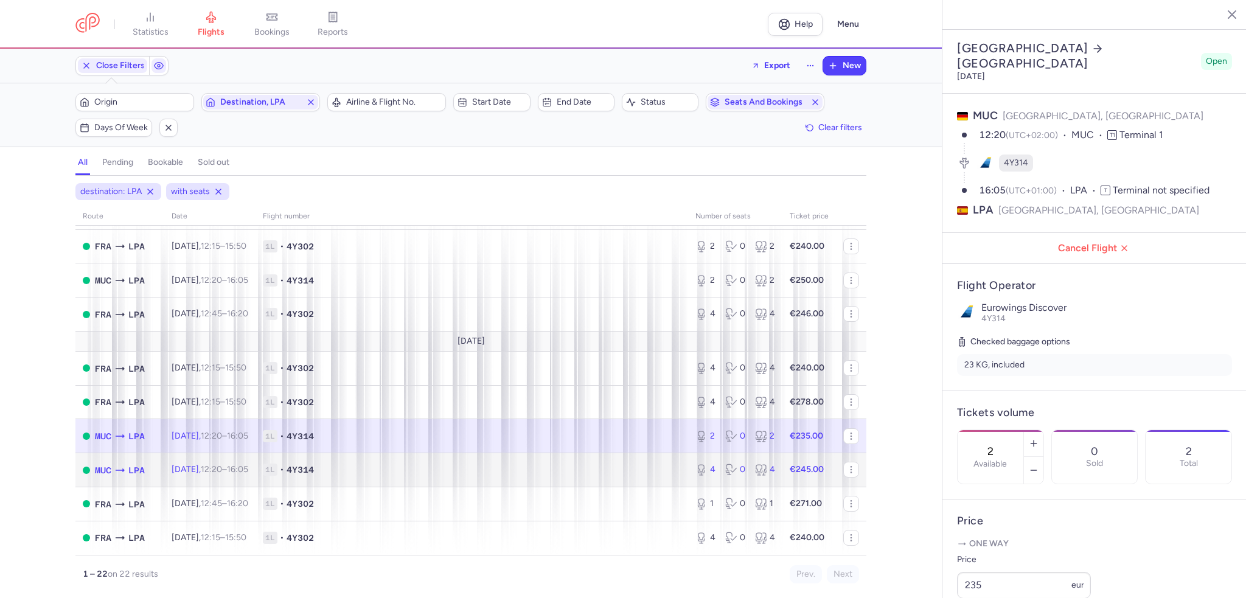
click at [311, 474] on td "1L • 4Y314" at bounding box center [471, 470] width 432 height 34
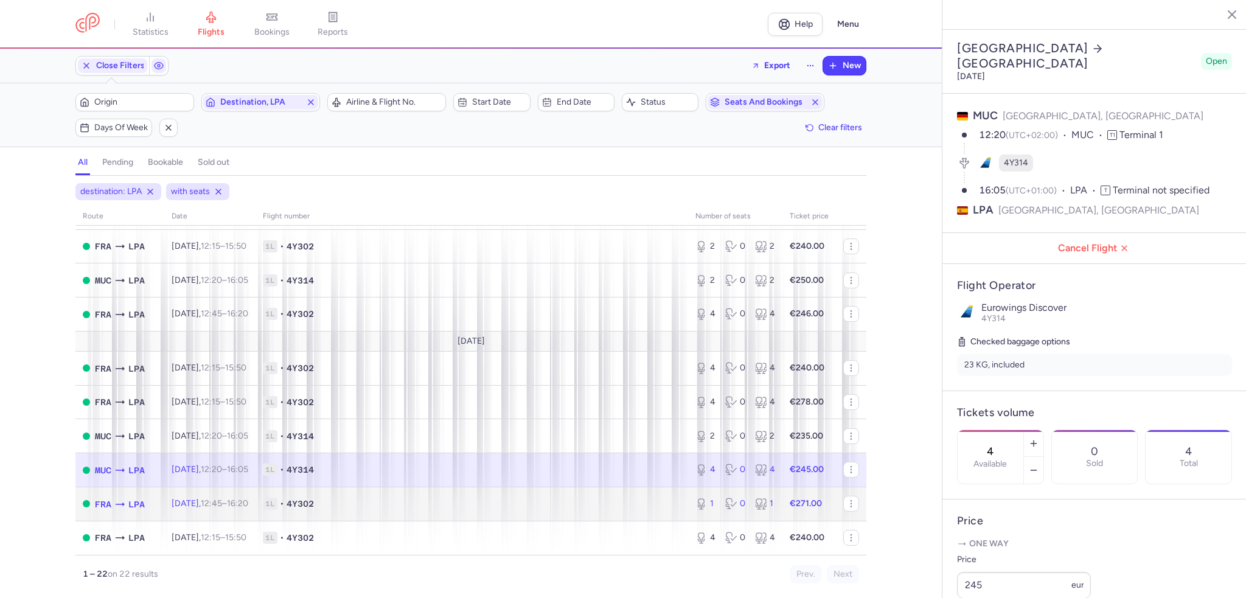
click at [314, 498] on span "4Y302" at bounding box center [299, 503] width 27 height 12
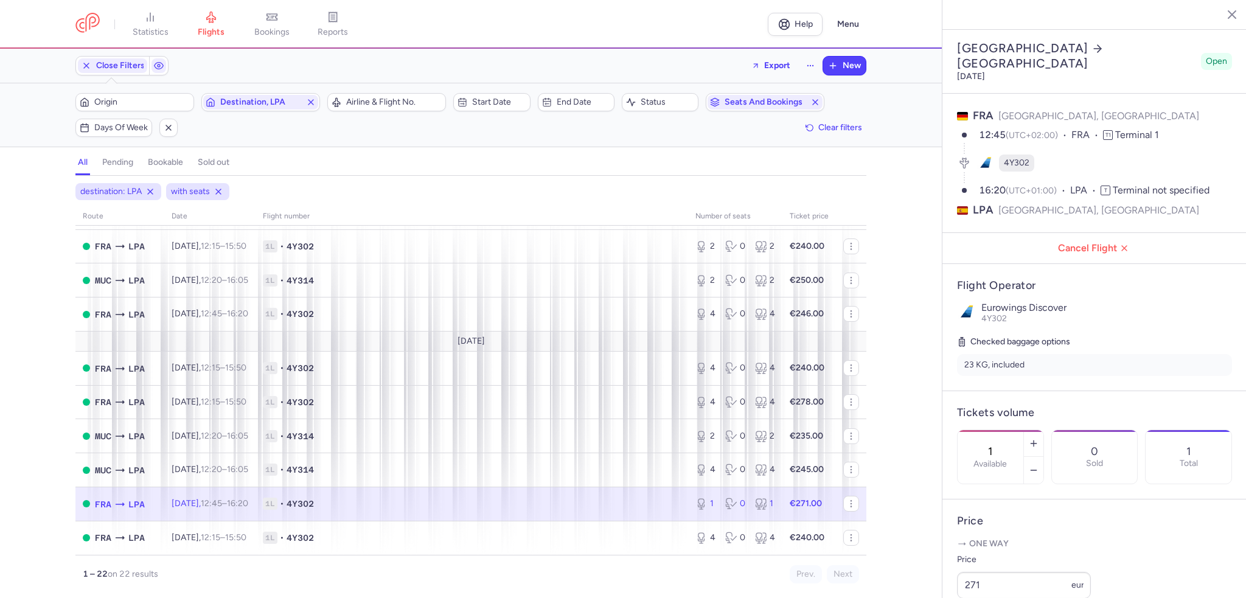
click at [504, 508] on span "1L • 4Y302" at bounding box center [472, 503] width 418 height 12
click at [1036, 470] on line "button" at bounding box center [1032, 470] width 5 height 0
click at [991, 572] on span "Save changes" at bounding box center [997, 574] width 60 height 11
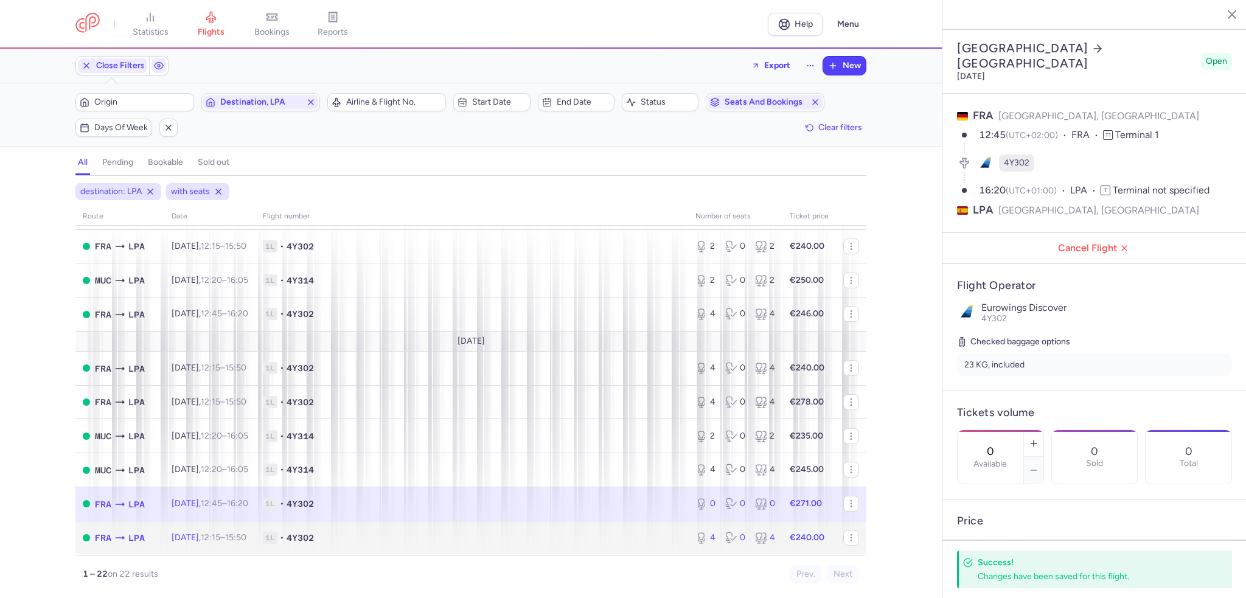
click at [506, 538] on span "1L • 4Y302" at bounding box center [472, 538] width 418 height 12
type input "4"
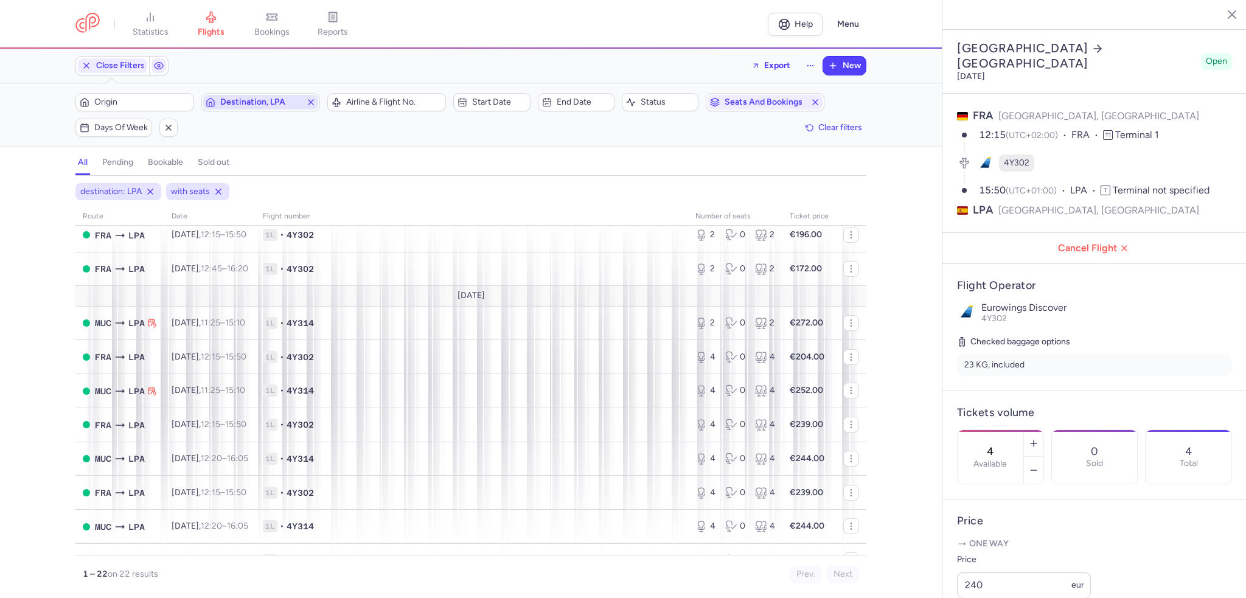
scroll to position [127, 0]
click at [292, 101] on span "Destination, LPA" at bounding box center [260, 102] width 81 height 10
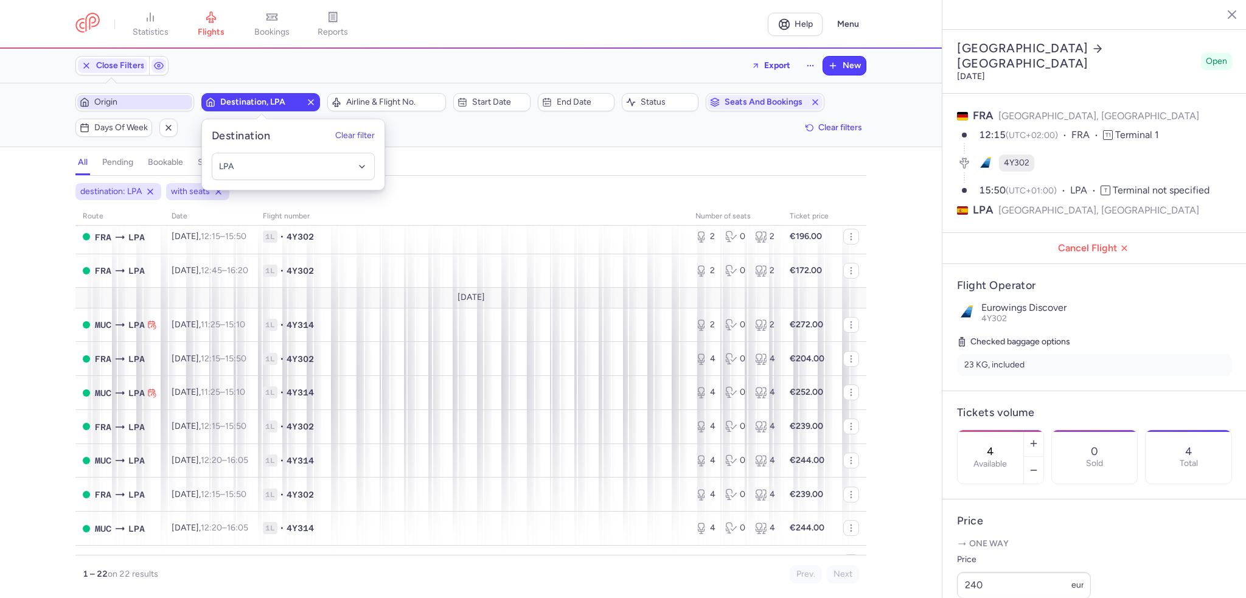
click at [173, 97] on span "Origin" at bounding box center [141, 102] width 95 height 10
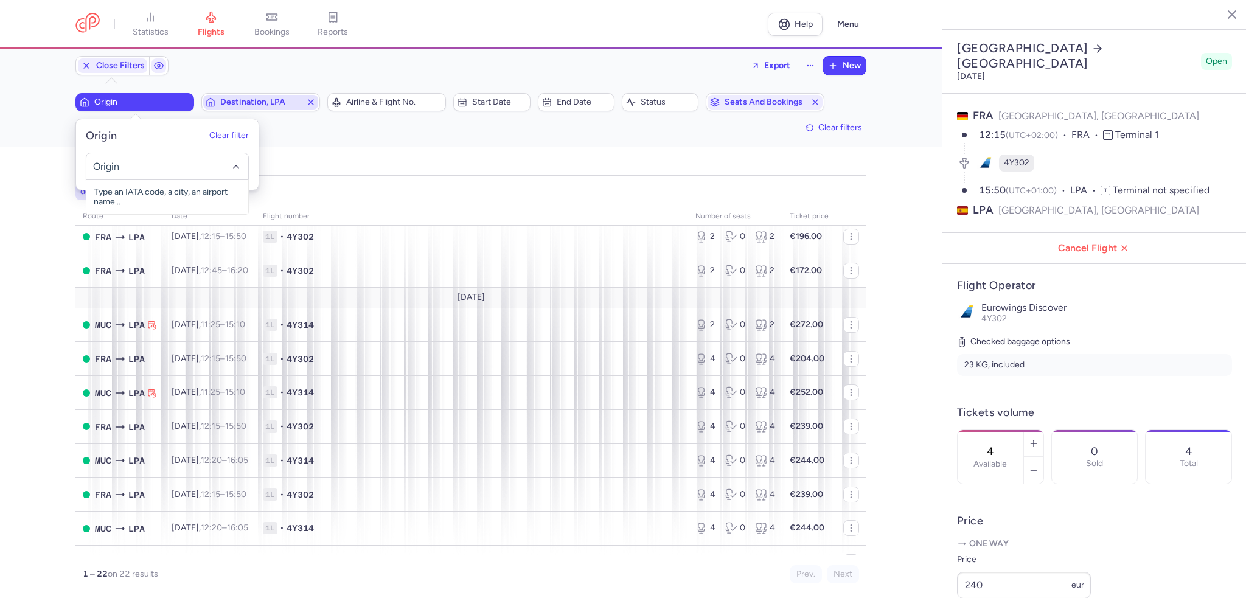
click at [311, 102] on line "button" at bounding box center [310, 102] width 5 height 5
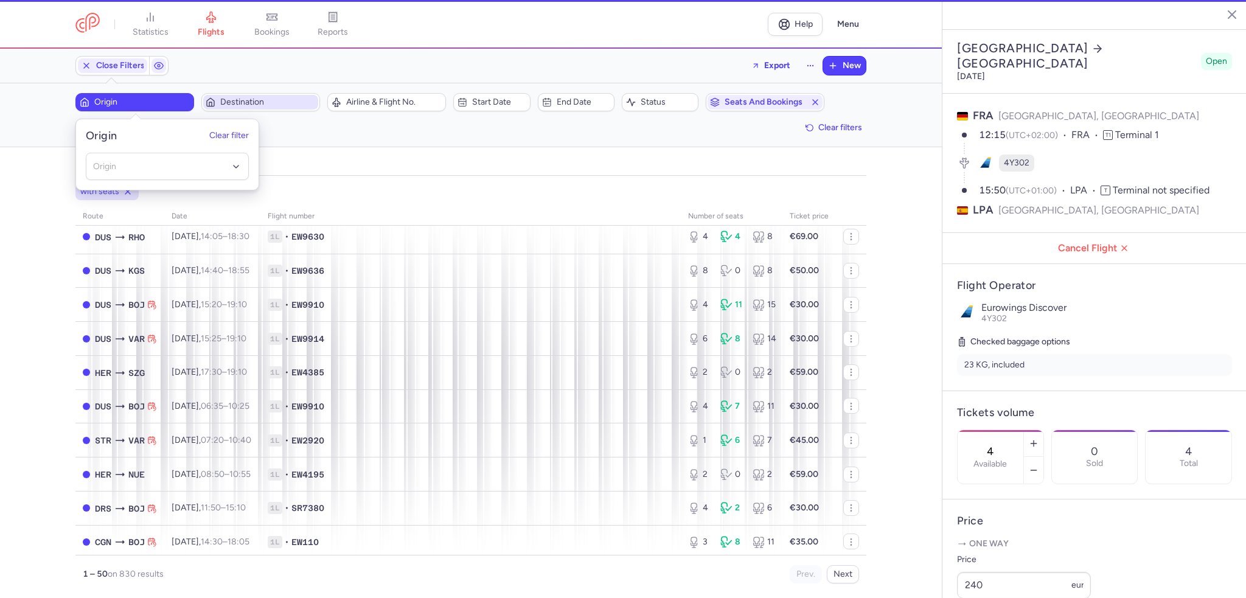
click at [145, 95] on button "Origin" at bounding box center [134, 102] width 119 height 18
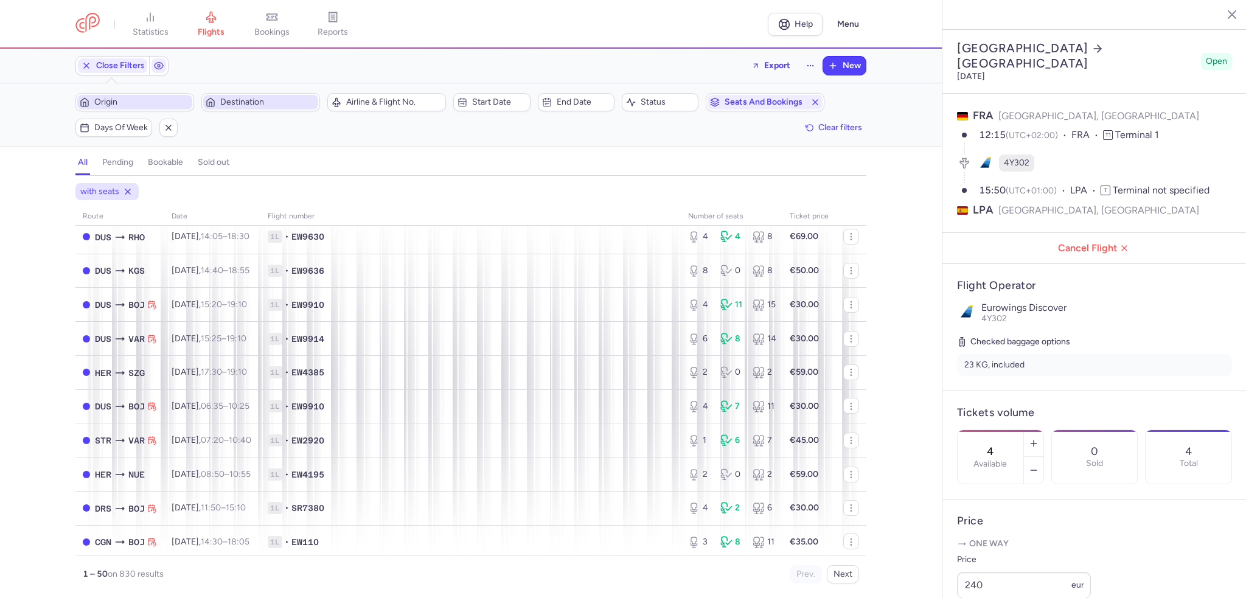
click at [142, 99] on span "Origin" at bounding box center [141, 102] width 95 height 10
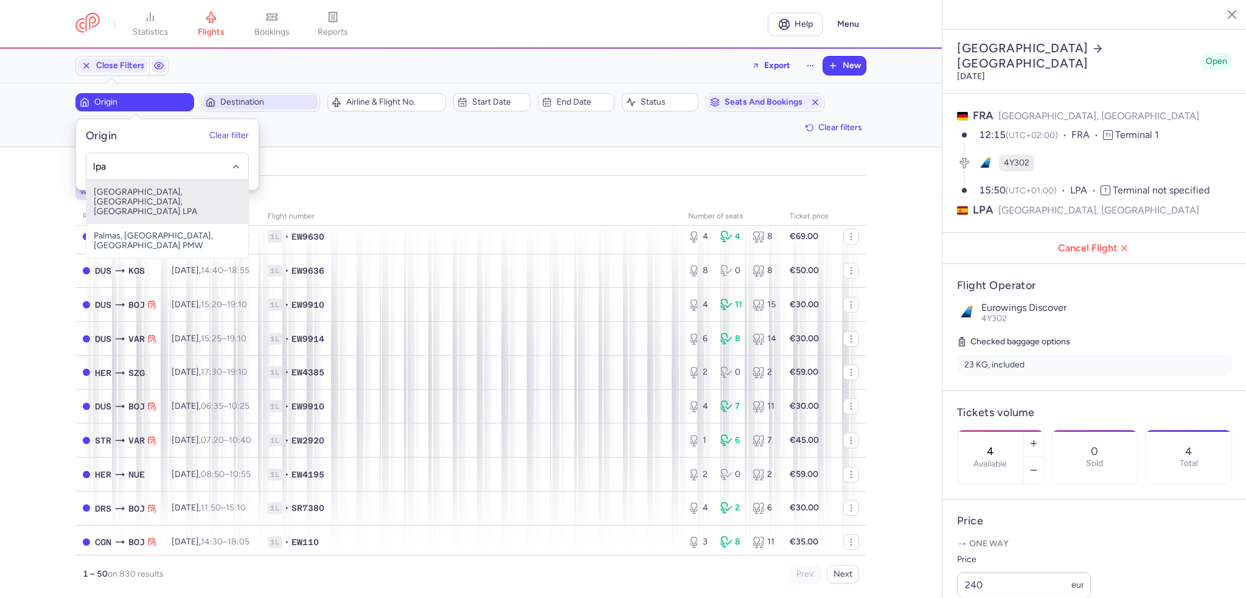
click at [153, 192] on span "[GEOGRAPHIC_DATA], [GEOGRAPHIC_DATA], [GEOGRAPHIC_DATA] LPA" at bounding box center [167, 202] width 162 height 44
type input "lpa"
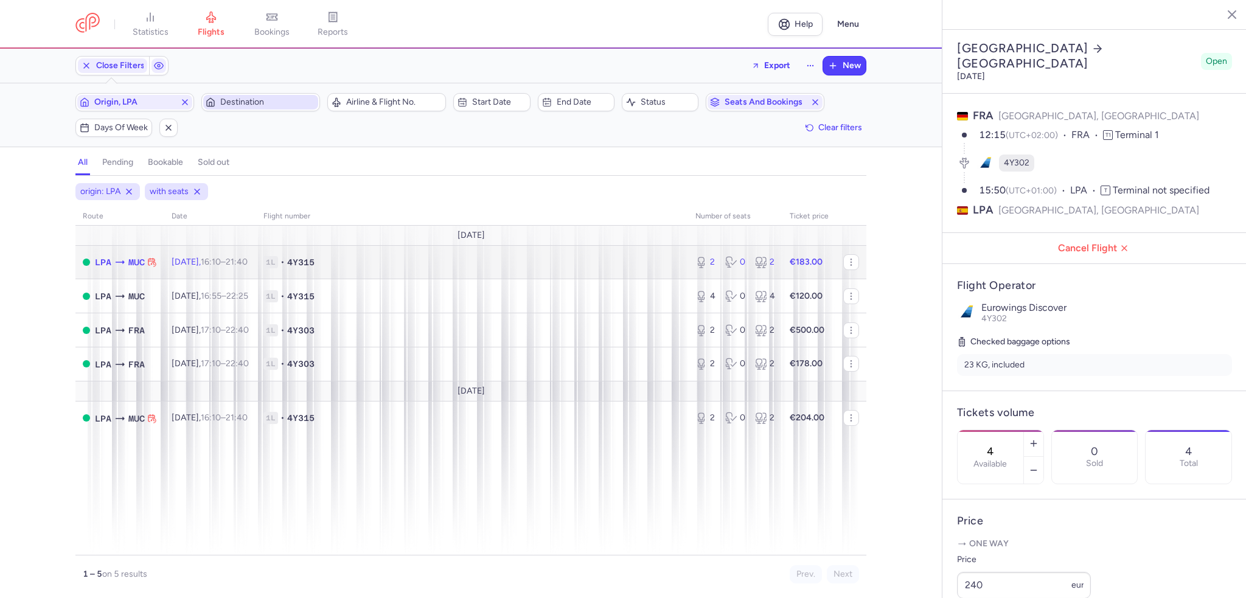
click at [202, 266] on span "[DATE] 16:10 – 21:40 +0" at bounding box center [210, 262] width 76 height 10
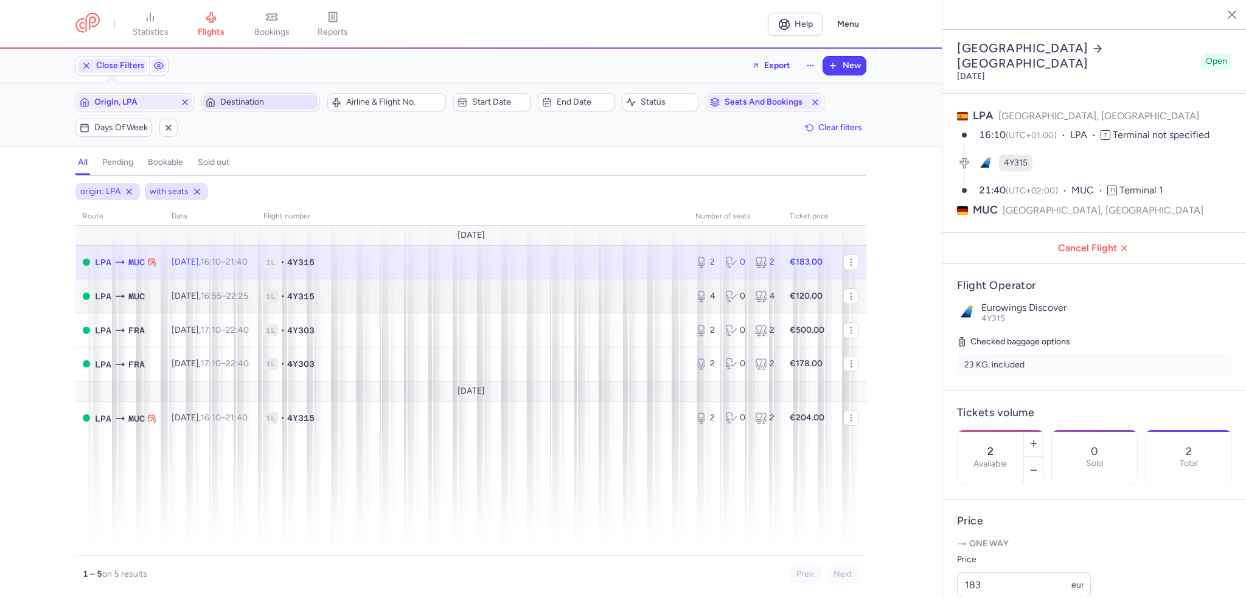
drag, startPoint x: 569, startPoint y: 262, endPoint x: 744, endPoint y: 307, distance: 181.3
click at [569, 262] on span "1L • 4Y315" at bounding box center [471, 262] width 417 height 12
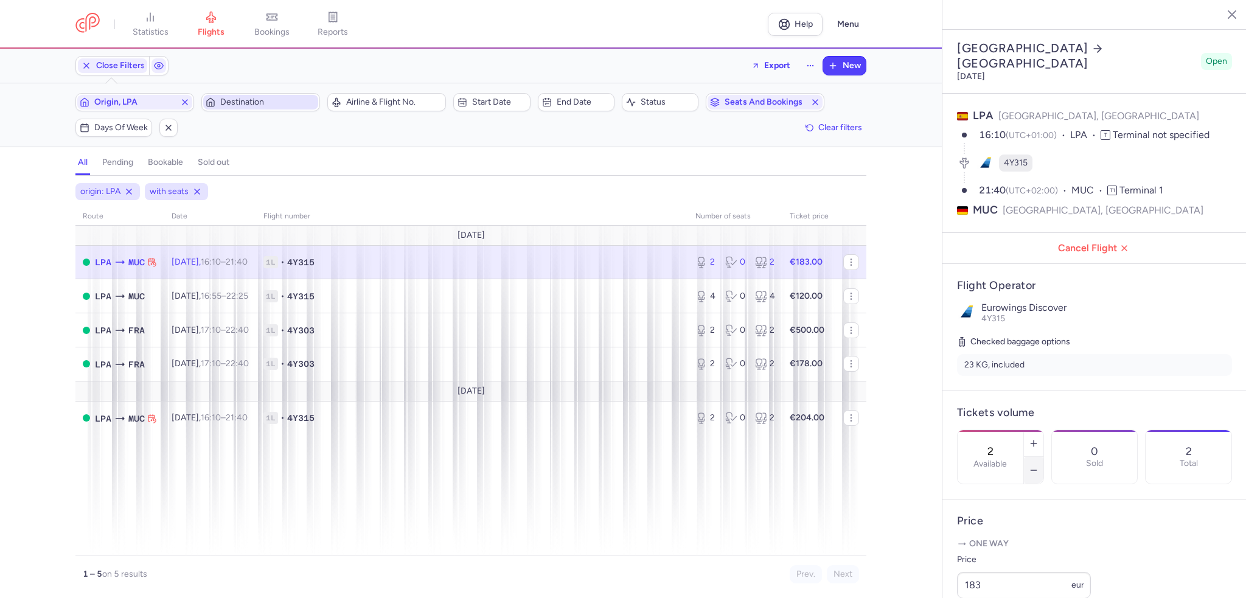
click at [1038, 465] on icon "button" at bounding box center [1033, 470] width 10 height 10
click at [991, 572] on span "Save changes" at bounding box center [997, 574] width 60 height 11
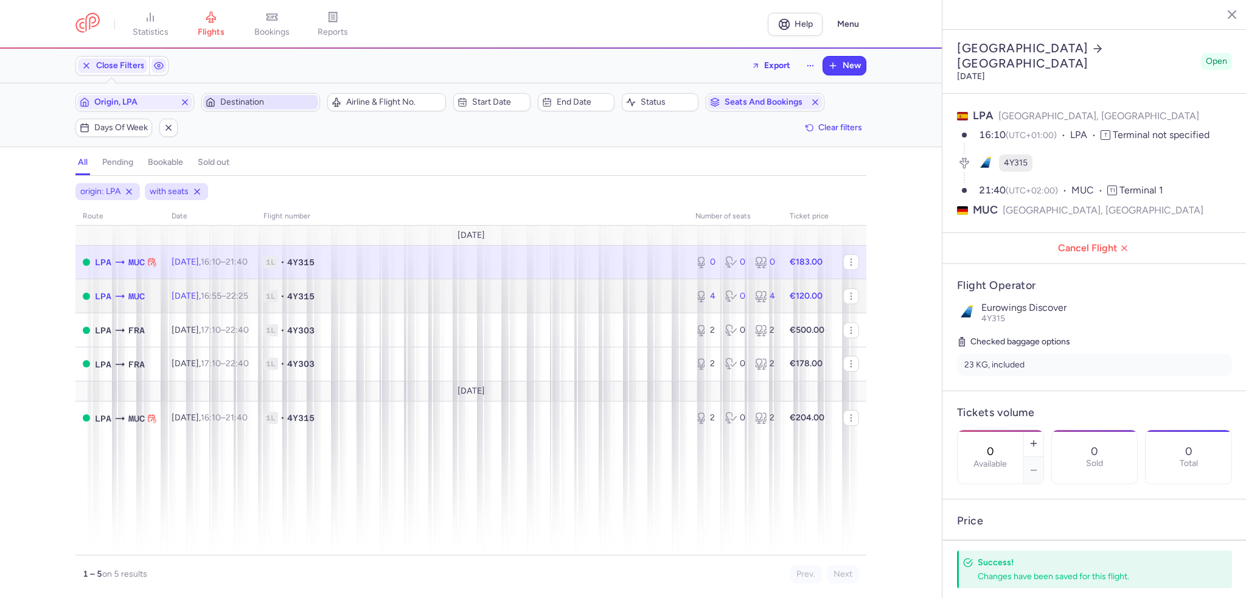
click at [556, 296] on span "1L • 4Y315" at bounding box center [471, 296] width 417 height 12
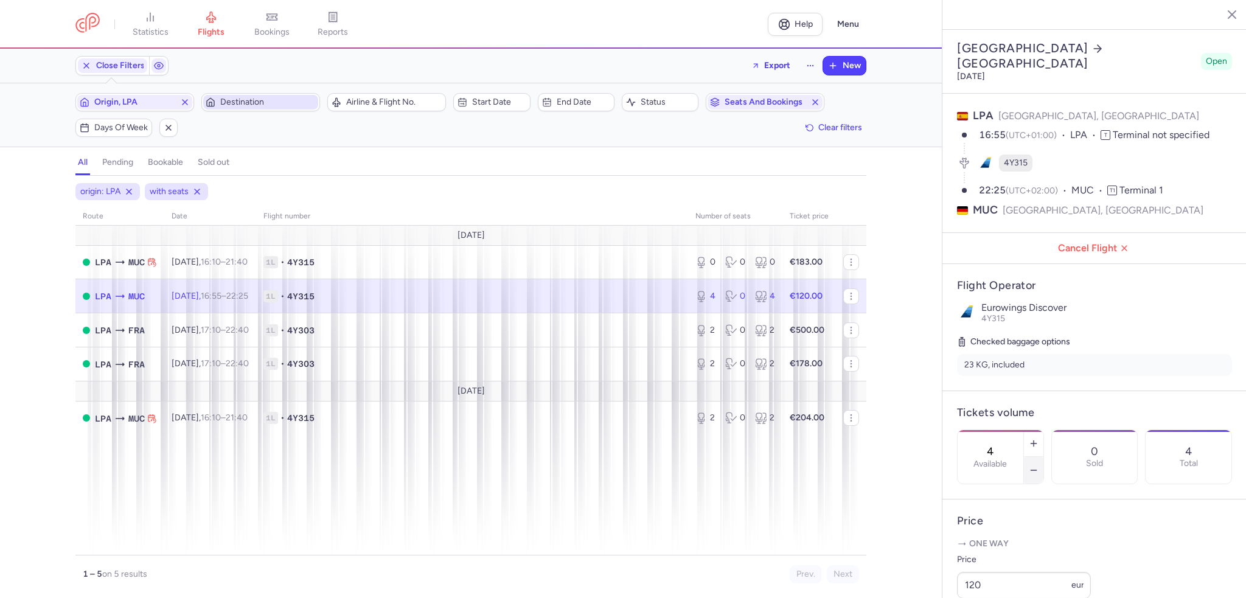
click at [1038, 465] on icon "button" at bounding box center [1033, 470] width 10 height 10
type input "2"
click at [1007, 576] on span "Save changes" at bounding box center [997, 574] width 60 height 11
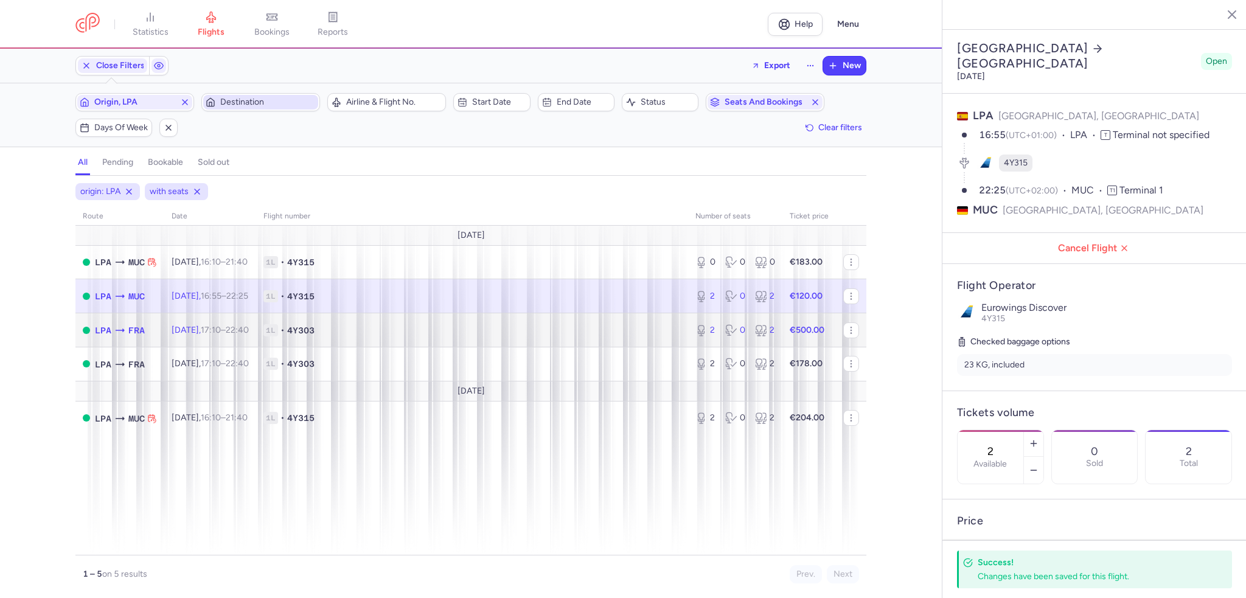
drag, startPoint x: 523, startPoint y: 333, endPoint x: 341, endPoint y: 330, distance: 182.5
click at [521, 333] on span "1L • 4Y303" at bounding box center [471, 330] width 417 height 12
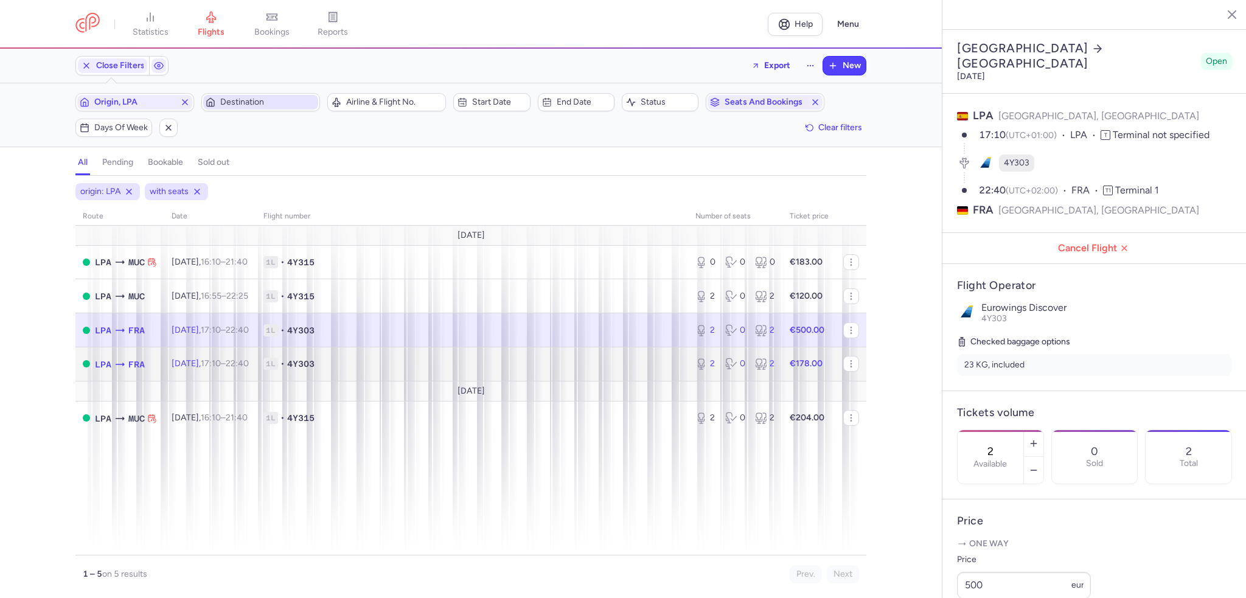
click at [111, 367] on span "LPA" at bounding box center [103, 364] width 16 height 13
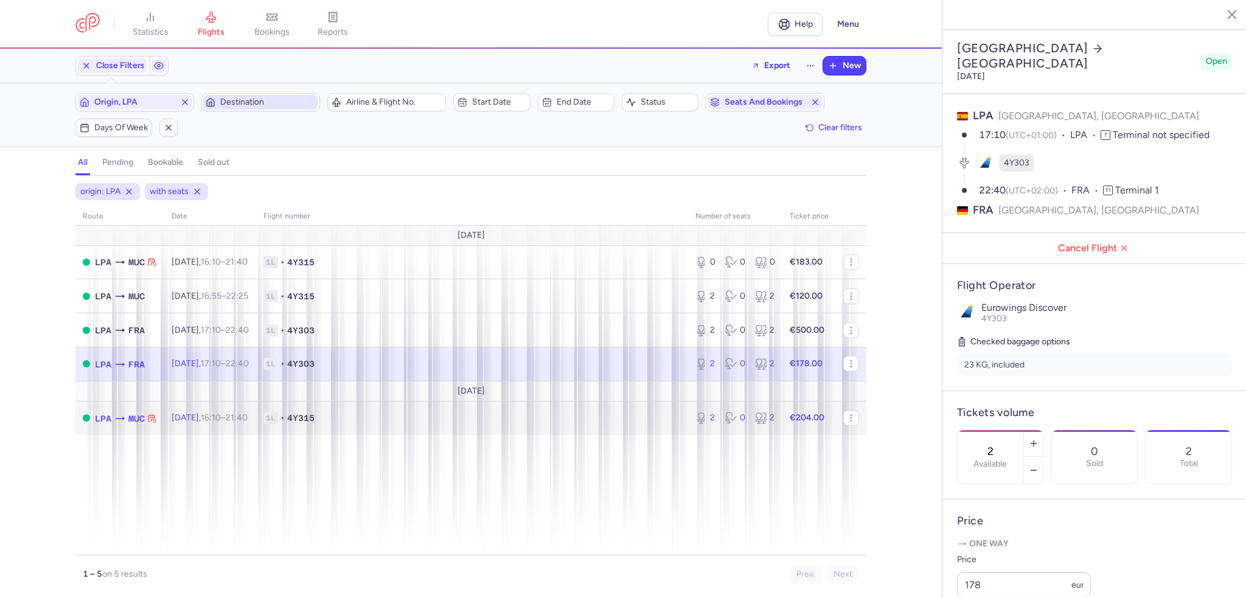
click at [106, 412] on td "LPA MUC" at bounding box center [119, 417] width 89 height 33
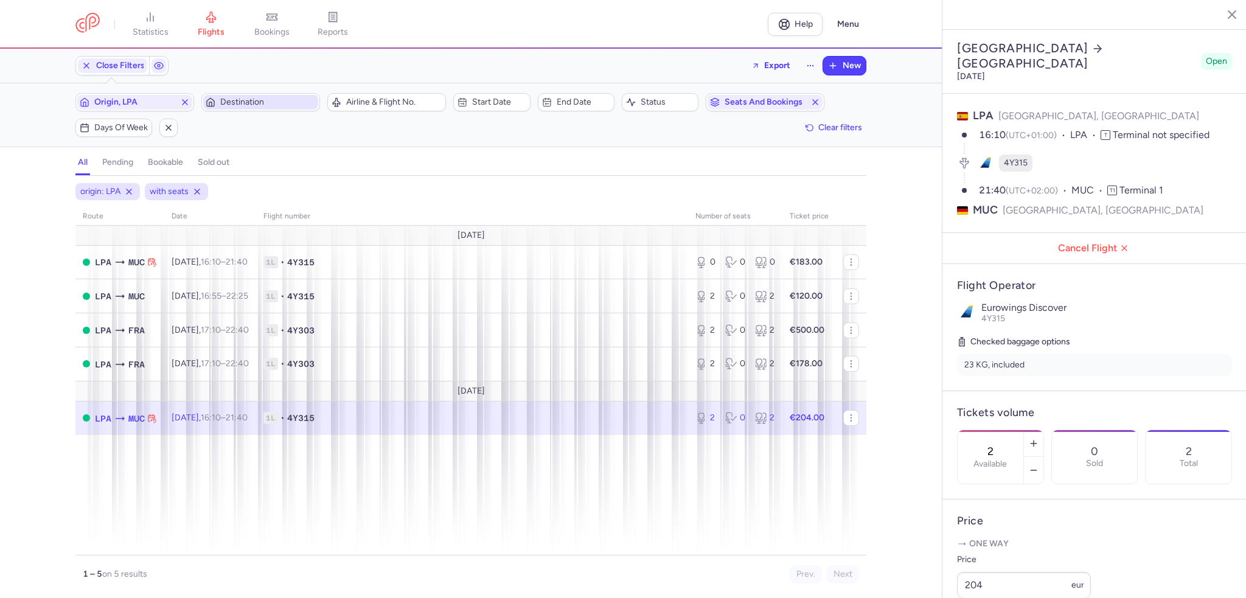
drag, startPoint x: 146, startPoint y: 436, endPoint x: 143, endPoint y: 428, distance: 8.5
click at [146, 437] on div "route date Flight number number of seats Ticket price [DATE] LPA MUC [DATE] 16:…" at bounding box center [470, 381] width 791 height 348
click at [86, 63] on icon "button" at bounding box center [86, 66] width 10 height 10
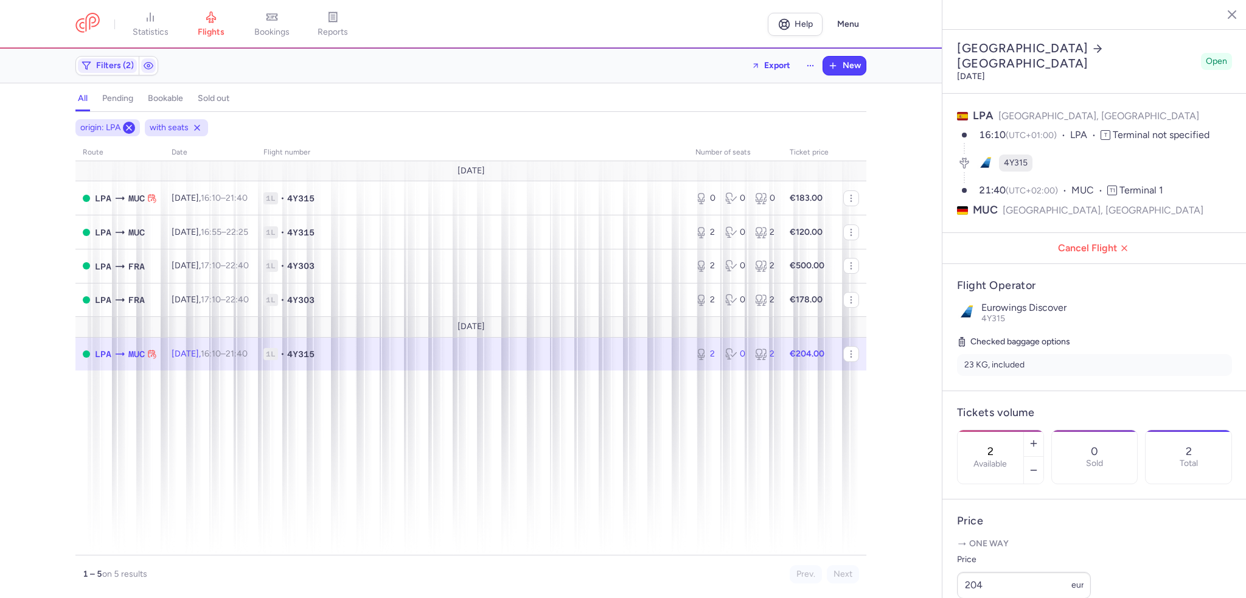
click at [128, 126] on line at bounding box center [129, 127] width 5 height 5
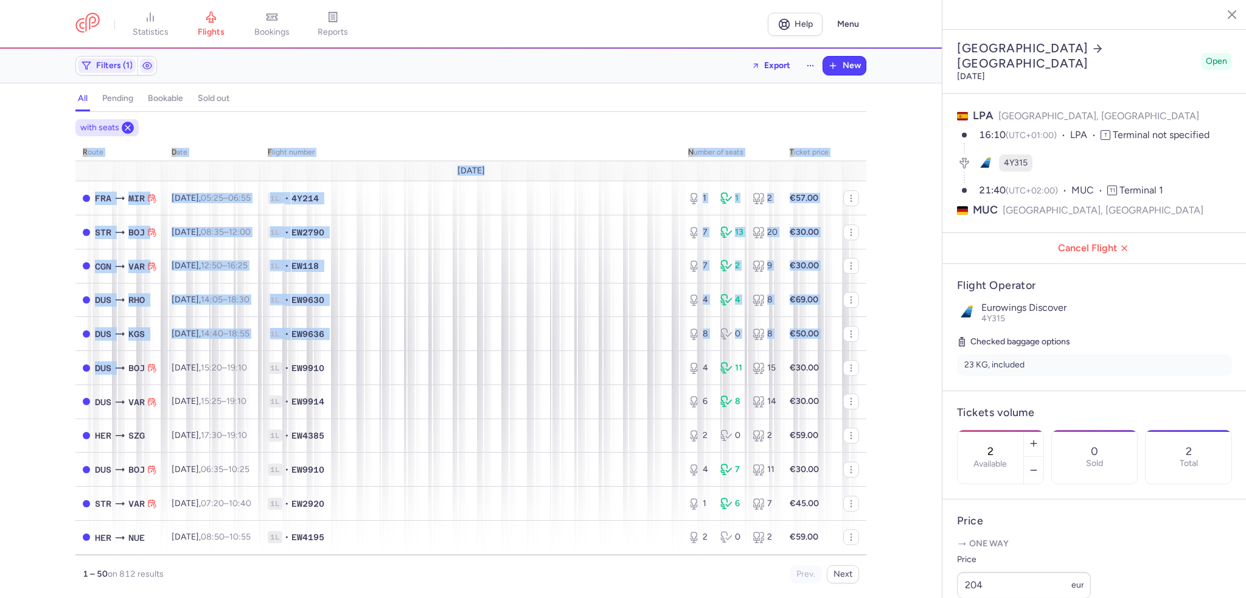
click at [128, 125] on icon at bounding box center [128, 128] width 10 height 10
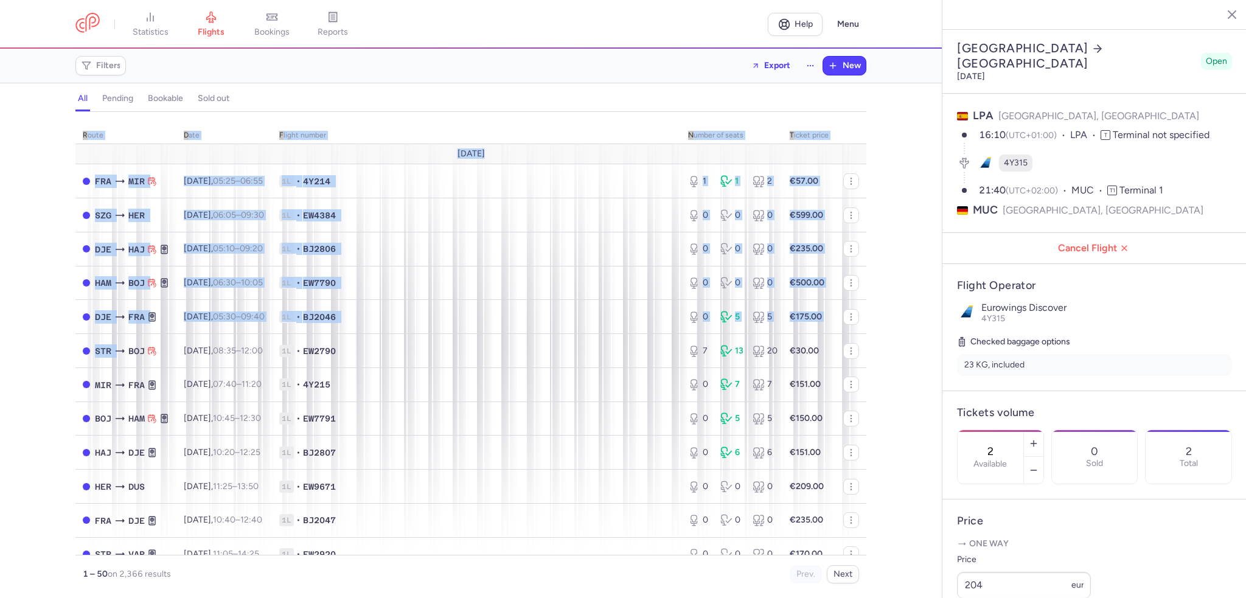
click at [230, 118] on div "route date Flight number number of seats Ticket price [DATE] FRA [GEOGRAPHIC_DA…" at bounding box center [470, 355] width 941 height 486
